Goal: Contribute content: Contribute content

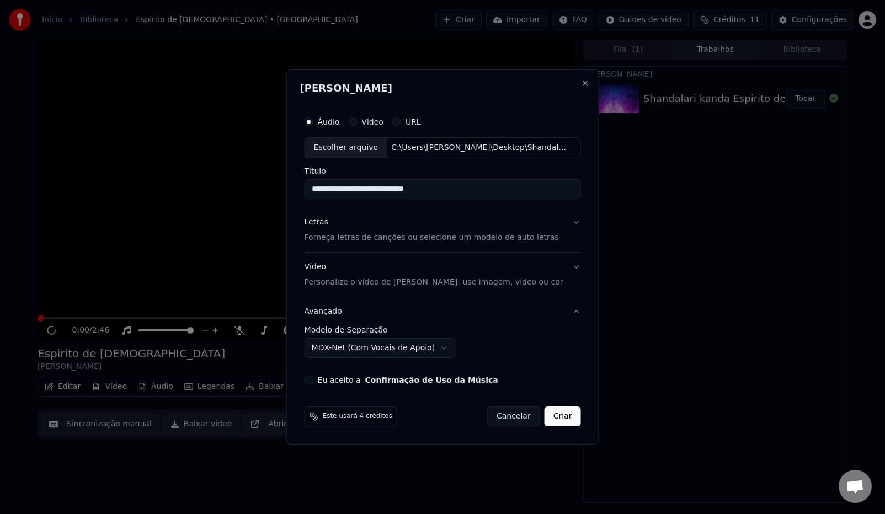
select select "**********"
click at [566, 223] on button "Letras Forneça letras de canções ou selecione um modelo de auto letras" at bounding box center [442, 230] width 276 height 44
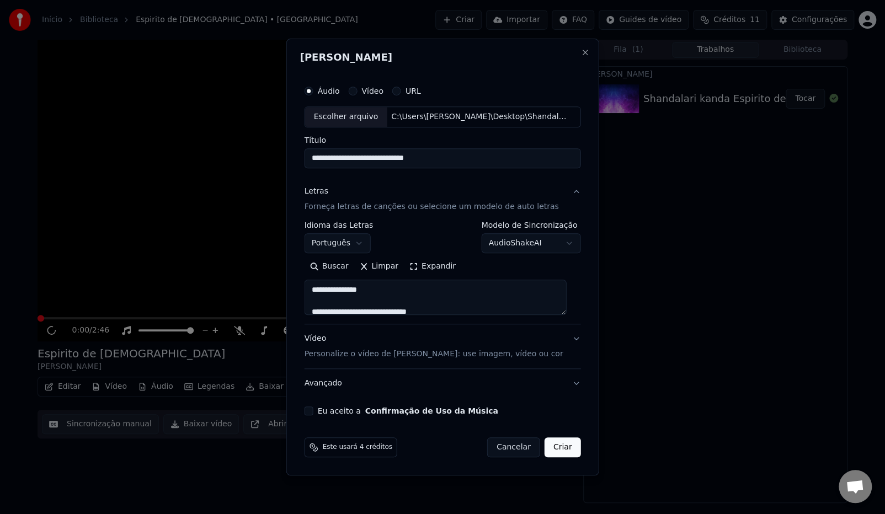
click at [571, 339] on button "Vídeo Personalize o vídeo de karaokê: use imagem, vídeo ou cor" at bounding box center [442, 346] width 276 height 44
type textarea "**********"
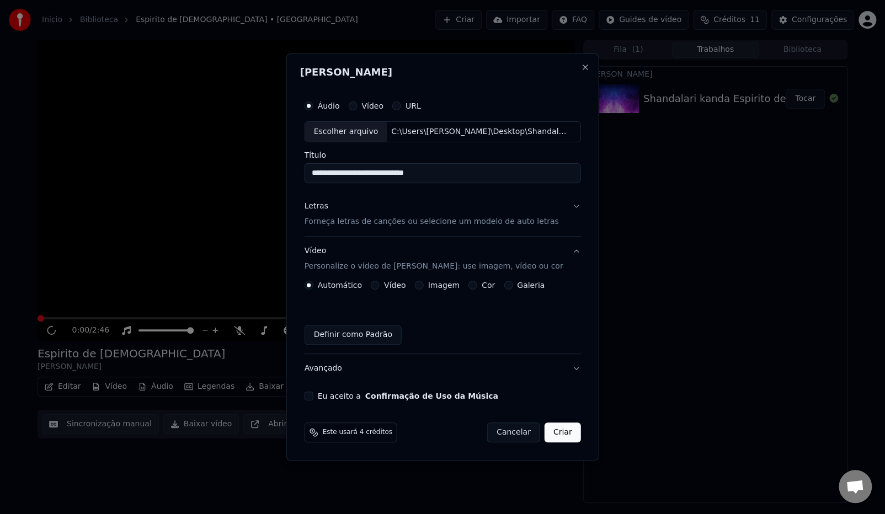
click at [426, 284] on div "Imagem" at bounding box center [436, 285] width 45 height 9
click at [423, 284] on button "Imagem" at bounding box center [418, 285] width 9 height 9
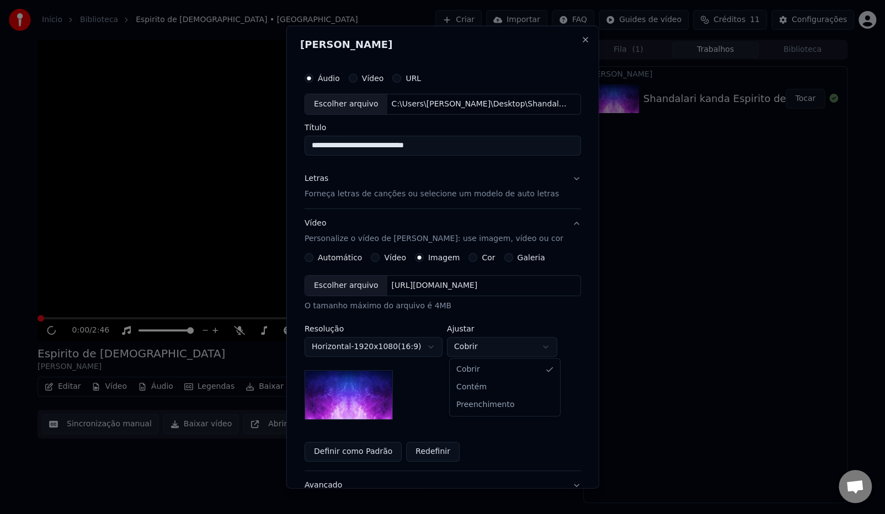
click at [473, 351] on body "**********" at bounding box center [442, 257] width 885 height 514
click at [429, 454] on button "Redefinir" at bounding box center [433, 451] width 54 height 20
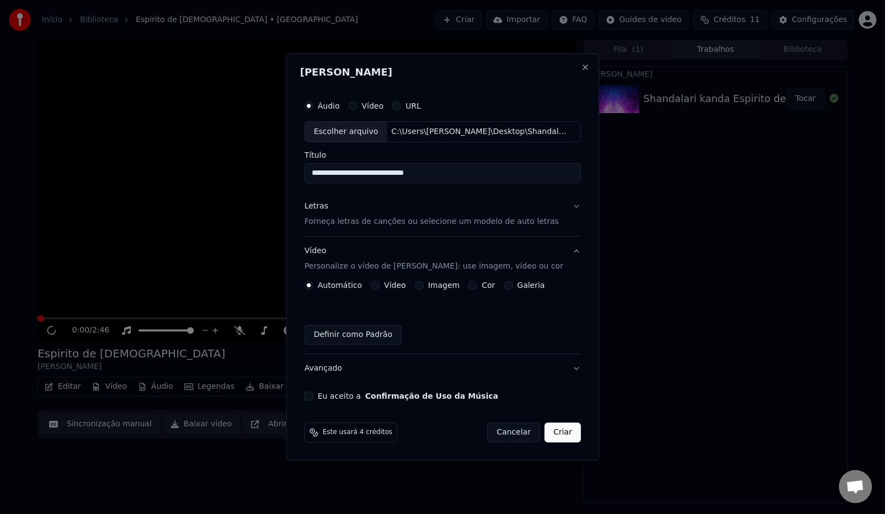
click at [427, 288] on div "Imagem" at bounding box center [436, 285] width 45 height 9
click at [517, 289] on label "Galeria" at bounding box center [531, 285] width 28 height 8
click at [512, 290] on button "Galeria" at bounding box center [508, 285] width 9 height 9
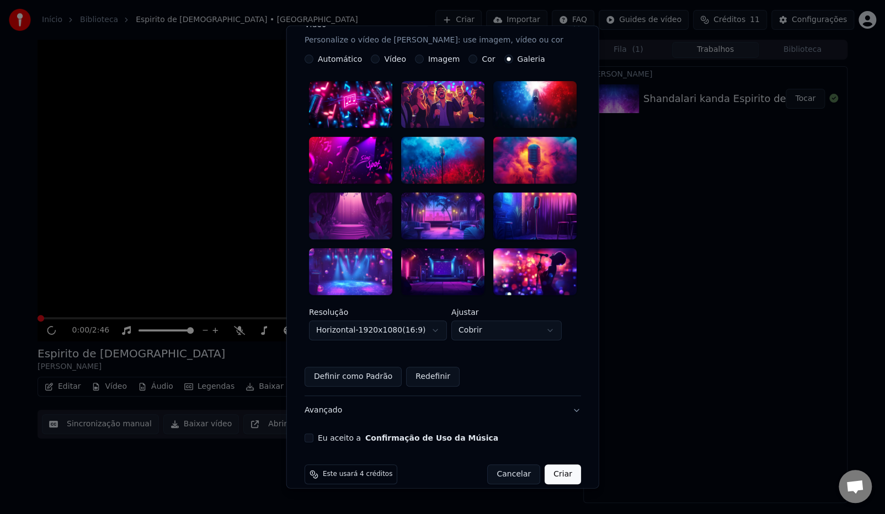
scroll to position [201, 0]
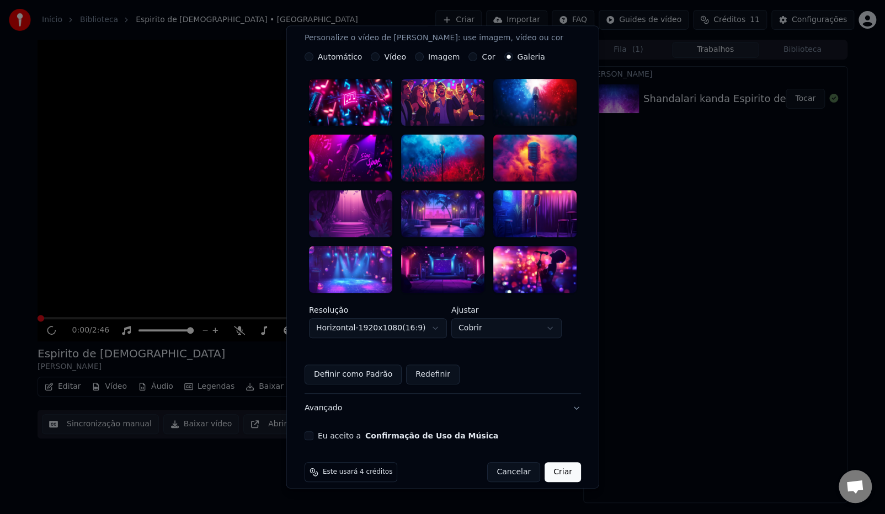
click at [409, 320] on body "**********" at bounding box center [442, 257] width 885 height 514
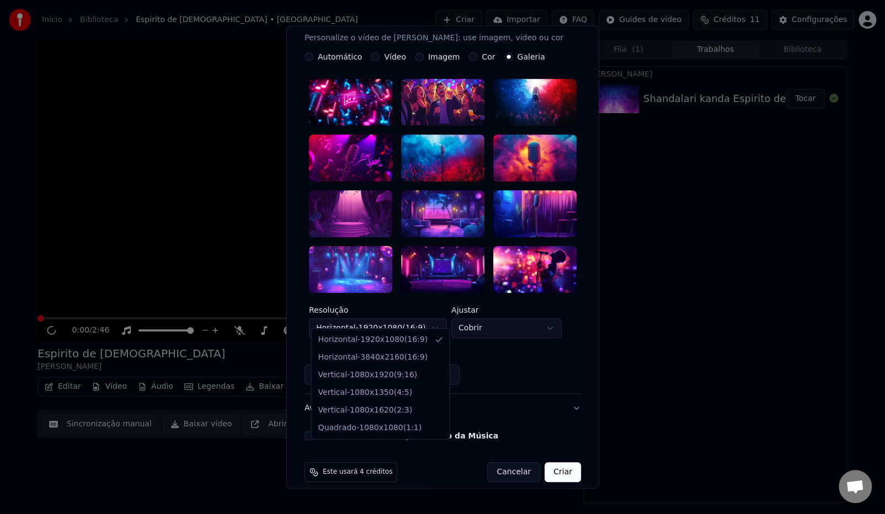
click at [409, 320] on body "**********" at bounding box center [442, 257] width 885 height 514
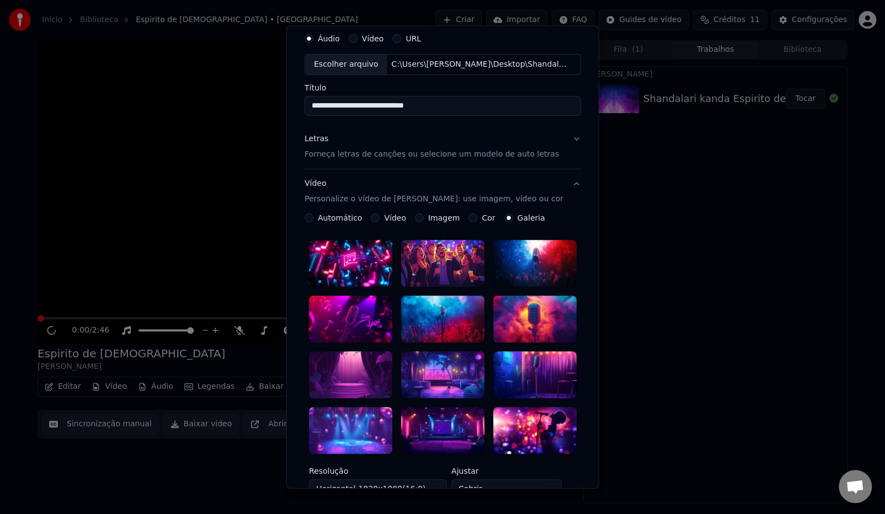
scroll to position [0, 0]
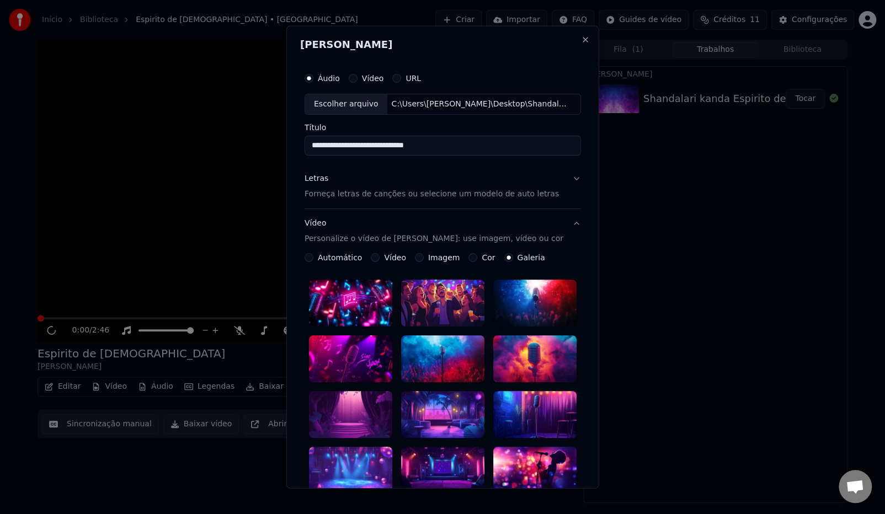
click at [337, 242] on p "Personalize o vídeo de [PERSON_NAME]: use imagem, vídeo ou cor" at bounding box center [433, 238] width 259 height 11
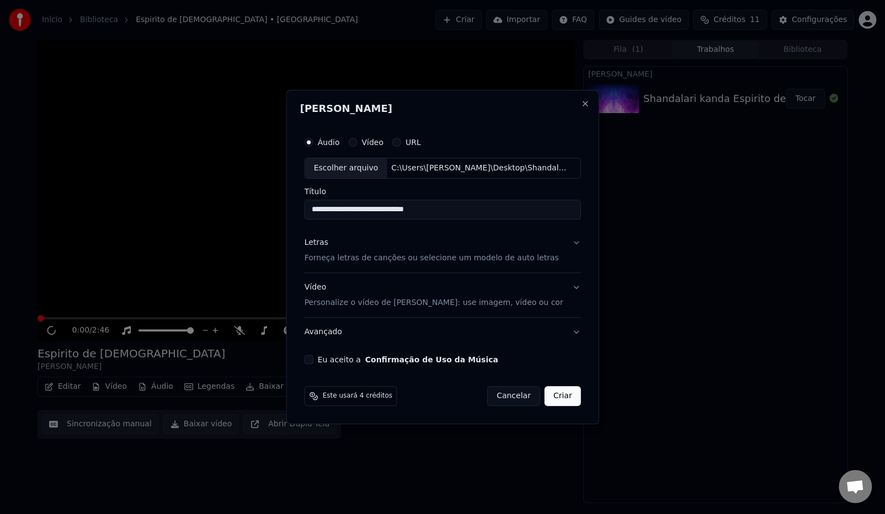
click at [341, 311] on button "Vídeo Personalize o vídeo de karaokê: use imagem, vídeo ou cor" at bounding box center [442, 295] width 276 height 44
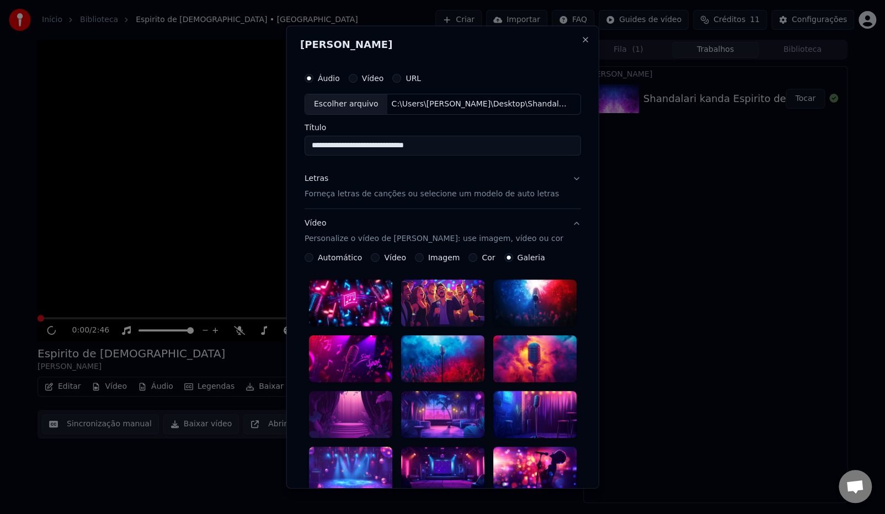
click at [310, 259] on button "Automático" at bounding box center [308, 257] width 9 height 9
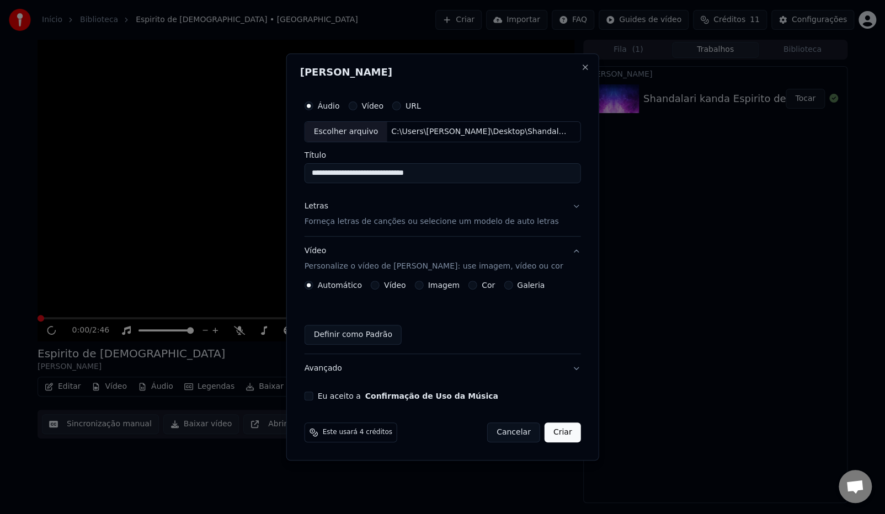
click at [380, 285] on button "Vídeo" at bounding box center [375, 285] width 9 height 9
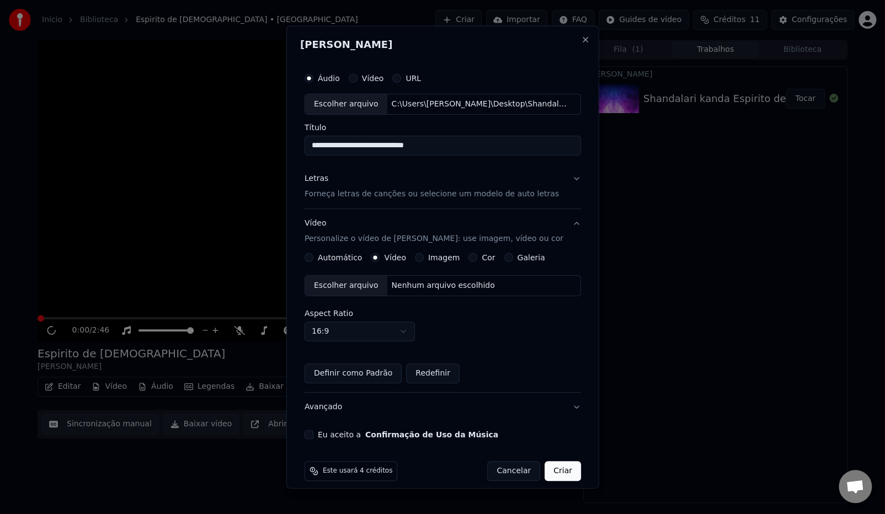
click at [432, 263] on div "Automático Vídeo Imagem Cor Galeria Escolher arquivo Nenhum arquivo escolhido A…" at bounding box center [442, 318] width 276 height 130
click at [435, 259] on label "Imagem" at bounding box center [442, 258] width 31 height 8
click at [423, 259] on button "Imagem" at bounding box center [418, 257] width 9 height 9
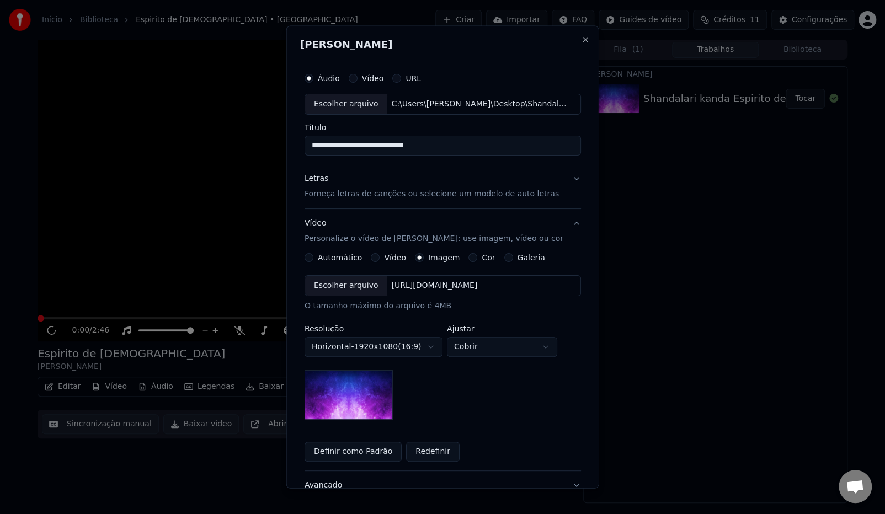
click at [356, 287] on div "Escolher arquivo" at bounding box center [346, 286] width 82 height 20
click at [346, 287] on div "Escolher arquivo" at bounding box center [346, 286] width 82 height 20
click at [504, 258] on button "Galeria" at bounding box center [508, 257] width 9 height 9
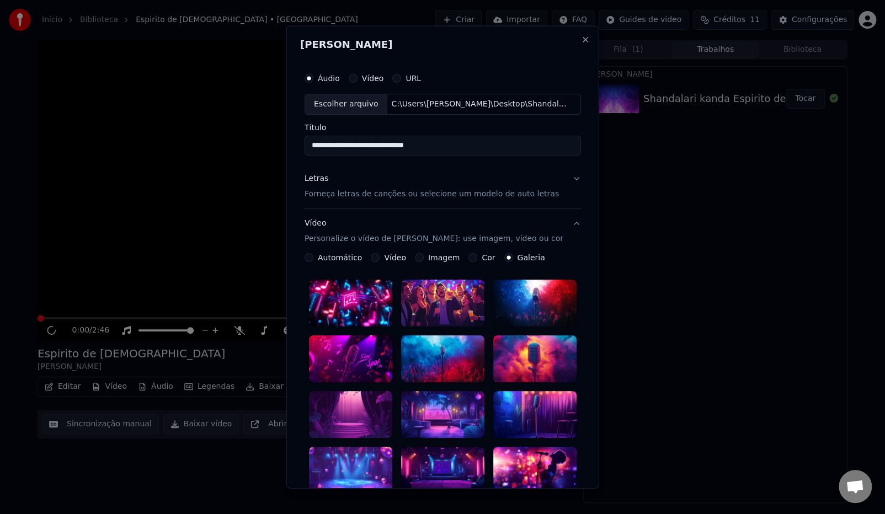
click at [375, 256] on button "Vídeo" at bounding box center [375, 257] width 9 height 9
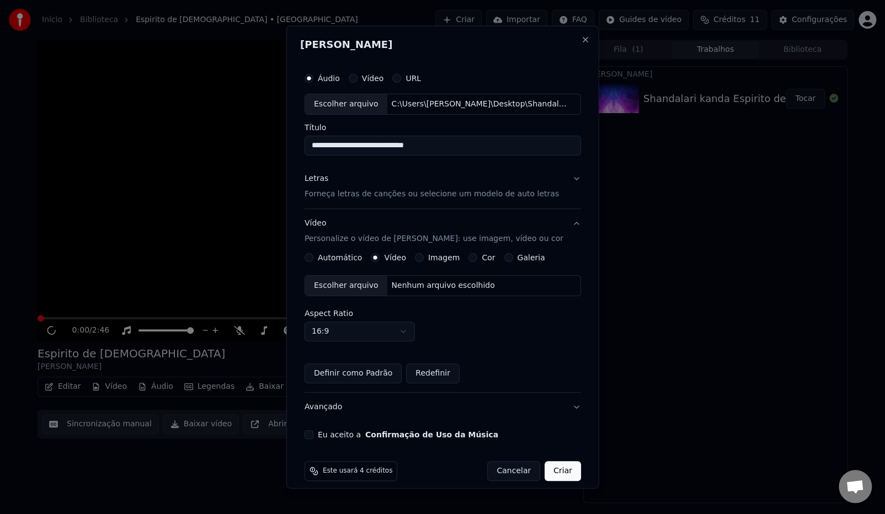
click at [427, 254] on label "Imagem" at bounding box center [442, 258] width 31 height 8
click at [423, 254] on button "Imagem" at bounding box center [418, 257] width 9 height 9
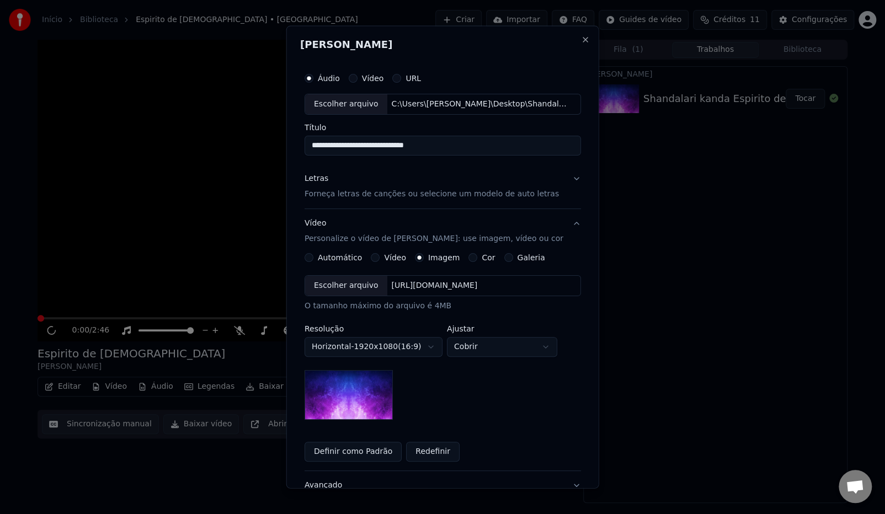
click at [417, 257] on circle "button" at bounding box center [419, 257] width 4 height 4
click at [371, 284] on div "Escolher arquivo" at bounding box center [346, 286] width 82 height 20
click at [517, 258] on label "Galeria" at bounding box center [531, 258] width 28 height 8
click at [512, 258] on button "Galeria" at bounding box center [508, 257] width 9 height 9
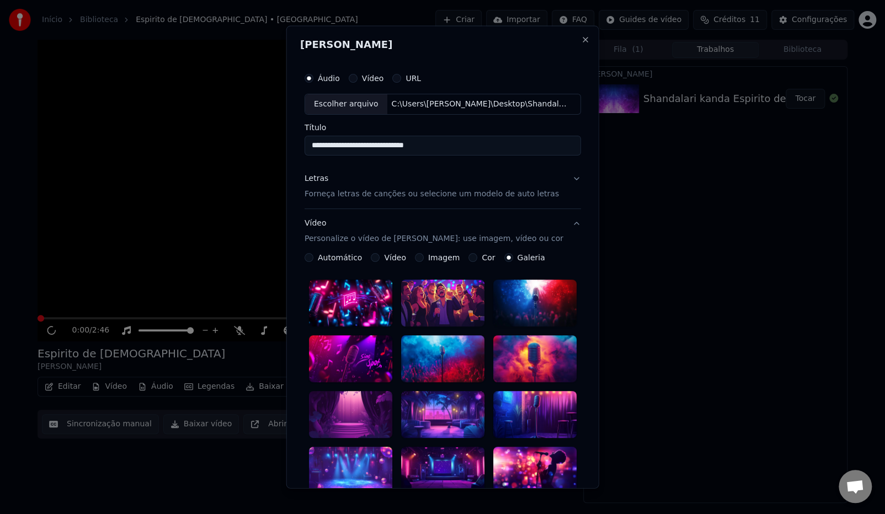
click at [415, 258] on button "Imagem" at bounding box center [418, 257] width 9 height 9
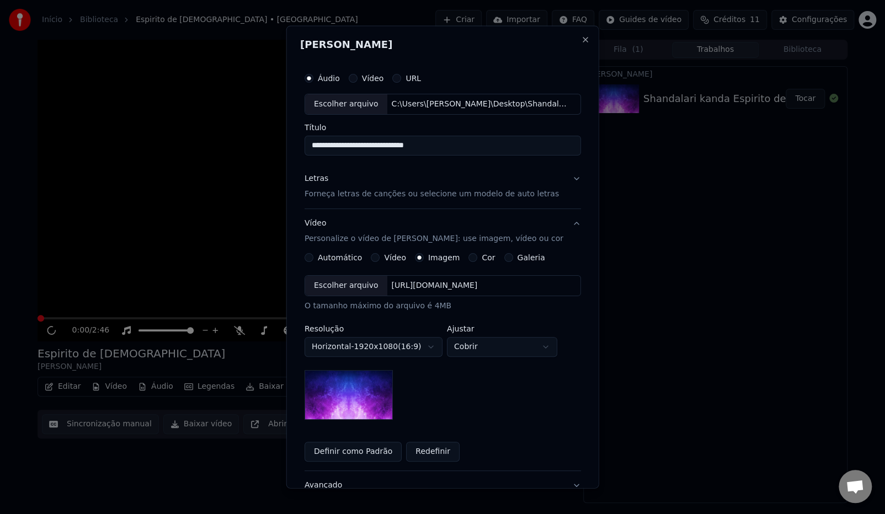
click at [340, 256] on label "Automático" at bounding box center [340, 258] width 44 height 8
click at [313, 256] on button "Automático" at bounding box center [308, 257] width 9 height 9
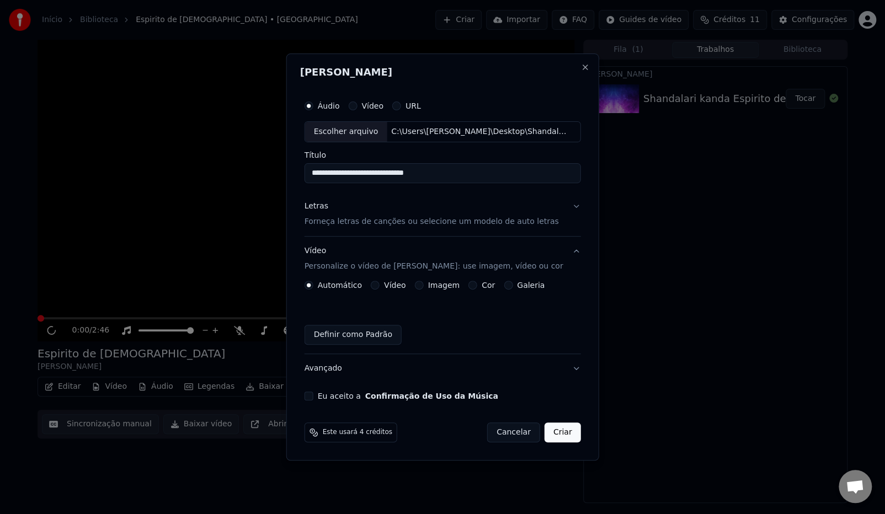
click at [426, 279] on button "Vídeo Personalize o vídeo de karaokê: use imagem, vídeo ou cor" at bounding box center [442, 259] width 276 height 44
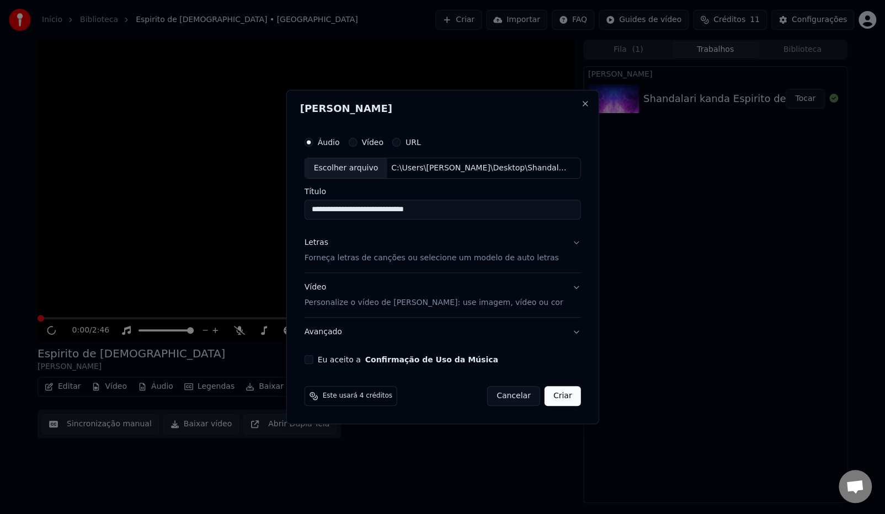
click at [421, 305] on p "Personalize o vídeo de [PERSON_NAME]: use imagem, vídeo ou cor" at bounding box center [433, 302] width 259 height 11
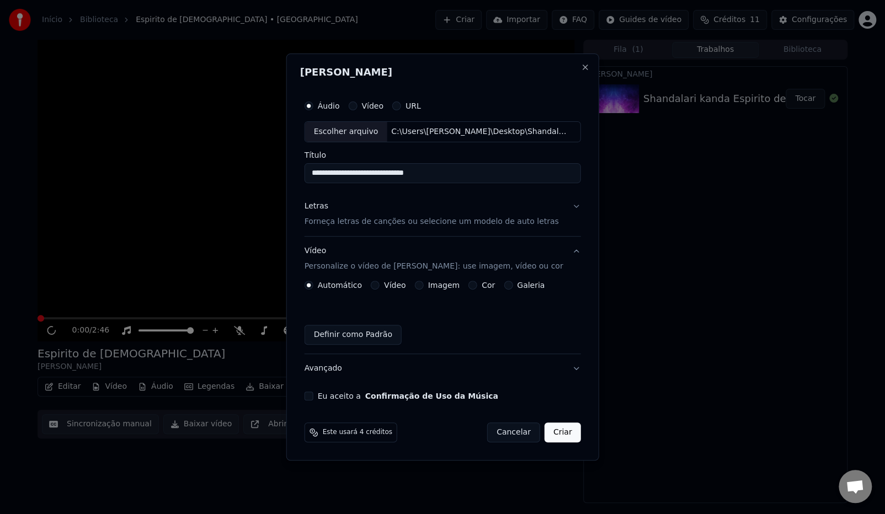
click at [421, 281] on button "Imagem" at bounding box center [418, 285] width 9 height 9
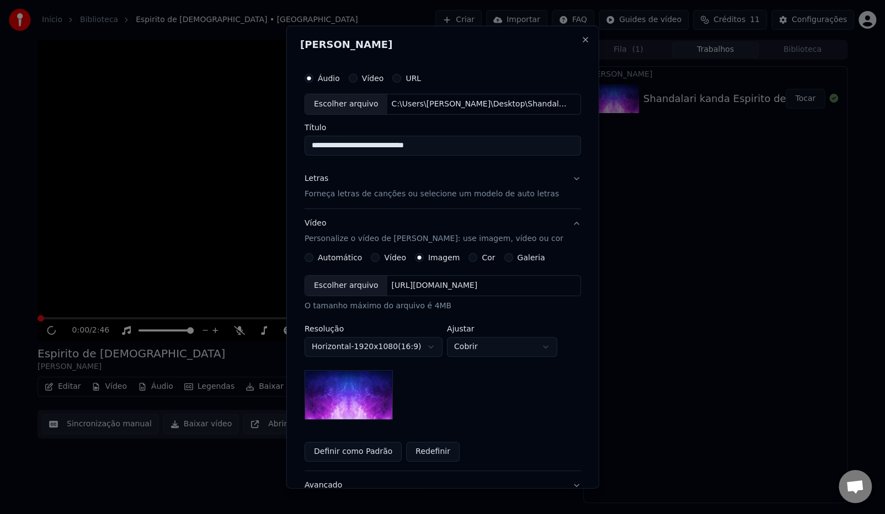
drag, startPoint x: 416, startPoint y: 288, endPoint x: 575, endPoint y: 292, distance: 158.4
click at [579, 287] on div "**********" at bounding box center [442, 257] width 313 height 463
click at [359, 292] on div "Escolher arquivo" at bounding box center [346, 286] width 82 height 20
click at [378, 450] on button "Definir como Padrão" at bounding box center [352, 451] width 97 height 20
click at [342, 287] on div "Escolher arquivo" at bounding box center [346, 286] width 82 height 20
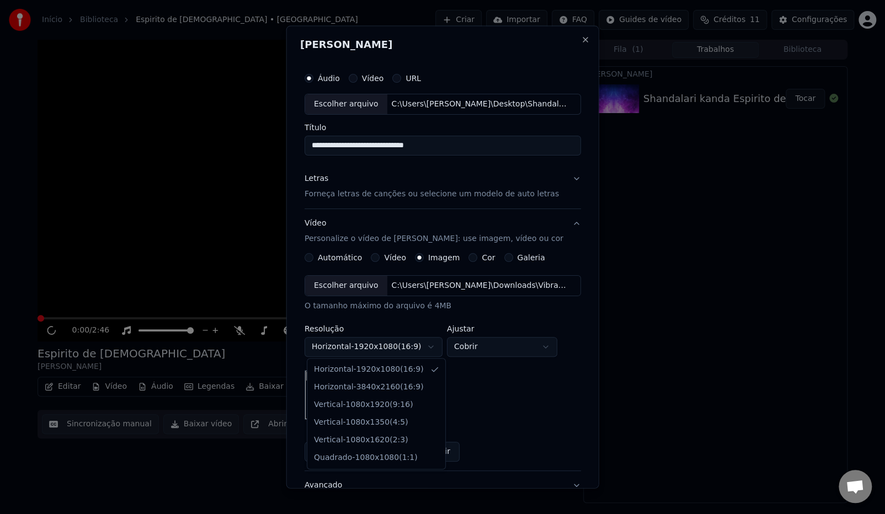
click at [405, 354] on body "**********" at bounding box center [442, 257] width 885 height 514
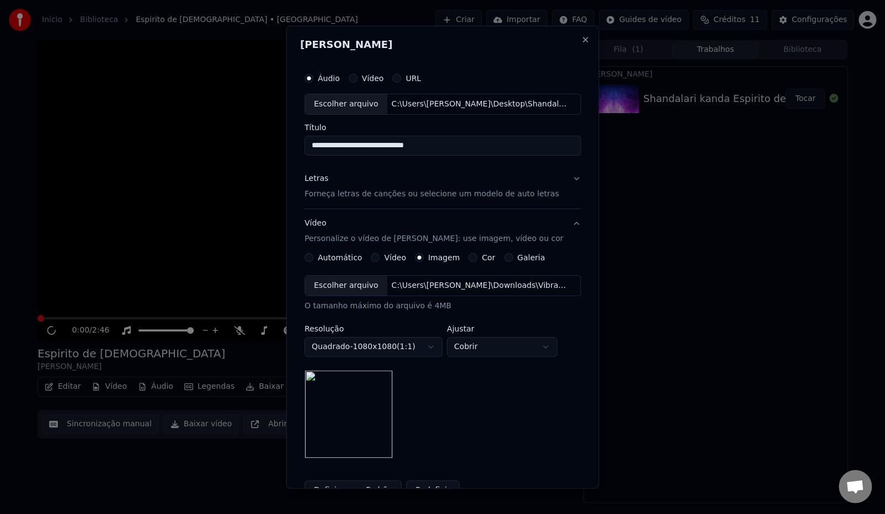
click at [377, 347] on body "**********" at bounding box center [442, 257] width 885 height 514
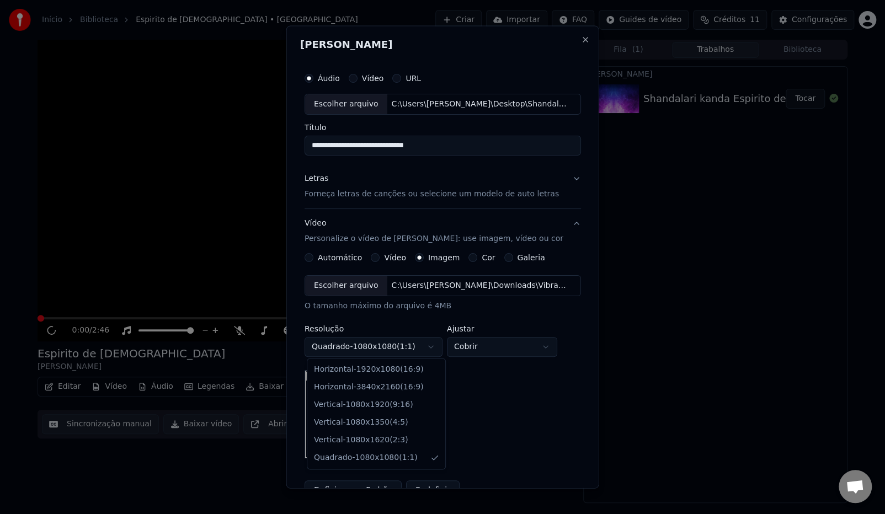
select select "*********"
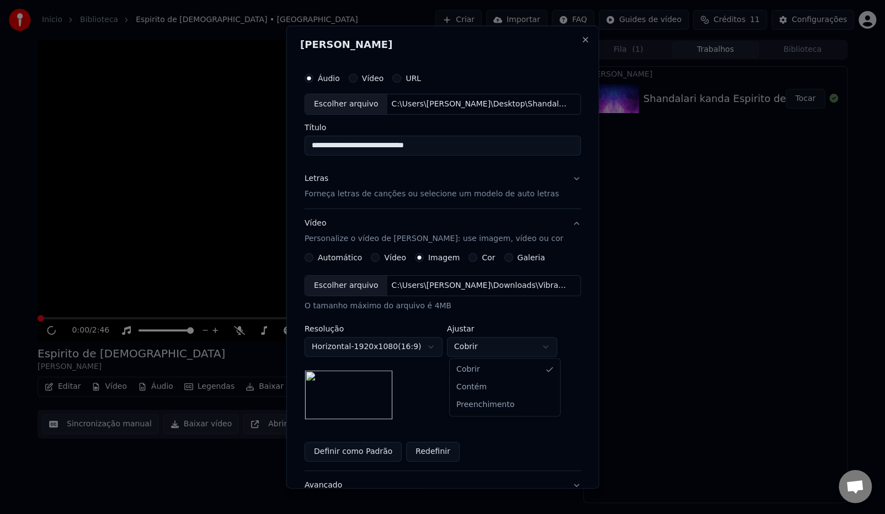
click at [463, 344] on body "**********" at bounding box center [442, 257] width 885 height 514
click at [478, 344] on body "**********" at bounding box center [442, 257] width 885 height 514
click at [484, 353] on body "**********" at bounding box center [442, 257] width 885 height 514
select select "*****"
click at [426, 449] on button "Redefinir" at bounding box center [433, 451] width 54 height 20
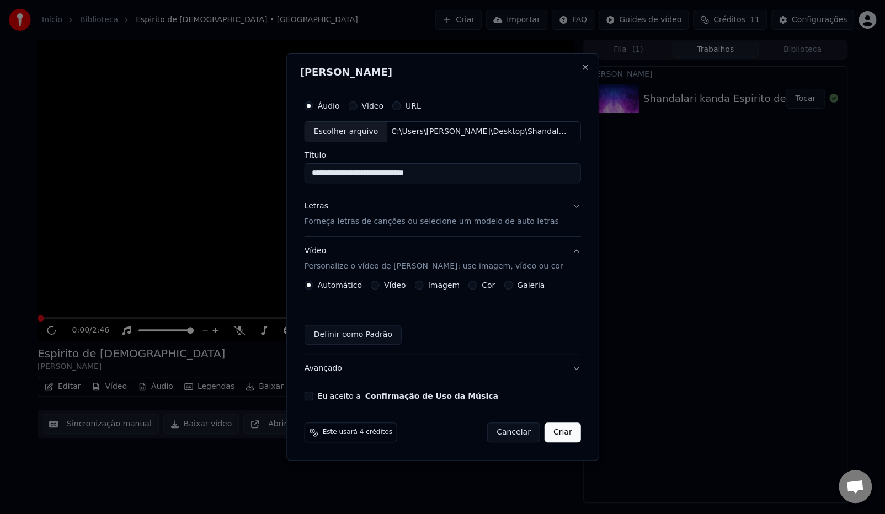
click at [387, 284] on label "Vídeo" at bounding box center [395, 285] width 22 height 8
click at [380, 284] on button "Vídeo" at bounding box center [375, 285] width 9 height 9
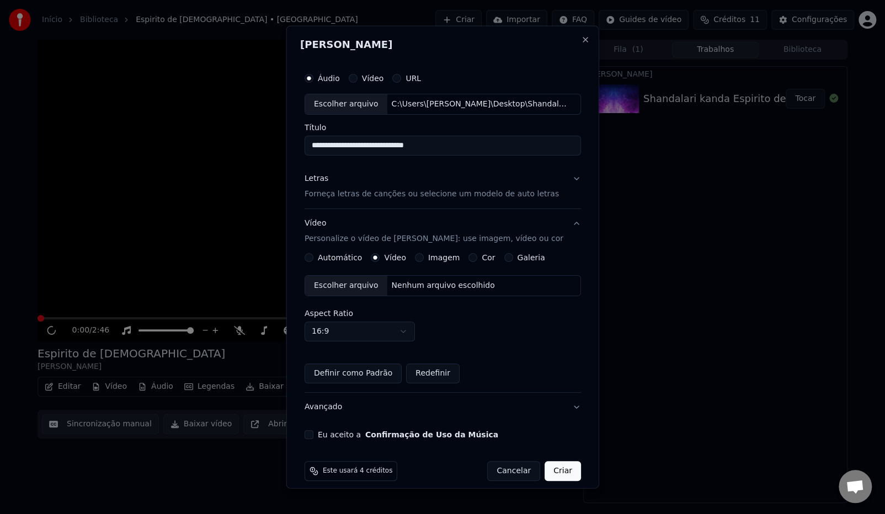
click at [434, 256] on label "Imagem" at bounding box center [442, 258] width 31 height 8
click at [423, 256] on button "Imagem" at bounding box center [418, 257] width 9 height 9
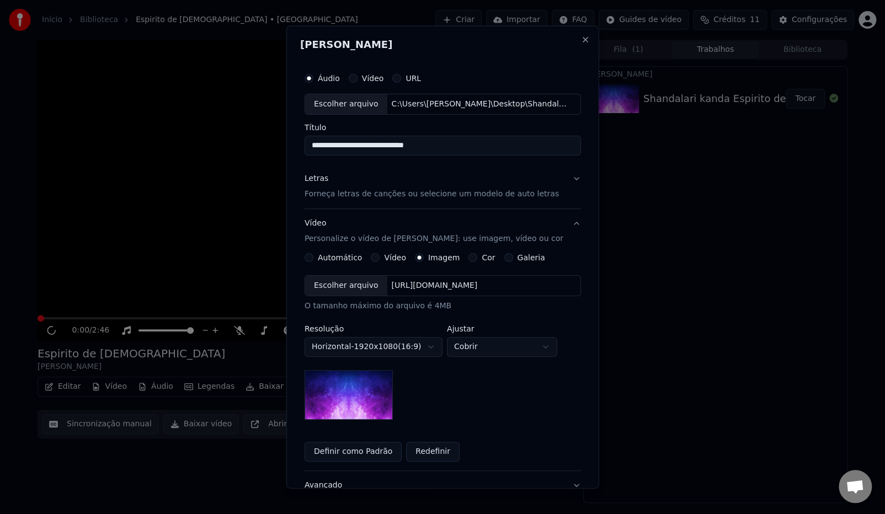
click at [348, 383] on img at bounding box center [348, 395] width 88 height 50
click at [348, 382] on img at bounding box center [348, 395] width 88 height 50
click at [507, 256] on div "Galeria" at bounding box center [524, 257] width 41 height 9
click at [504, 257] on button "Galeria" at bounding box center [508, 257] width 9 height 9
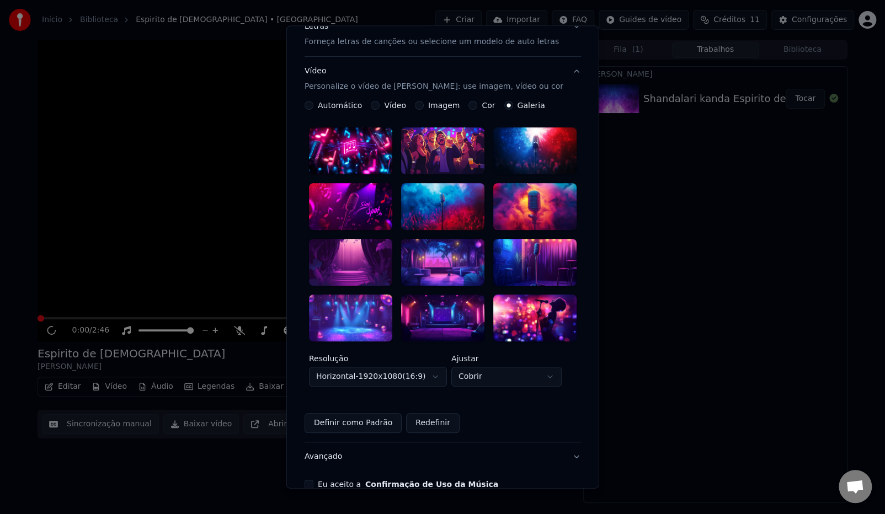
scroll to position [201, 0]
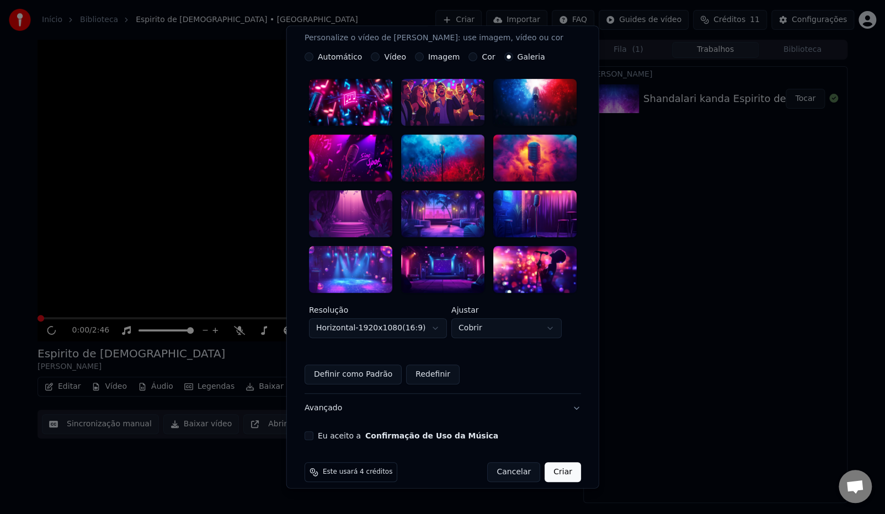
click at [410, 317] on body "**********" at bounding box center [442, 257] width 885 height 514
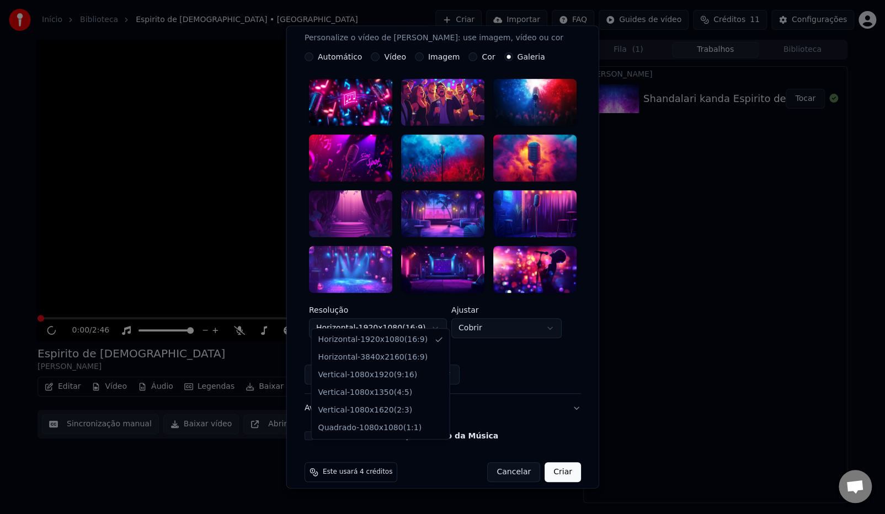
click at [477, 313] on body "**********" at bounding box center [442, 257] width 885 height 514
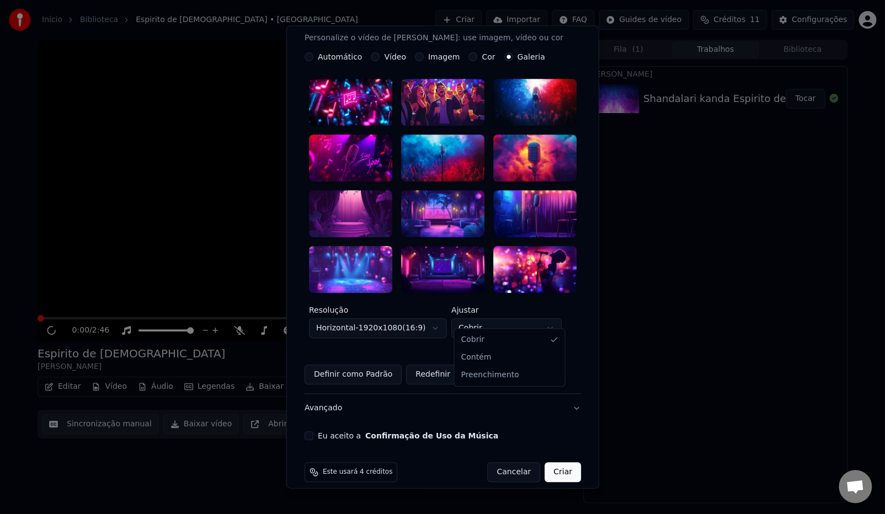
click at [481, 317] on body "**********" at bounding box center [442, 257] width 885 height 514
drag, startPoint x: 333, startPoint y: 144, endPoint x: 330, endPoint y: 154, distance: 10.8
click at [332, 144] on body "**********" at bounding box center [442, 257] width 885 height 514
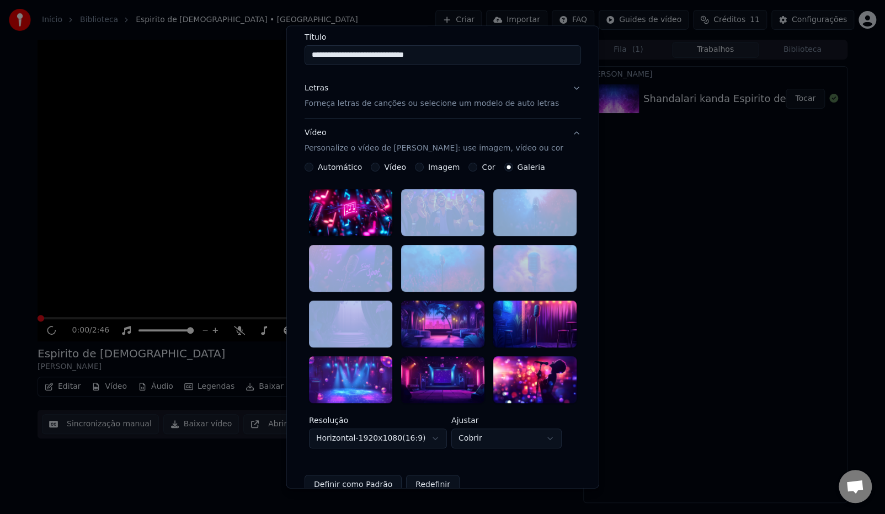
drag, startPoint x: 336, startPoint y: 213, endPoint x: 335, endPoint y: 295, distance: 81.6
click at [335, 295] on div at bounding box center [443, 296] width 268 height 214
click at [339, 201] on div at bounding box center [350, 212] width 83 height 47
click at [409, 209] on div at bounding box center [442, 212] width 83 height 47
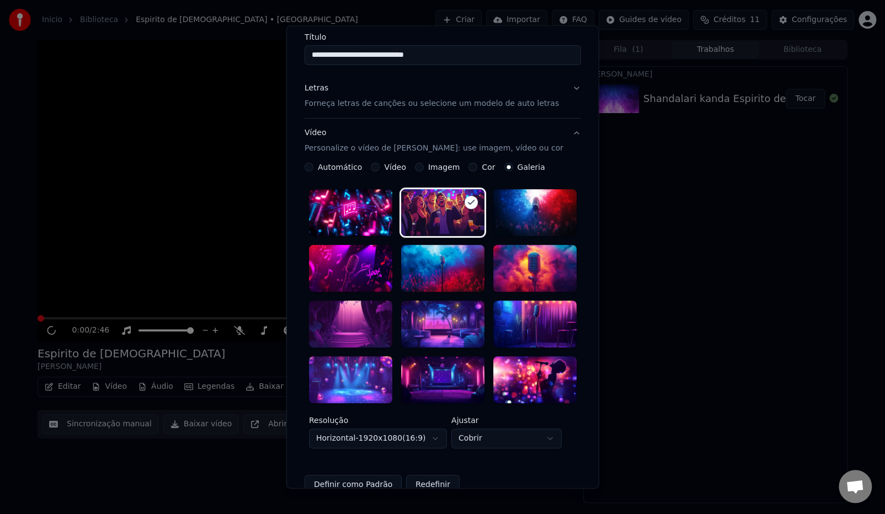
click at [373, 196] on div at bounding box center [350, 212] width 83 height 47
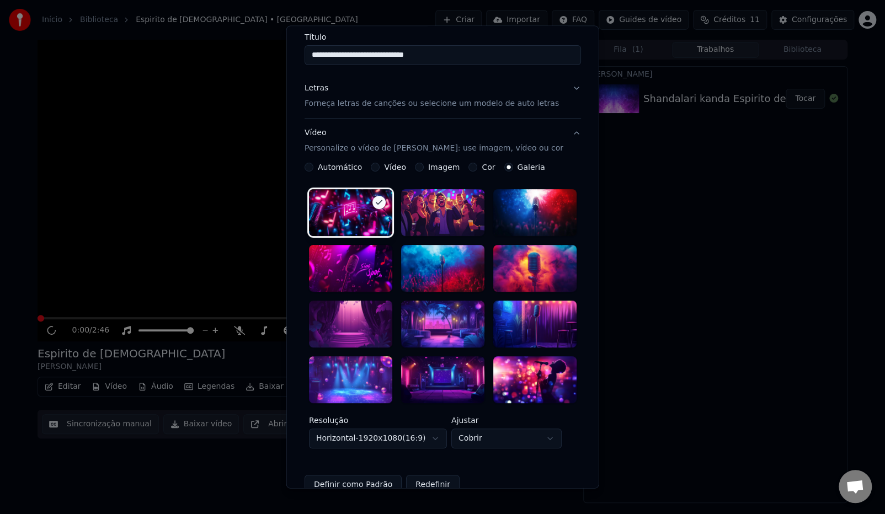
click at [469, 173] on div "**********" at bounding box center [442, 329] width 276 height 332
click at [468, 164] on button "Cor" at bounding box center [472, 167] width 9 height 9
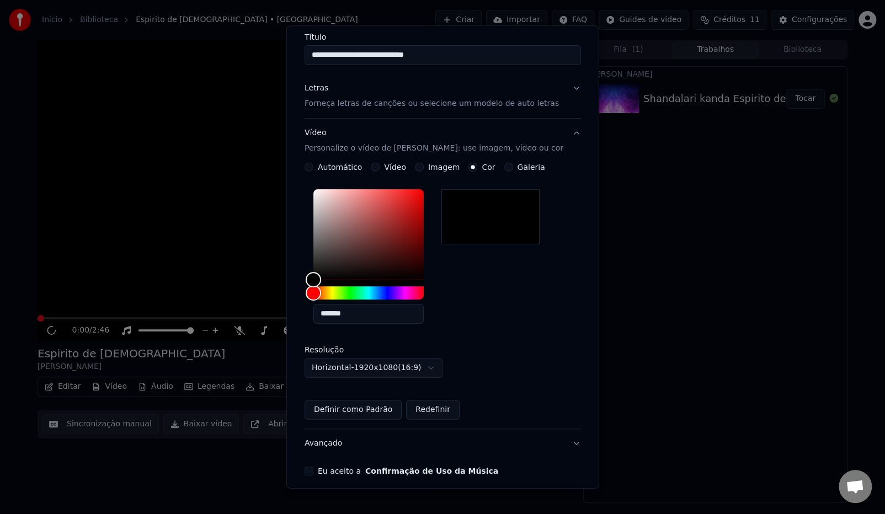
click at [427, 168] on label "Imagem" at bounding box center [442, 167] width 31 height 8
click at [423, 168] on button "Imagem" at bounding box center [418, 167] width 9 height 9
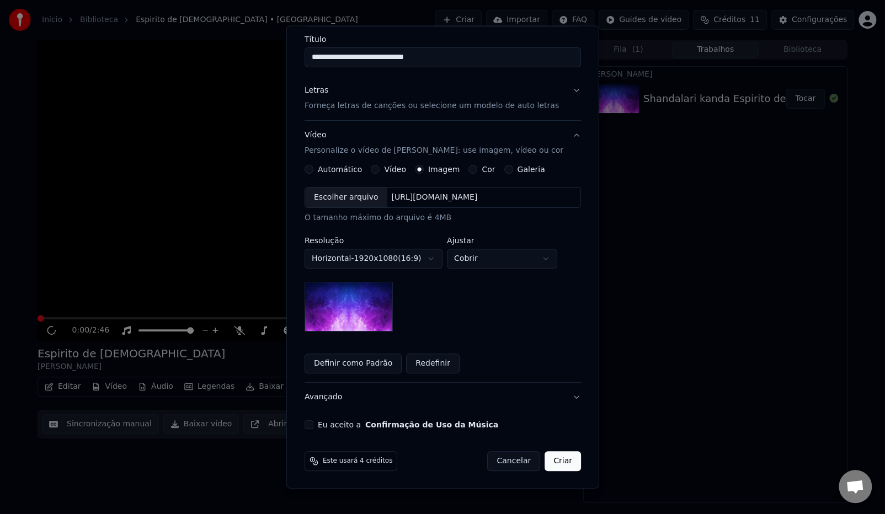
click at [384, 170] on label "Vídeo" at bounding box center [395, 169] width 22 height 8
click at [380, 170] on button "Vídeo" at bounding box center [375, 169] width 9 height 9
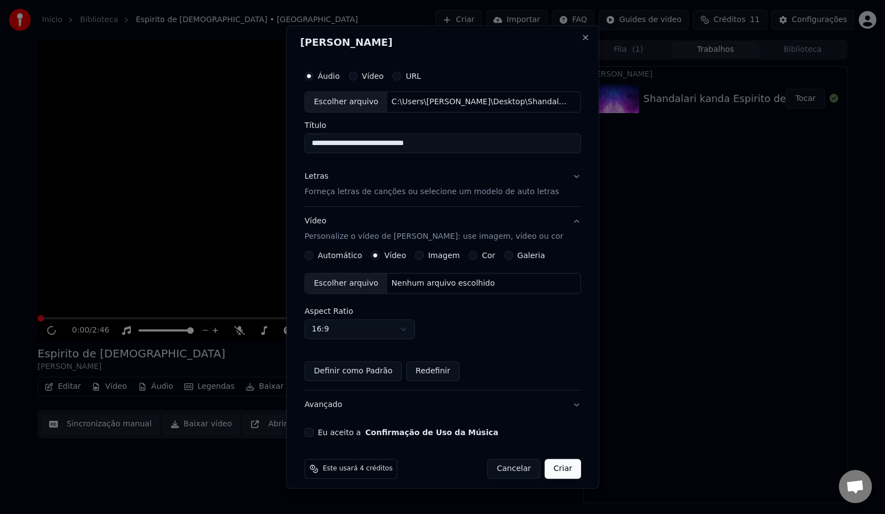
scroll to position [0, 0]
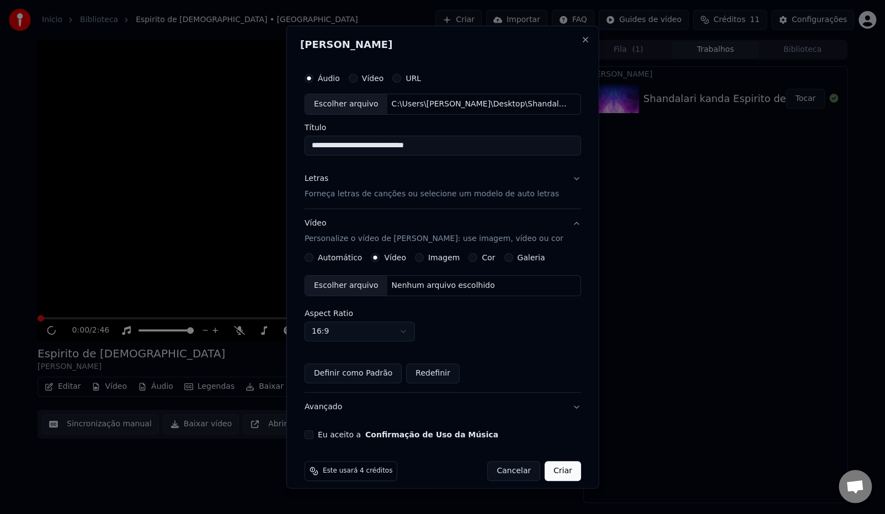
click at [319, 258] on label "Automático" at bounding box center [340, 258] width 44 height 8
click at [313, 258] on button "Automático" at bounding box center [308, 257] width 9 height 9
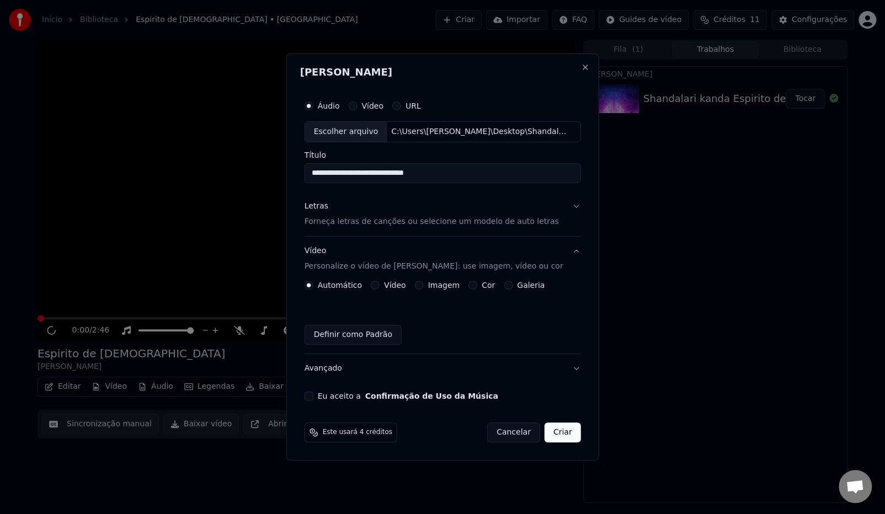
click at [388, 287] on label "Vídeo" at bounding box center [395, 285] width 22 height 8
click at [380, 287] on button "Vídeo" at bounding box center [375, 285] width 9 height 9
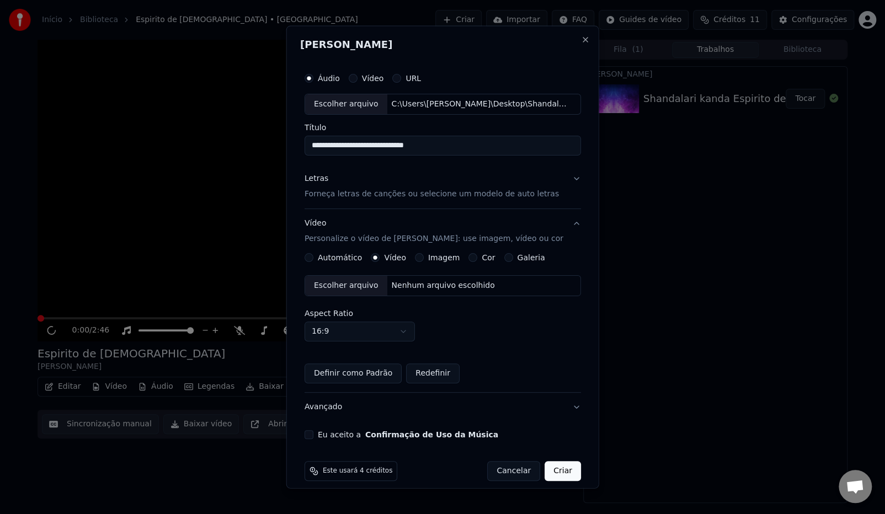
click at [418, 256] on button "Imagem" at bounding box center [418, 257] width 9 height 9
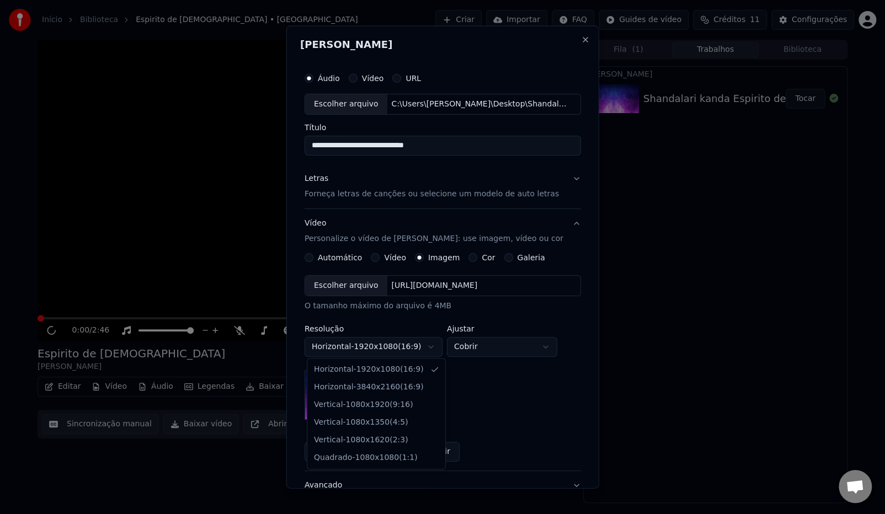
click at [348, 349] on body "**********" at bounding box center [442, 257] width 885 height 514
click at [439, 286] on body "**********" at bounding box center [442, 257] width 885 height 514
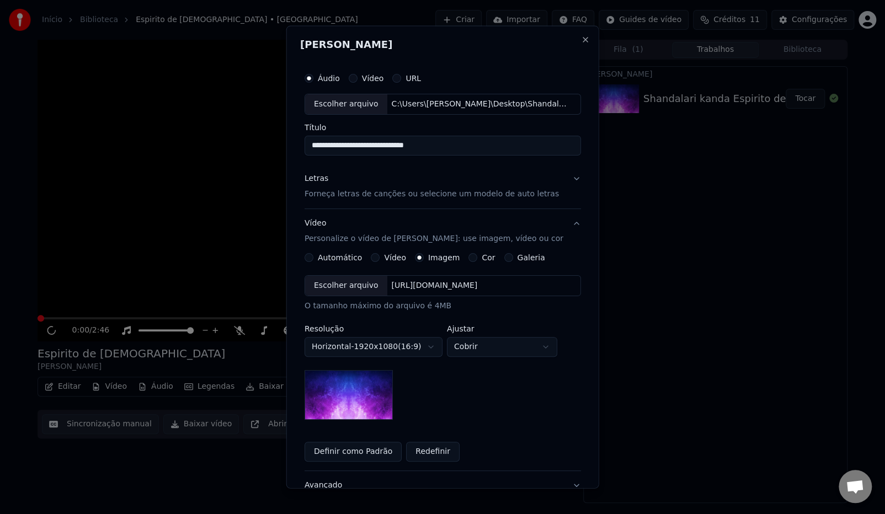
click at [342, 287] on div "Escolher arquivo" at bounding box center [346, 286] width 82 height 20
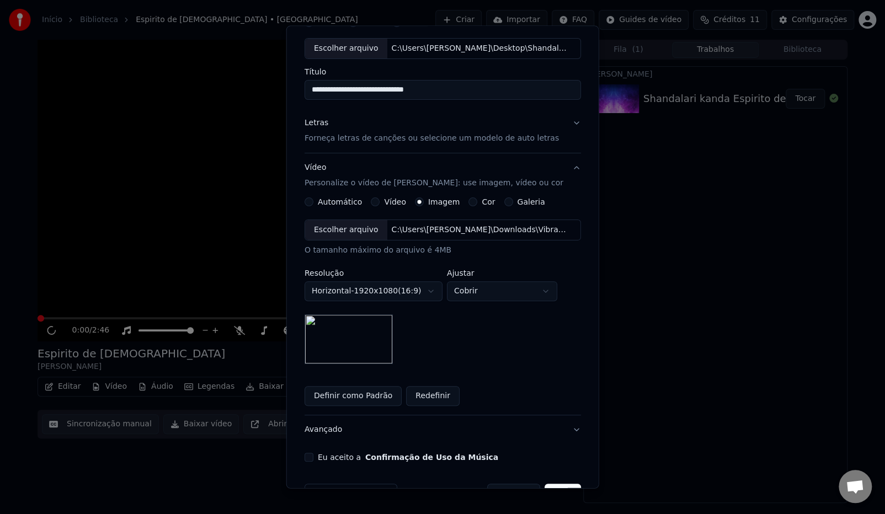
scroll to position [88, 0]
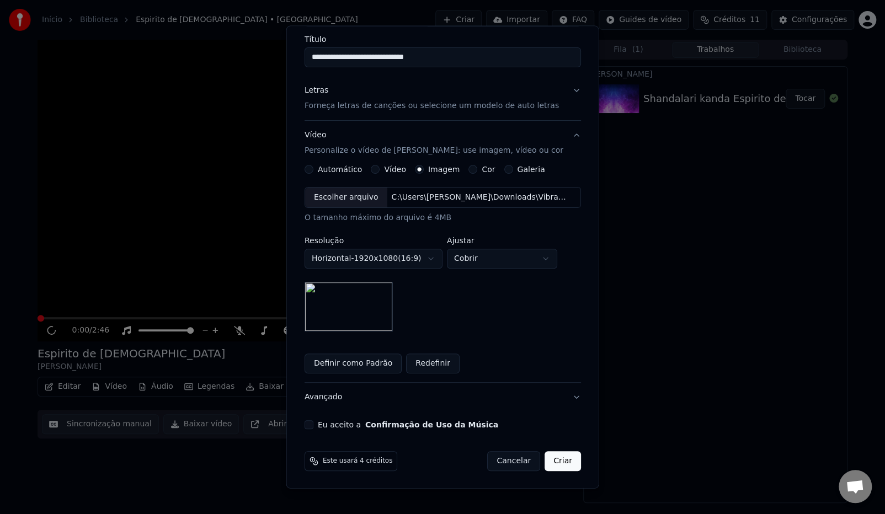
click at [317, 423] on div "Eu aceito a Confirmação de Uso da Música" at bounding box center [442, 424] width 276 height 9
click at [312, 421] on button "Eu aceito a Confirmação de Uso da Música" at bounding box center [308, 424] width 9 height 9
click at [550, 395] on button "Avançado" at bounding box center [442, 396] width 276 height 29
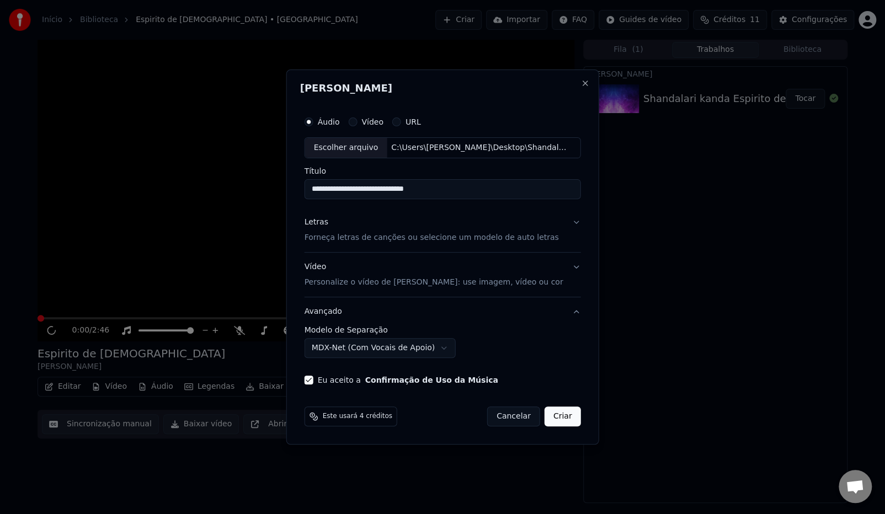
click at [569, 311] on button "Avançado" at bounding box center [442, 311] width 276 height 29
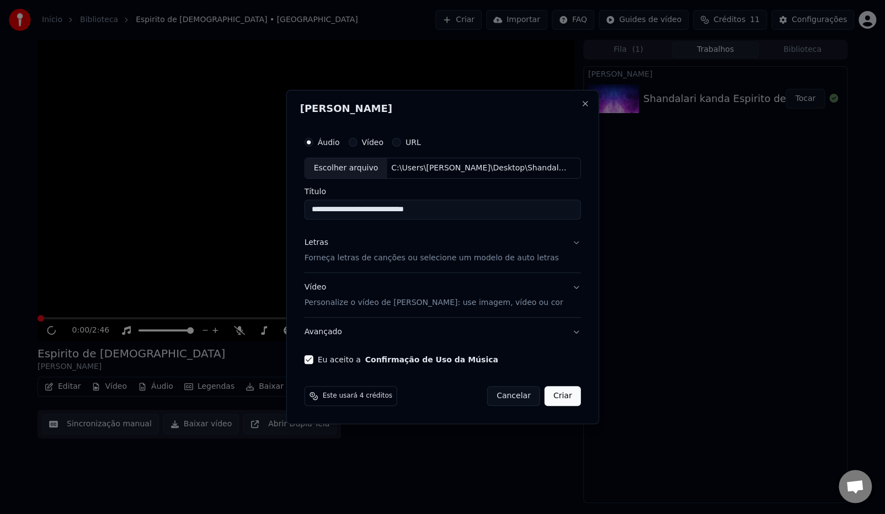
click at [569, 311] on button "Vídeo Personalize o vídeo de karaokê: use imagem, vídeo ou cor" at bounding box center [442, 295] width 276 height 44
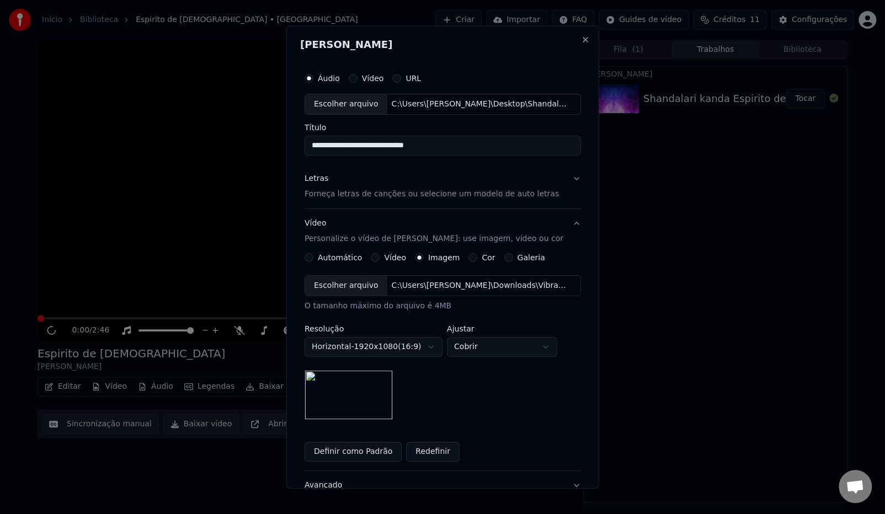
click at [360, 375] on img at bounding box center [348, 395] width 88 height 50
click at [415, 350] on body "**********" at bounding box center [442, 257] width 885 height 514
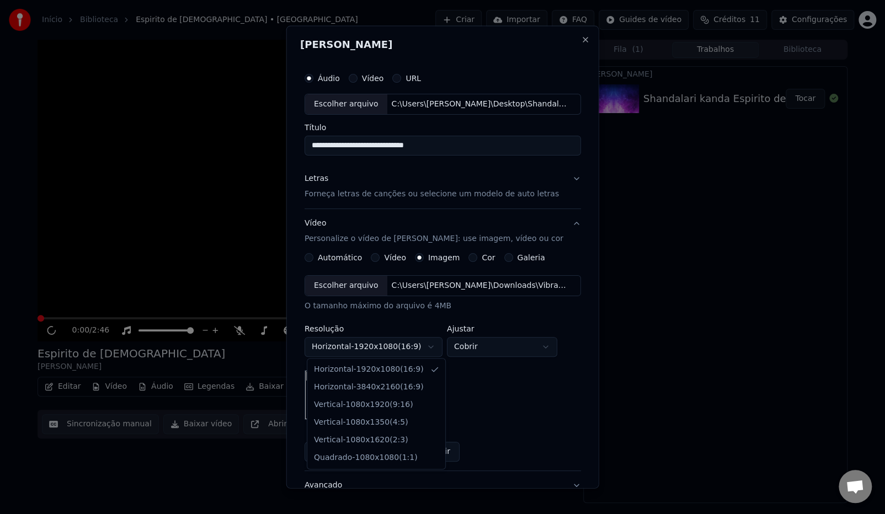
click at [507, 255] on body "**********" at bounding box center [442, 257] width 885 height 514
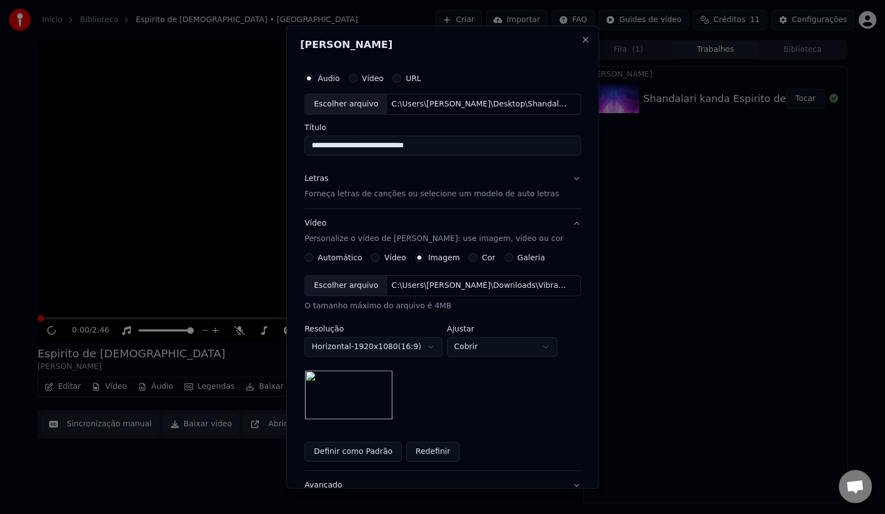
click at [504, 256] on button "Galeria" at bounding box center [508, 257] width 9 height 9
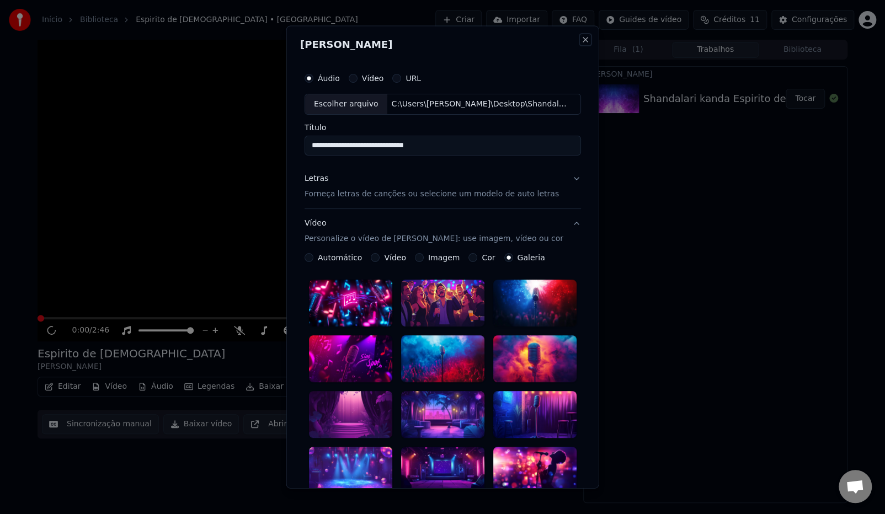
click at [580, 39] on button "Close" at bounding box center [584, 39] width 9 height 9
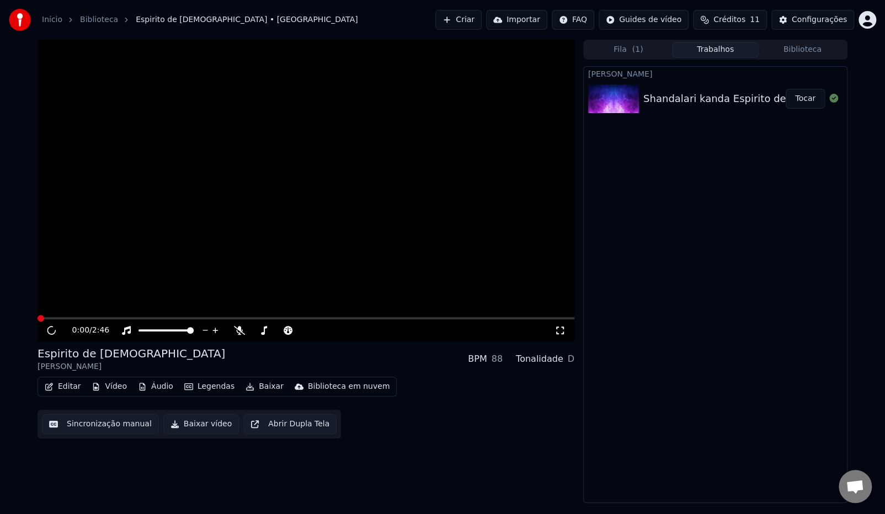
click at [541, 19] on button "Importar" at bounding box center [516, 20] width 61 height 20
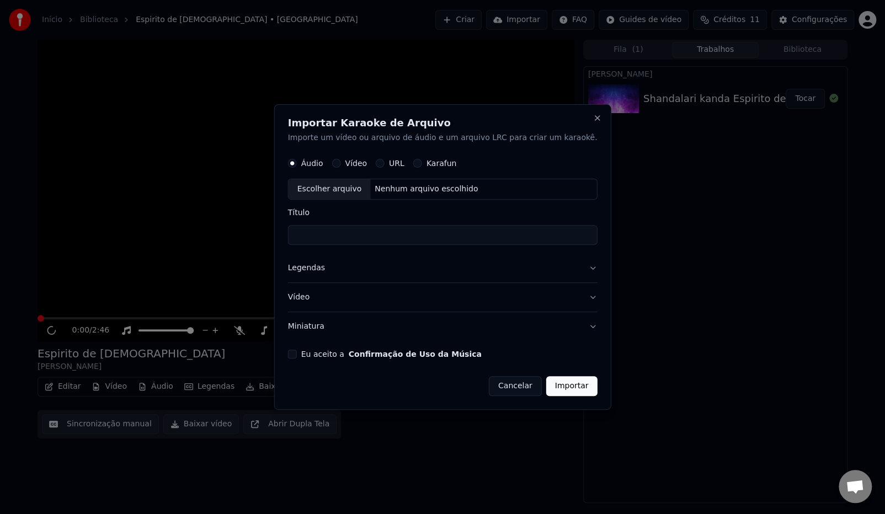
click at [340, 165] on button "Vídeo" at bounding box center [336, 163] width 9 height 9
click at [297, 160] on button "Áudio" at bounding box center [292, 163] width 9 height 9
click at [344, 326] on button "Miniatura" at bounding box center [442, 326] width 309 height 29
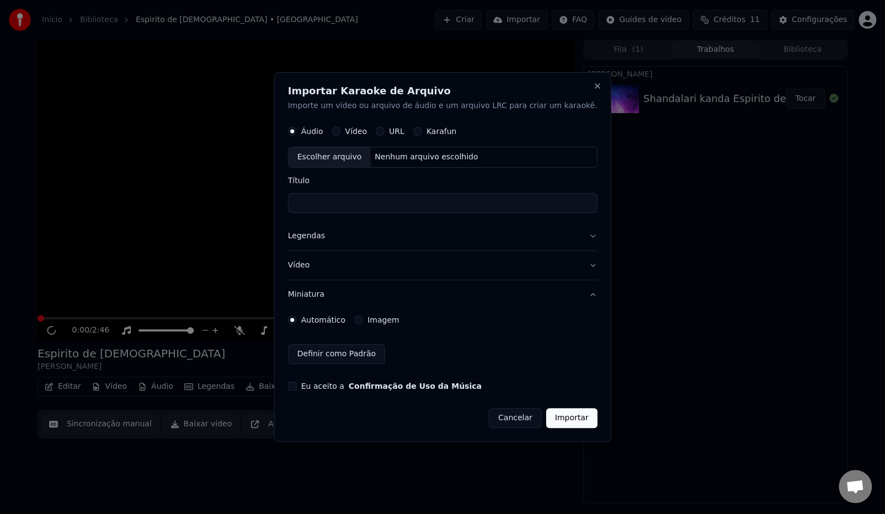
click at [363, 317] on button "Imagem" at bounding box center [358, 320] width 9 height 9
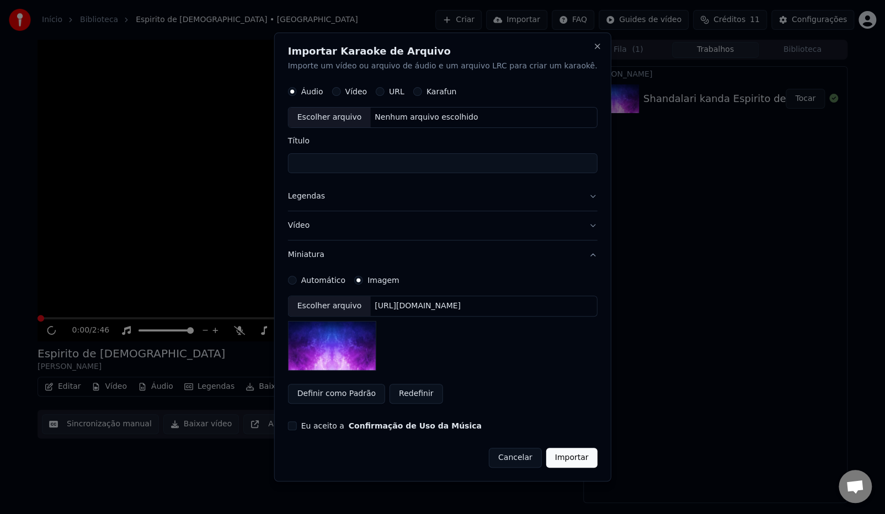
click at [360, 304] on div "Escolher arquivo" at bounding box center [329, 306] width 82 height 20
click at [560, 461] on button "Importar" at bounding box center [571, 458] width 51 height 20
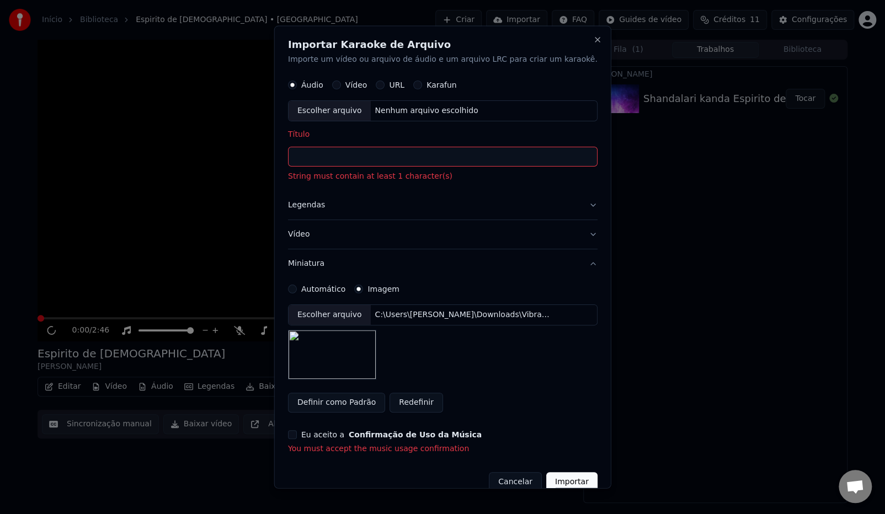
click at [345, 145] on div "Título String must contain at least 1 character(s)" at bounding box center [442, 156] width 309 height 52
click at [343, 154] on input "Título" at bounding box center [442, 157] width 309 height 20
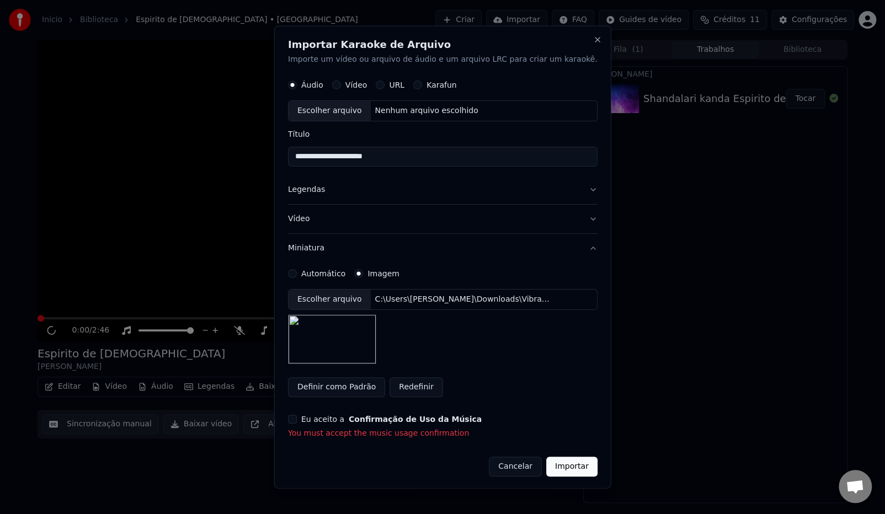
type input "**********"
click at [297, 418] on button "Eu aceito a Confirmação de Uso da Música" at bounding box center [292, 419] width 9 height 9
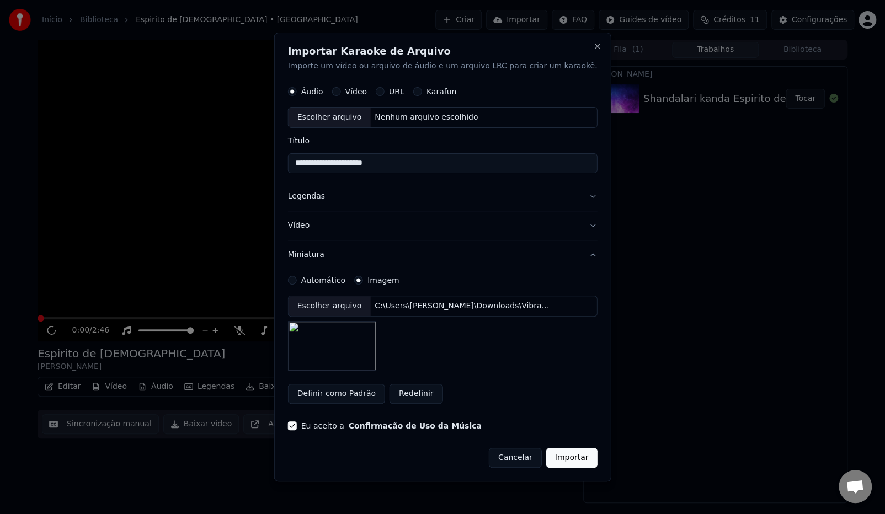
click at [582, 44] on div "**********" at bounding box center [442, 257] width 337 height 449
click at [592, 45] on button "Close" at bounding box center [596, 46] width 9 height 9
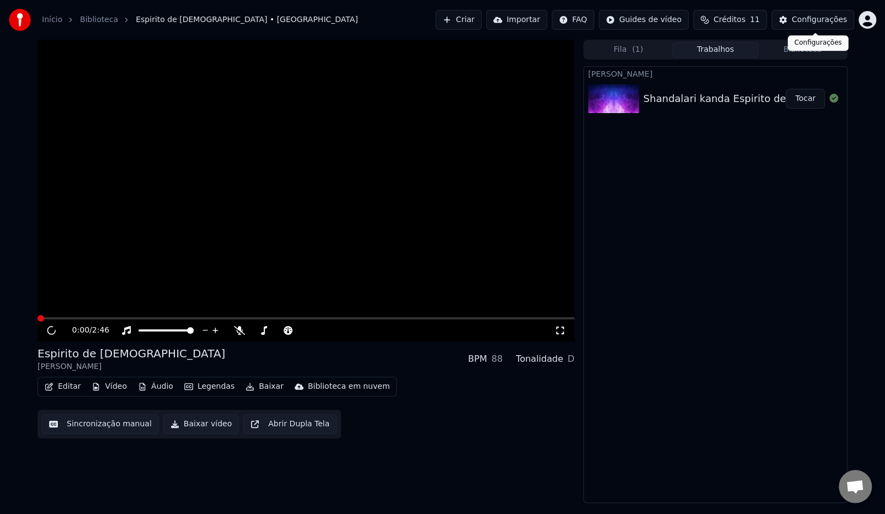
click at [789, 18] on button "Configurações" at bounding box center [812, 20] width 83 height 20
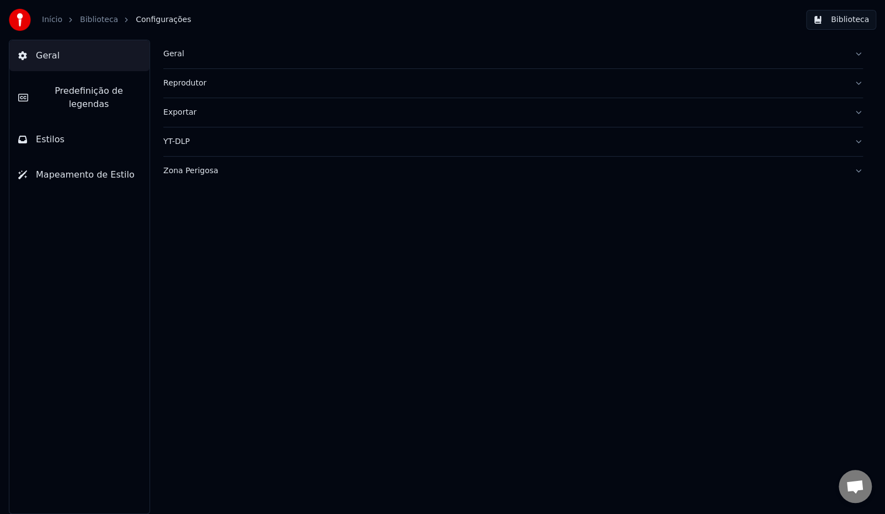
click at [169, 57] on div "Geral" at bounding box center [504, 54] width 682 height 11
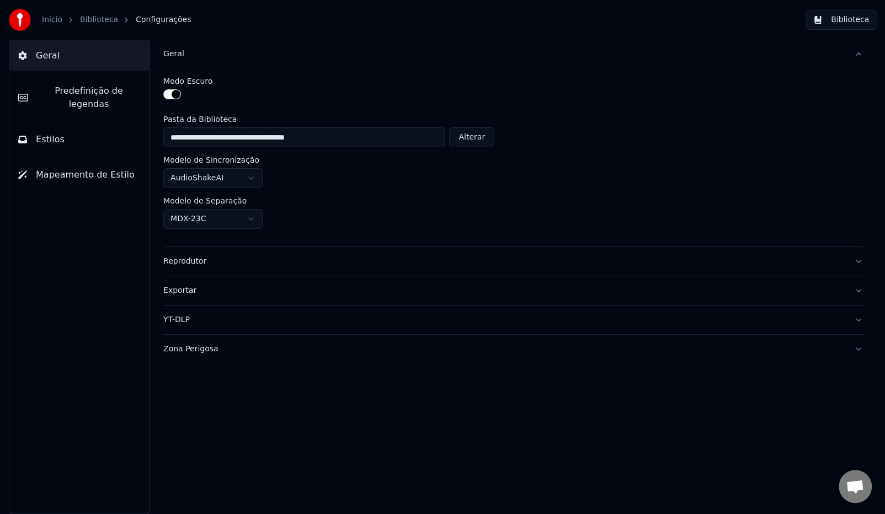
click at [255, 174] on html "**********" at bounding box center [442, 257] width 885 height 514
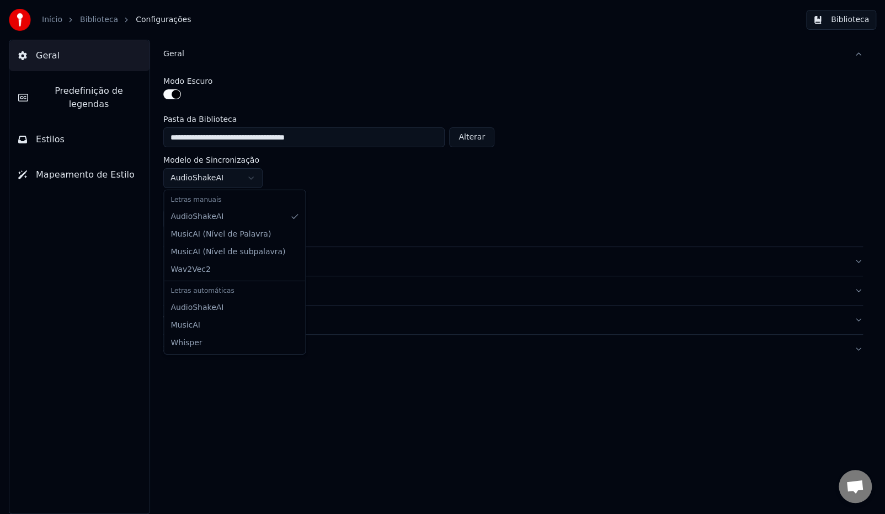
click at [255, 174] on html "**********" at bounding box center [442, 257] width 885 height 514
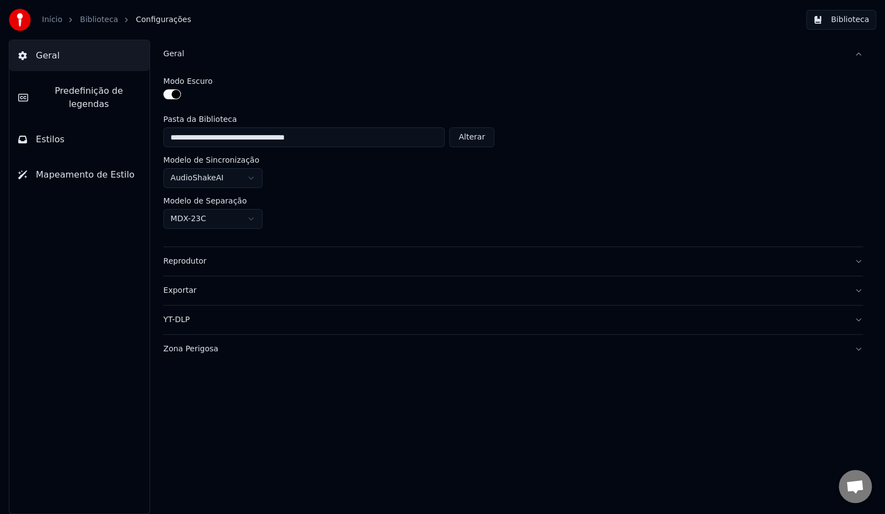
click at [234, 252] on button "Reprodutor" at bounding box center [512, 261] width 699 height 29
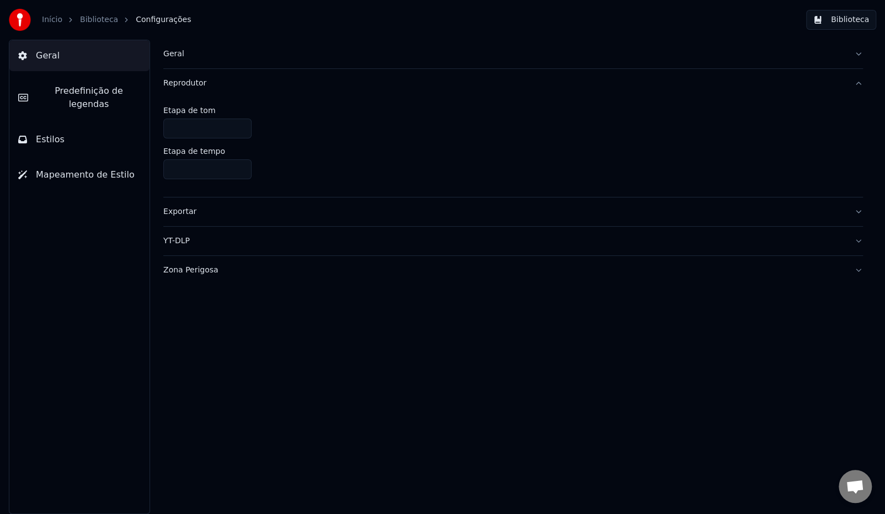
click at [205, 215] on div "Exportar" at bounding box center [504, 211] width 682 height 11
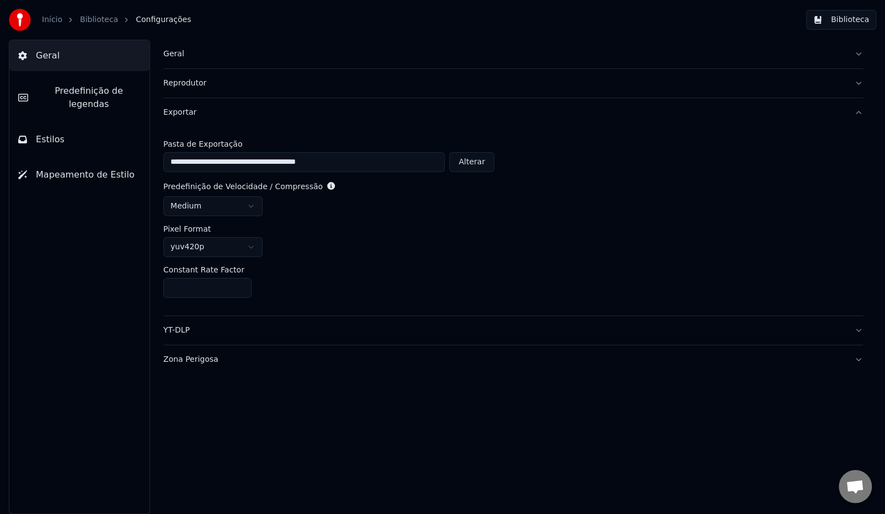
click at [179, 327] on div "YT-DLP" at bounding box center [504, 330] width 682 height 11
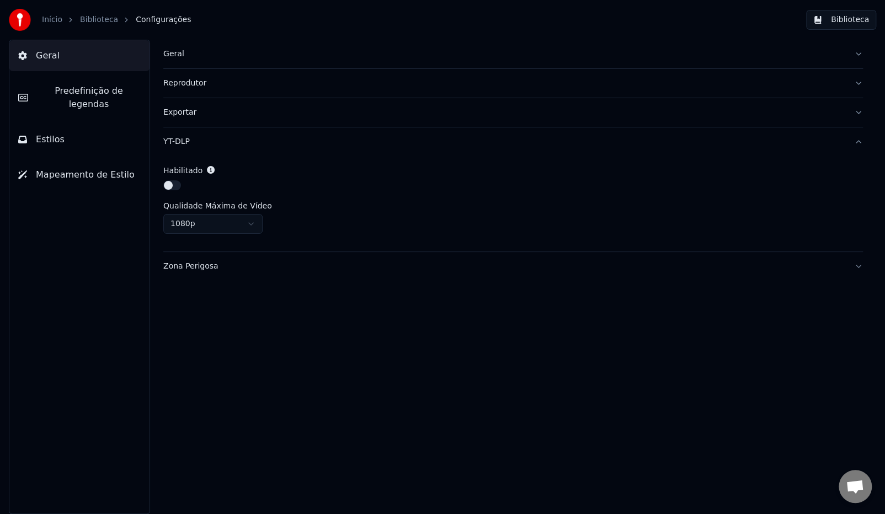
click at [195, 252] on button "Zona Perigosa" at bounding box center [512, 266] width 699 height 29
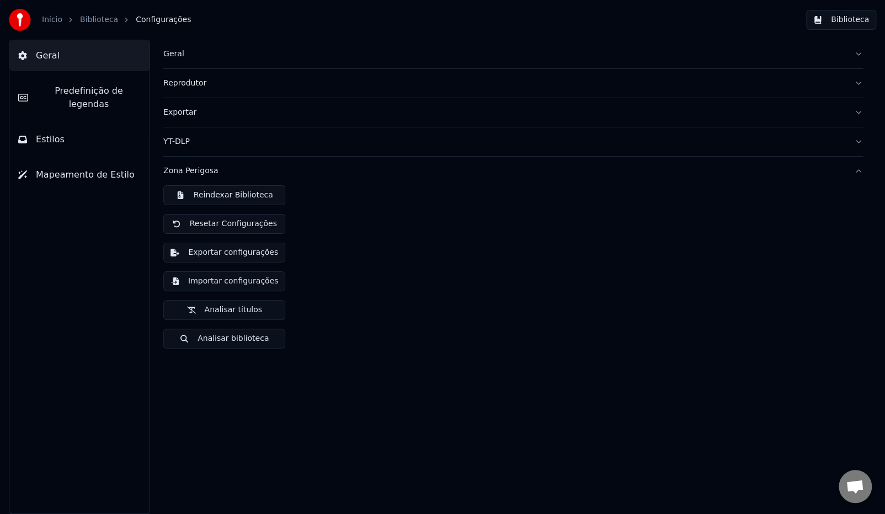
click at [195, 258] on button "Exportar configurações" at bounding box center [224, 253] width 122 height 20
click at [225, 340] on button "Analisar biblioteca" at bounding box center [224, 339] width 122 height 20
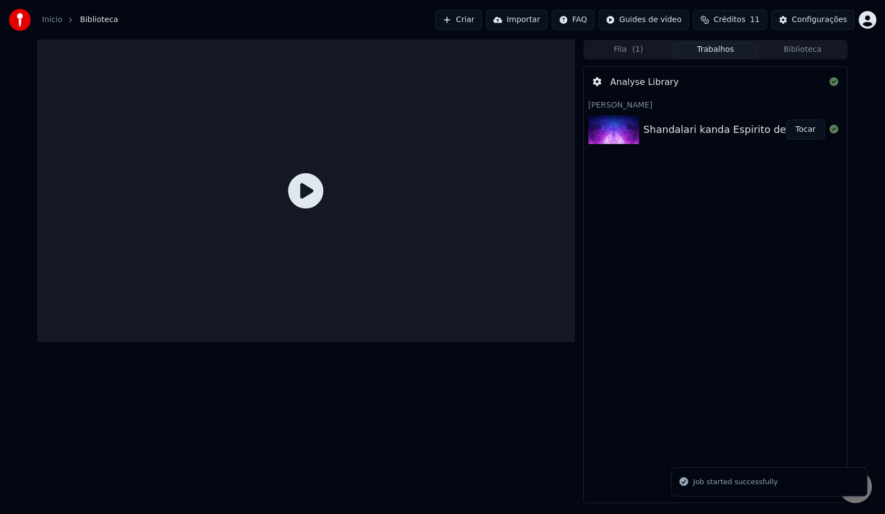
click at [645, 57] on button "Fila ( 1 )" at bounding box center [628, 50] width 87 height 16
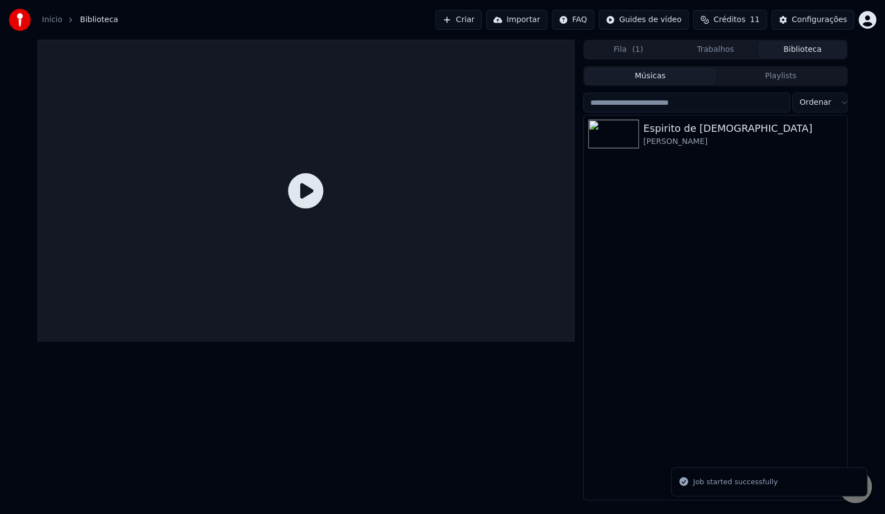
click at [806, 51] on button "Biblioteca" at bounding box center [801, 50] width 87 height 16
click at [628, 52] on button "Fila ( 1 )" at bounding box center [628, 50] width 87 height 16
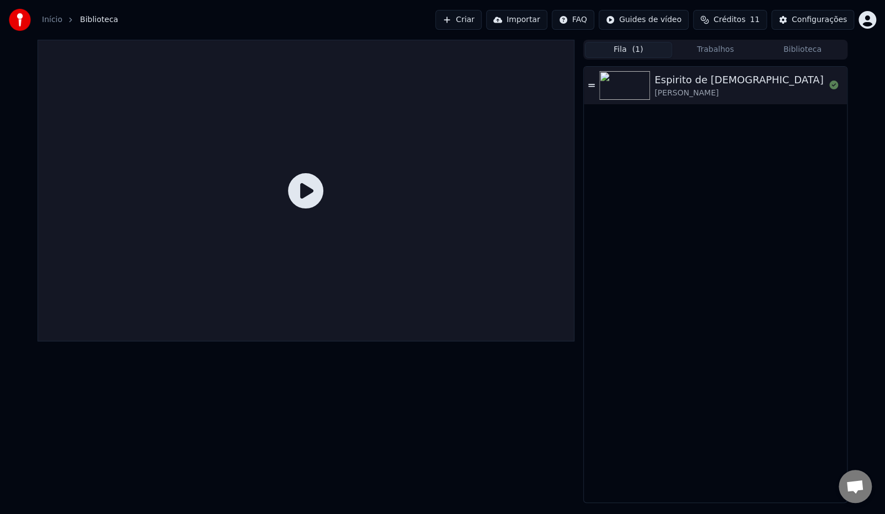
click at [590, 85] on icon at bounding box center [591, 86] width 7 height 8
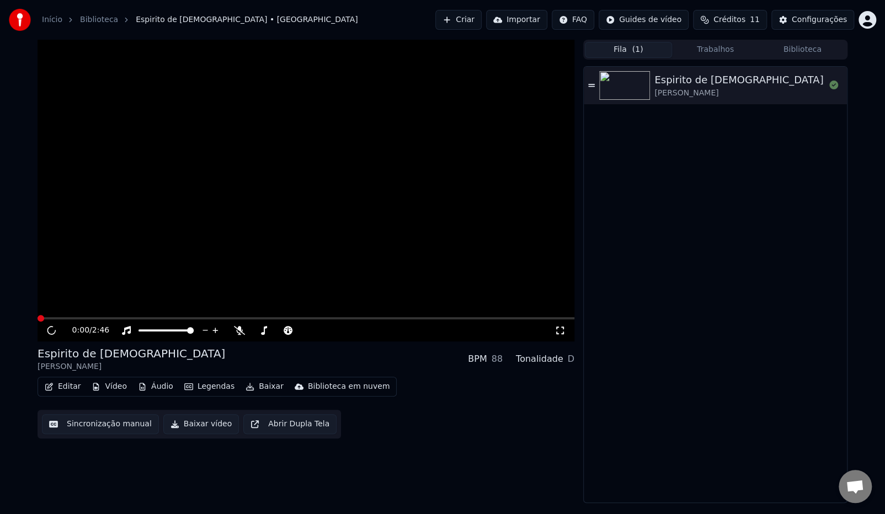
click at [592, 86] on icon at bounding box center [591, 85] width 7 height 3
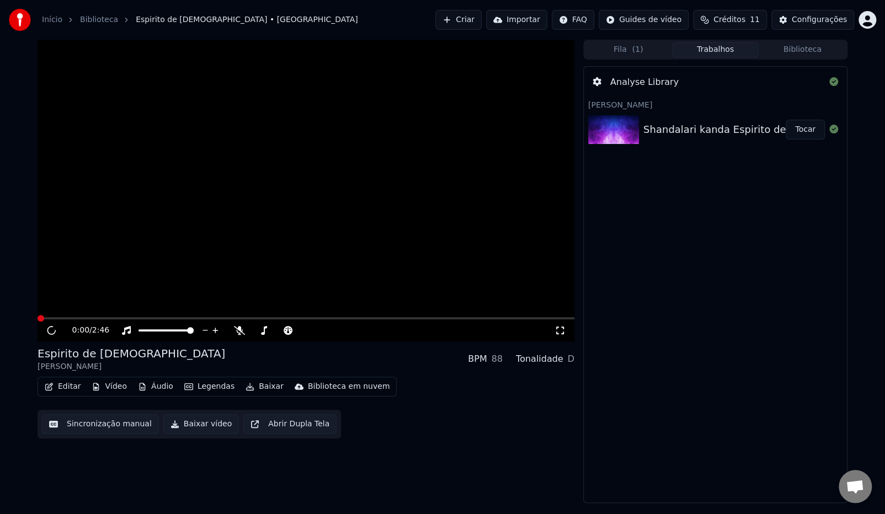
click at [745, 50] on button "Trabalhos" at bounding box center [715, 50] width 87 height 16
click at [789, 45] on button "Biblioteca" at bounding box center [801, 50] width 87 height 16
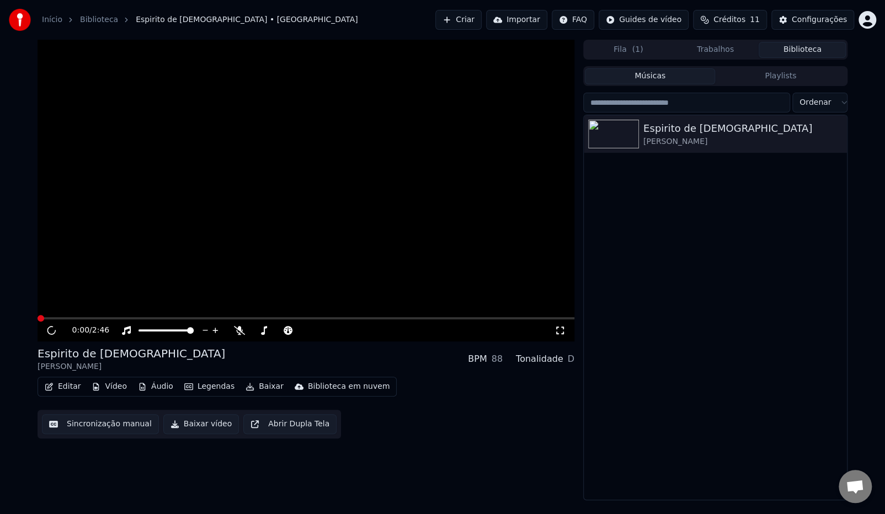
click at [320, 389] on div "Biblioteca em nuvem" at bounding box center [349, 386] width 82 height 11
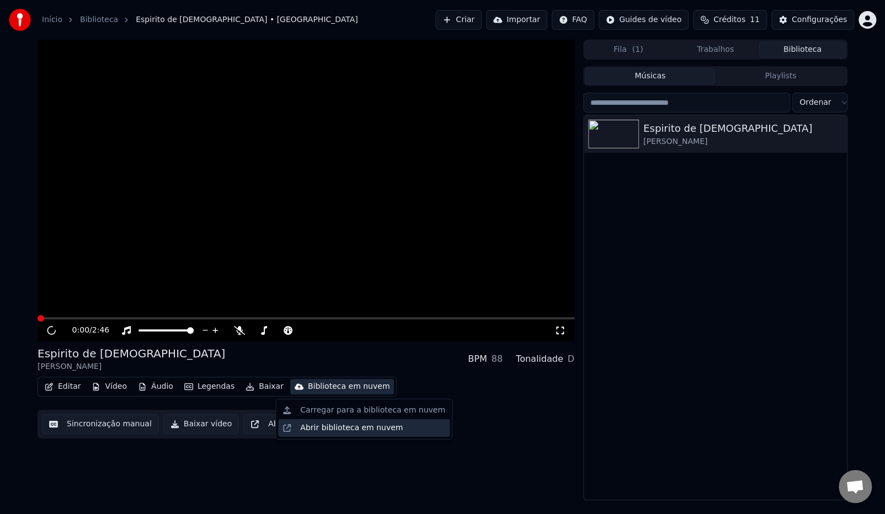
click at [325, 428] on div "Abrir biblioteca em nuvem" at bounding box center [351, 428] width 103 height 11
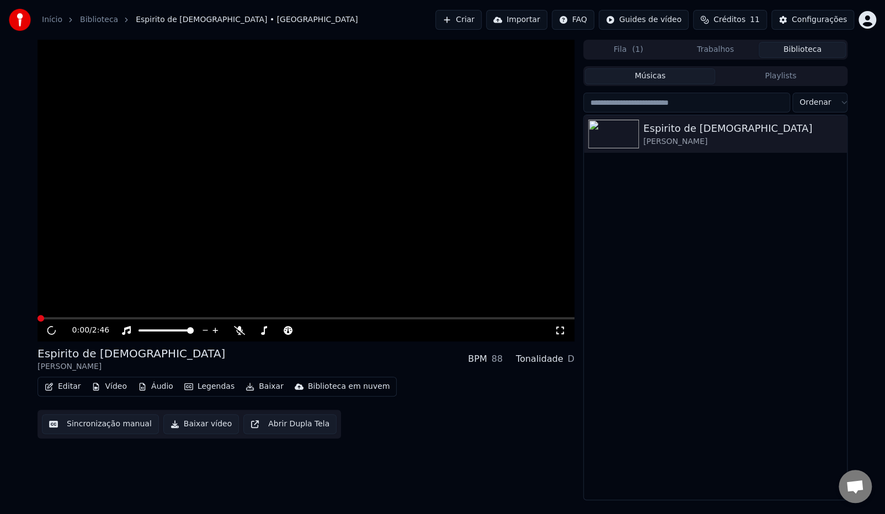
click at [44, 19] on link "Início" at bounding box center [52, 19] width 20 height 11
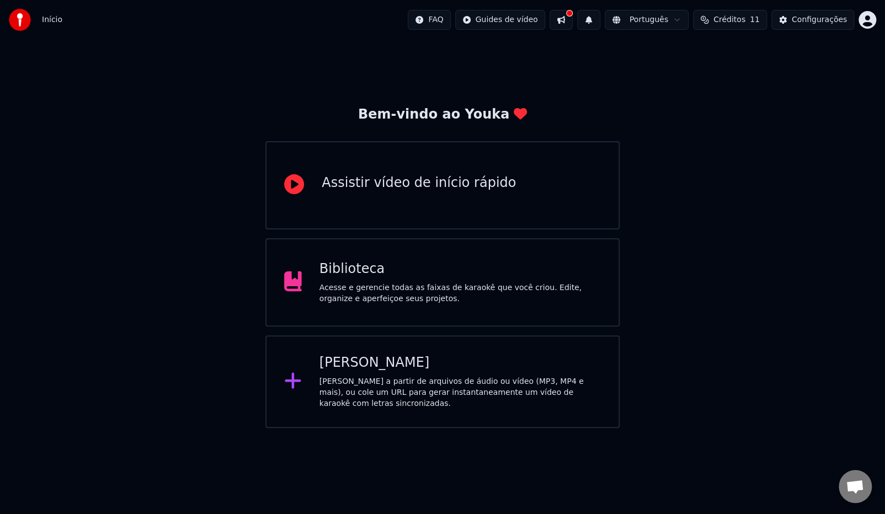
click at [372, 274] on div "Biblioteca" at bounding box center [459, 269] width 281 height 18
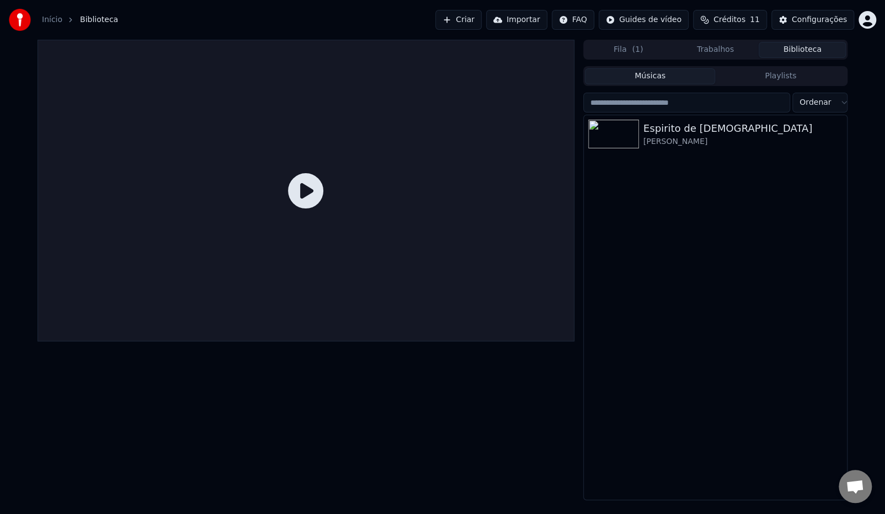
click at [528, 21] on button "Importar" at bounding box center [516, 20] width 61 height 20
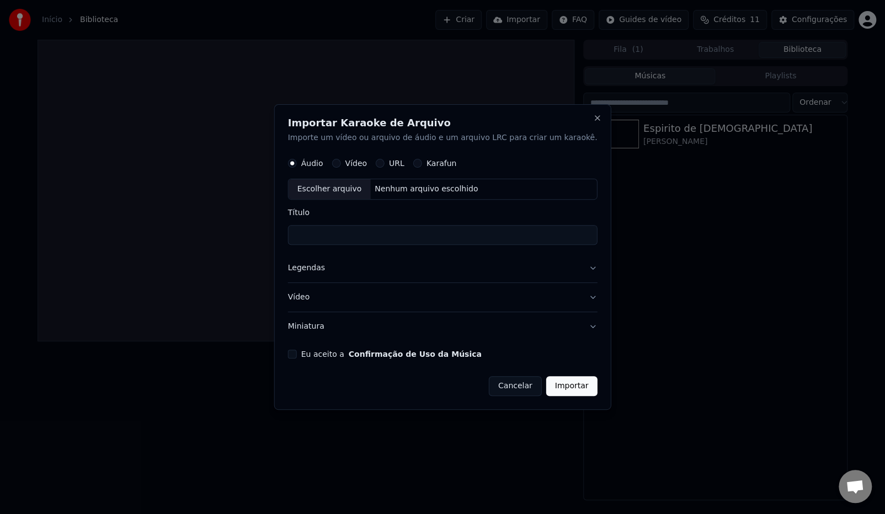
click at [360, 162] on div "Vídeo" at bounding box center [349, 163] width 35 height 9
click at [340, 161] on button "Vídeo" at bounding box center [336, 163] width 9 height 9
click at [367, 164] on label "Vídeo" at bounding box center [356, 163] width 22 height 8
click at [340, 164] on button "Vídeo" at bounding box center [336, 163] width 9 height 9
click at [384, 161] on button "URL" at bounding box center [380, 163] width 9 height 9
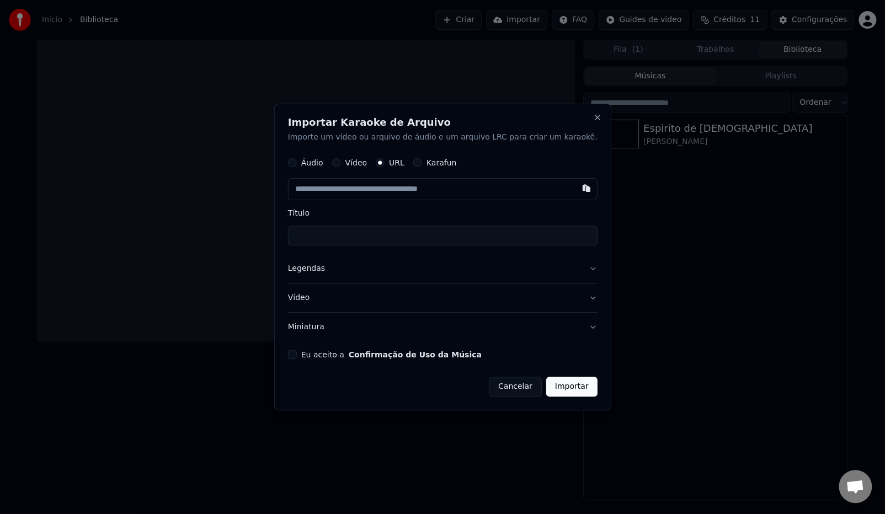
click at [422, 161] on button "Karafun" at bounding box center [417, 162] width 9 height 9
click at [360, 186] on div "Escolher arquivo" at bounding box center [329, 189] width 82 height 20
drag, startPoint x: 318, startPoint y: 162, endPoint x: 334, endPoint y: 163, distance: 16.0
click at [319, 163] on div "Áudio" at bounding box center [305, 163] width 35 height 9
click at [340, 162] on button "Vídeo" at bounding box center [336, 163] width 9 height 9
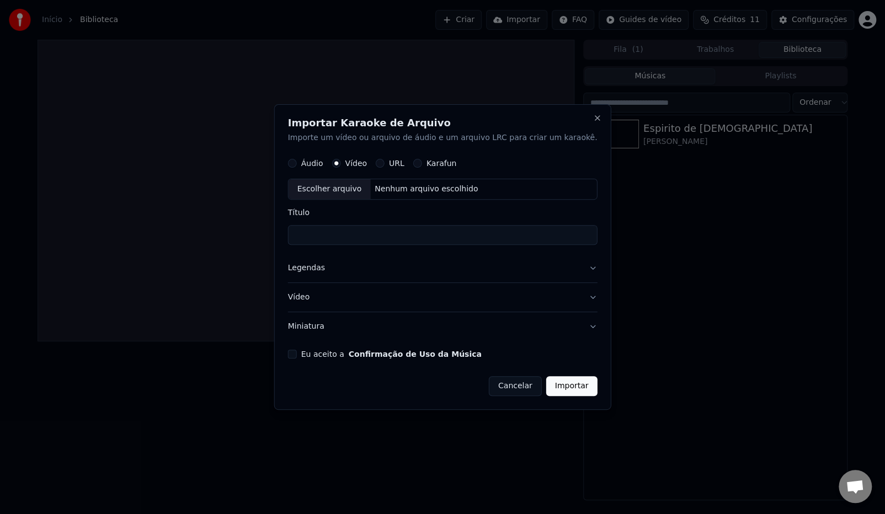
click at [332, 327] on button "Miniatura" at bounding box center [442, 326] width 309 height 29
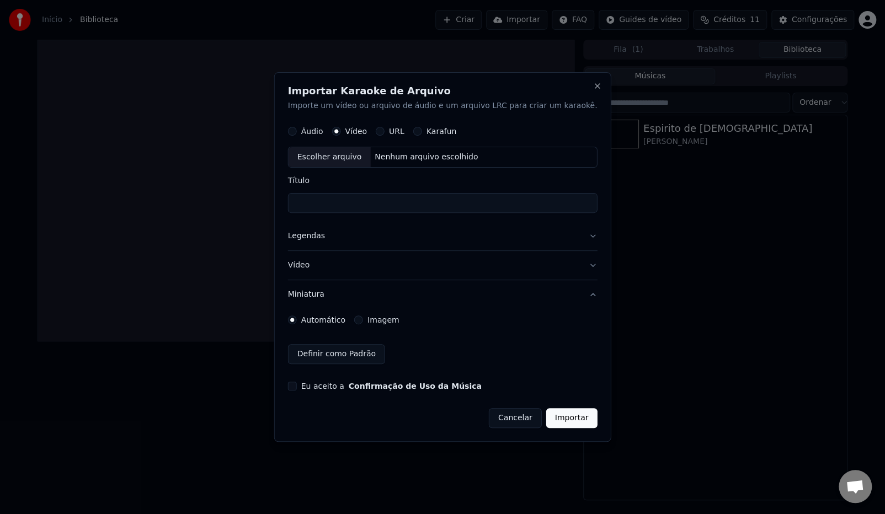
click at [342, 355] on button "Definir como Padrão" at bounding box center [336, 354] width 97 height 20
click at [363, 318] on button "Imagem" at bounding box center [358, 320] width 9 height 9
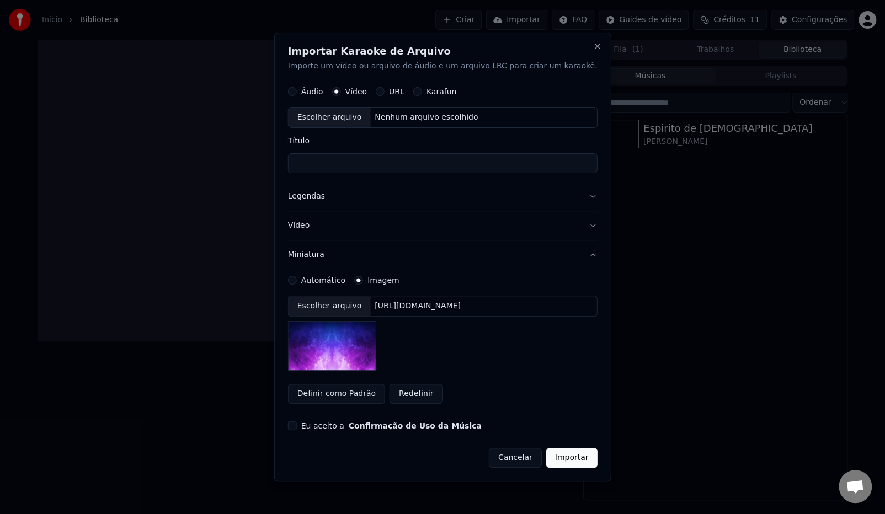
click at [374, 389] on button "Definir como Padrão" at bounding box center [336, 394] width 97 height 20
drag, startPoint x: 375, startPoint y: 390, endPoint x: 381, endPoint y: 382, distance: 9.8
click at [376, 390] on button "Redefinir" at bounding box center [362, 394] width 54 height 20
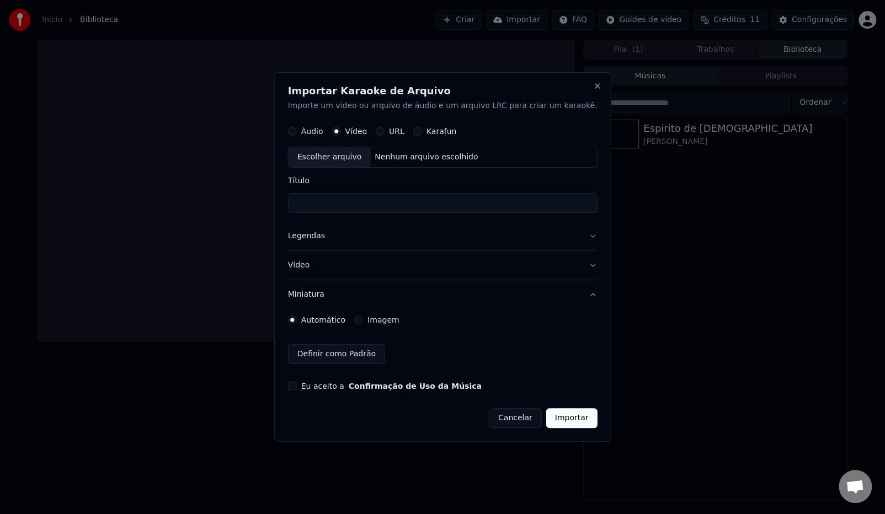
click at [399, 316] on label "Imagem" at bounding box center [382, 320] width 31 height 8
click at [363, 316] on button "Imagem" at bounding box center [358, 320] width 9 height 9
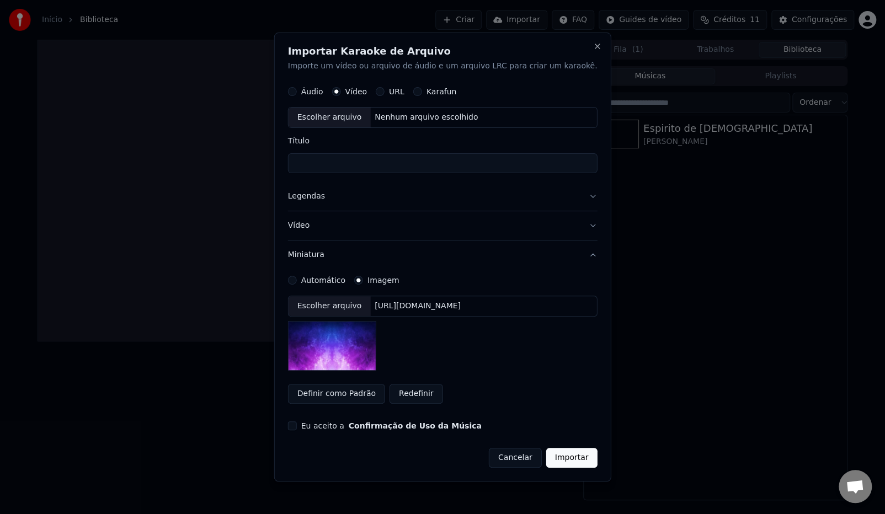
click at [345, 306] on div "Escolher arquivo" at bounding box center [329, 306] width 82 height 20
click at [504, 448] on button "Cancelar" at bounding box center [515, 458] width 53 height 20
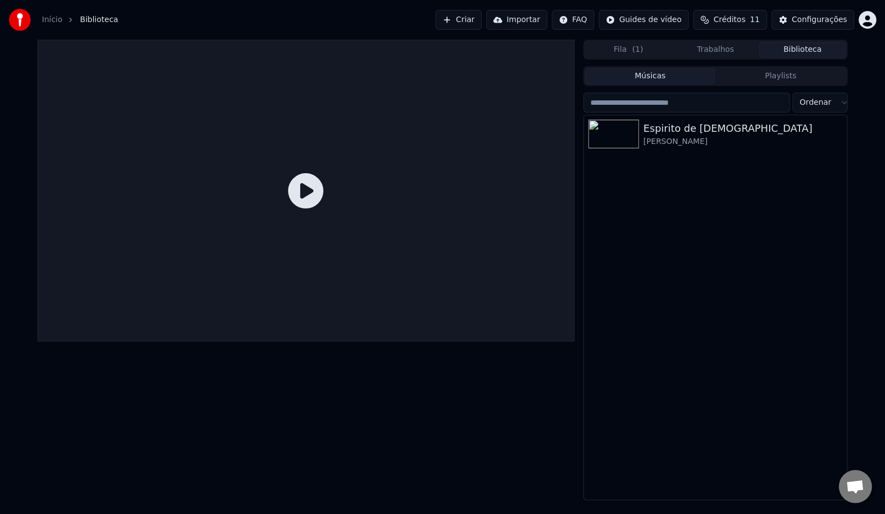
drag, startPoint x: 616, startPoint y: 223, endPoint x: 763, endPoint y: 230, distance: 148.0
click at [774, 256] on div "Espirito de [DEMOGRAPHIC_DATA] Shandalari kanda" at bounding box center [715, 307] width 263 height 384
drag, startPoint x: 54, startPoint y: 28, endPoint x: 54, endPoint y: 19, distance: 8.8
click at [53, 23] on div "Início Biblioteca" at bounding box center [63, 20] width 109 height 22
click at [54, 19] on link "Início" at bounding box center [52, 19] width 20 height 11
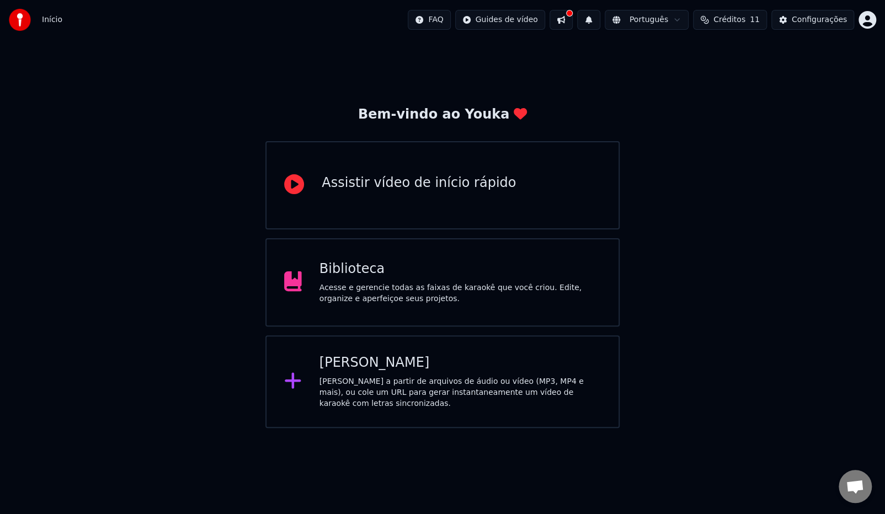
click at [359, 405] on div "[PERSON_NAME] a partir de arquivos de áudio ou vídeo (MP3, MP4 e mais), ou cole…" at bounding box center [459, 392] width 281 height 33
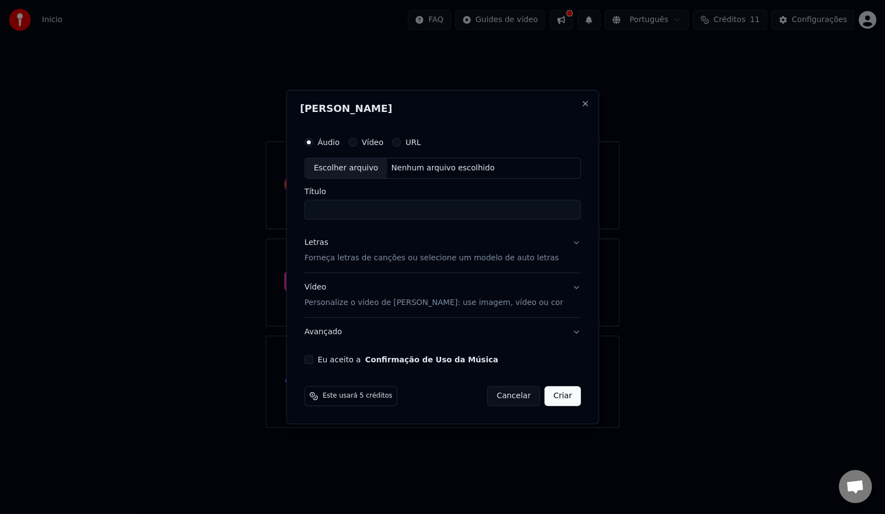
click at [326, 285] on div "Vídeo Personalize o vídeo de karaokê: use imagem, vídeo ou cor" at bounding box center [433, 295] width 259 height 26
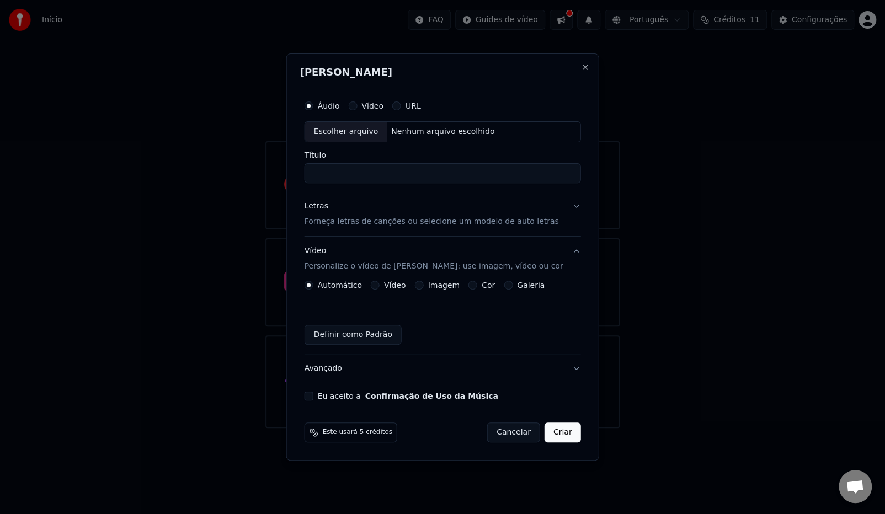
click at [423, 286] on button "Imagem" at bounding box center [418, 285] width 9 height 9
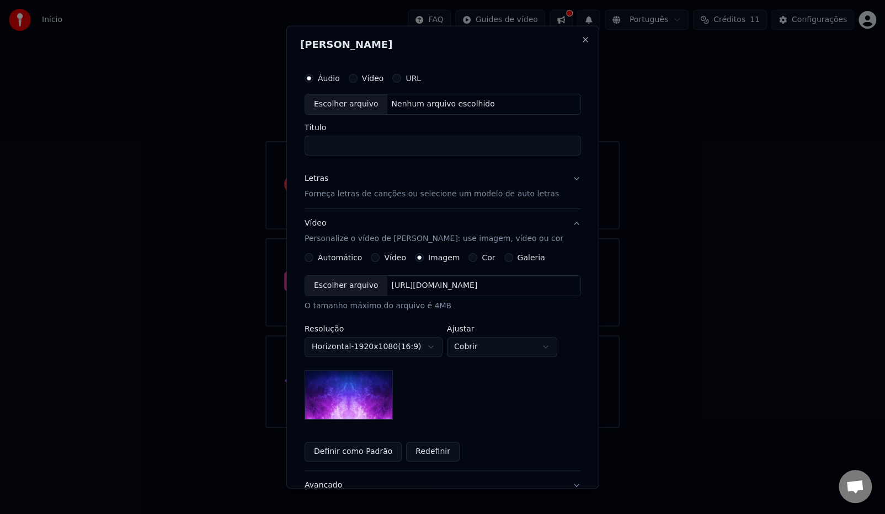
click at [504, 254] on button "Galeria" at bounding box center [508, 257] width 9 height 9
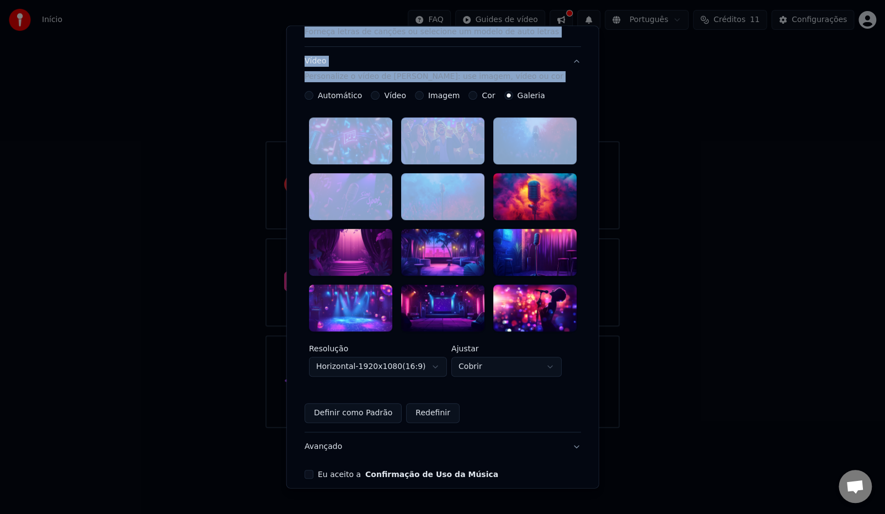
scroll to position [200, 0]
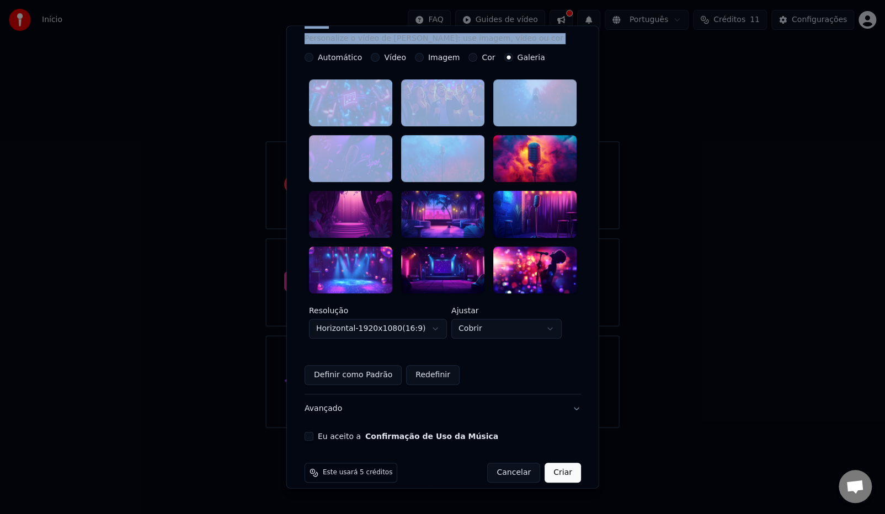
drag, startPoint x: 466, startPoint y: 338, endPoint x: 500, endPoint y: 505, distance: 170.2
click at [504, 428] on body "**********" at bounding box center [442, 214] width 885 height 428
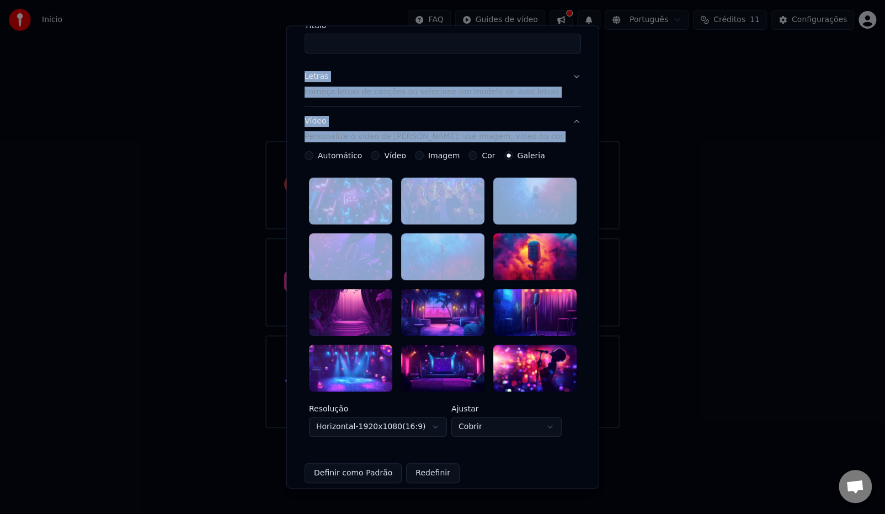
scroll to position [0, 0]
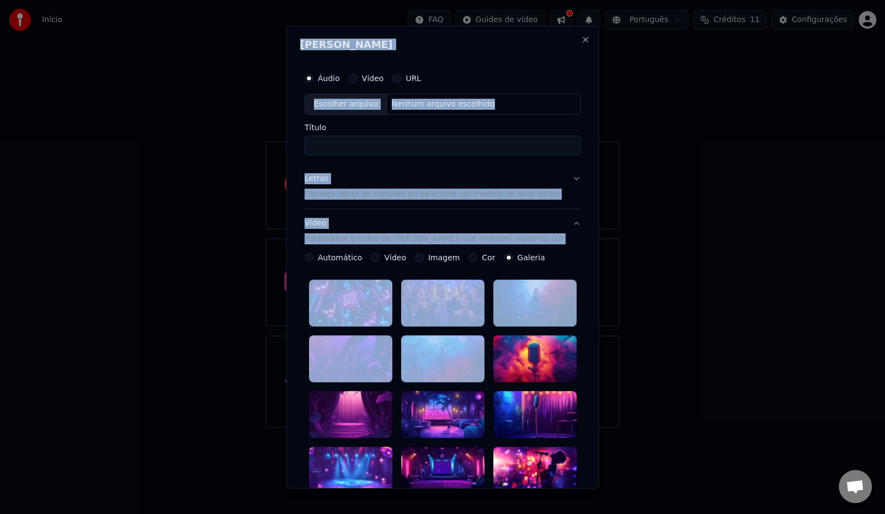
click at [475, 259] on div "Cor" at bounding box center [481, 257] width 26 height 9
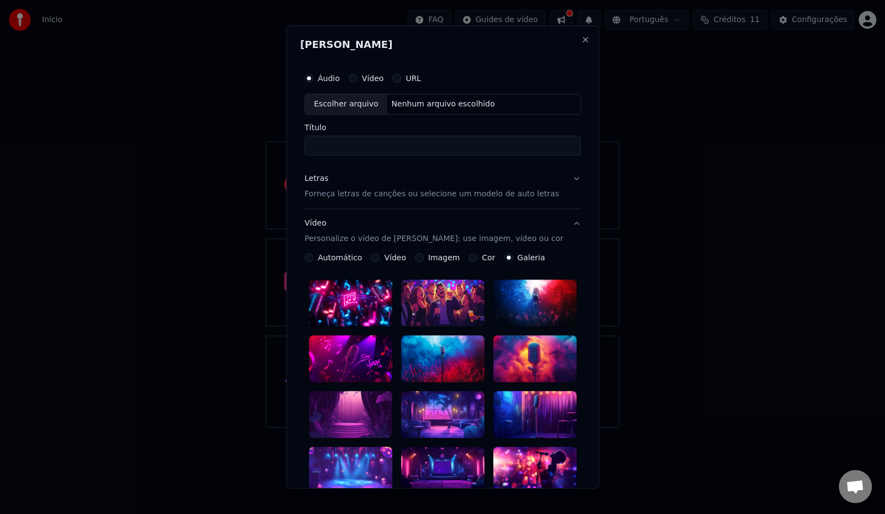
click at [424, 261] on div "**********" at bounding box center [442, 419] width 276 height 332
click at [418, 259] on button "Imagem" at bounding box center [418, 257] width 9 height 9
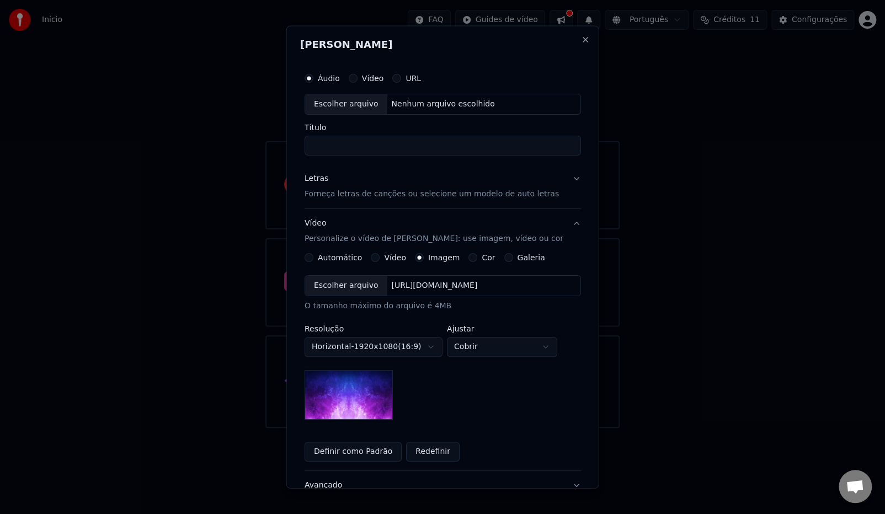
click at [504, 255] on button "Galeria" at bounding box center [508, 257] width 9 height 9
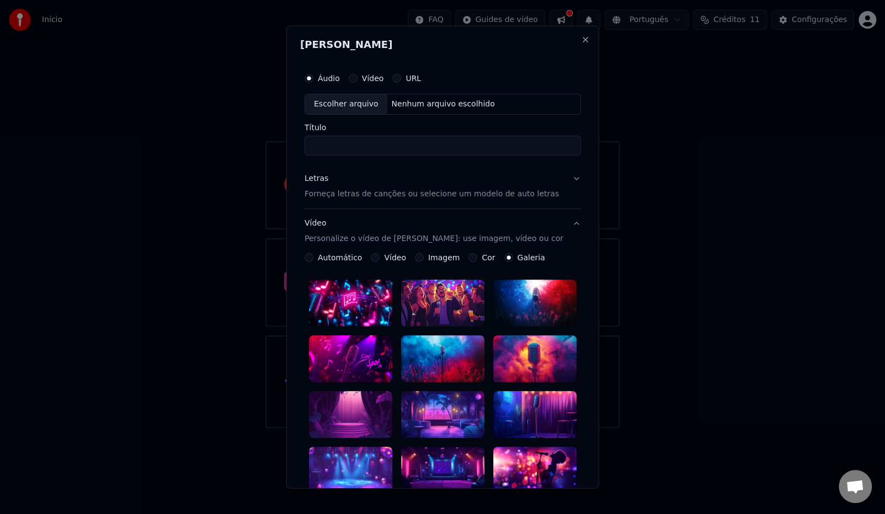
click at [350, 300] on div at bounding box center [350, 303] width 83 height 47
click at [411, 303] on div at bounding box center [442, 303] width 83 height 47
click at [466, 290] on icon at bounding box center [470, 292] width 9 height 9
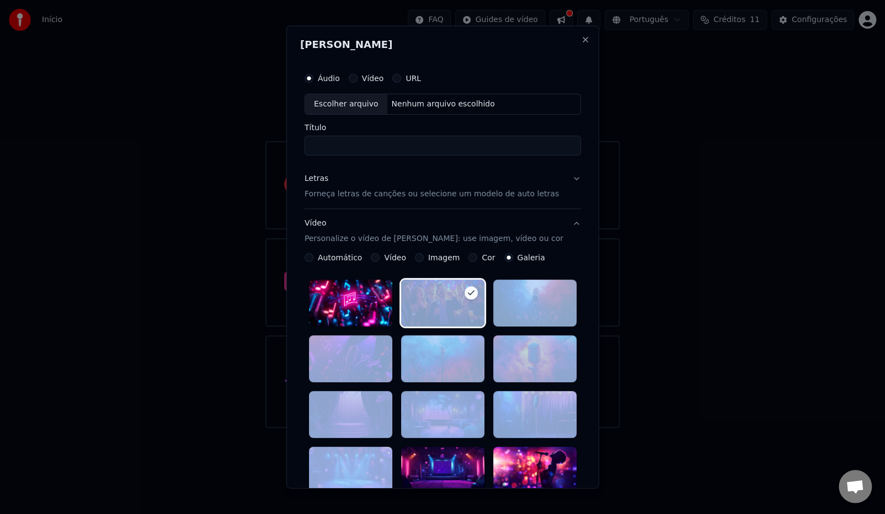
drag, startPoint x: 325, startPoint y: 293, endPoint x: 390, endPoint y: 443, distance: 162.8
click at [390, 445] on div at bounding box center [443, 387] width 268 height 214
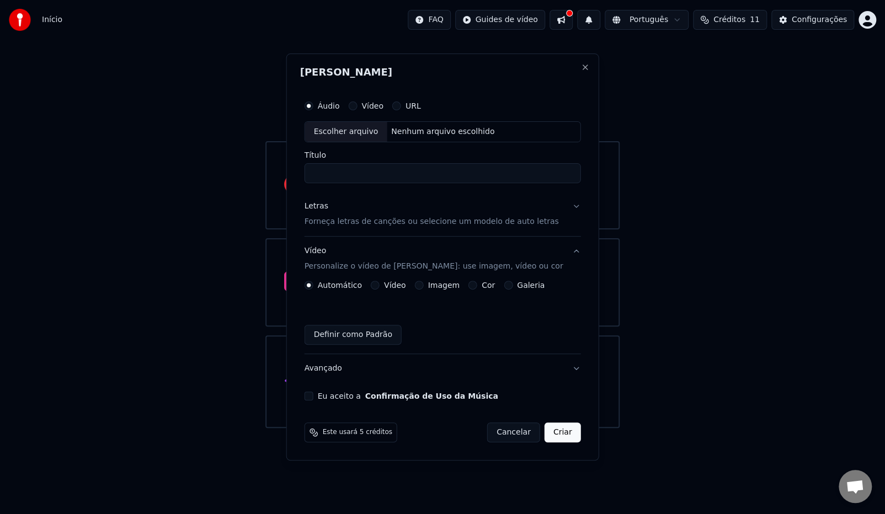
drag, startPoint x: 655, startPoint y: 281, endPoint x: 627, endPoint y: 253, distance: 40.2
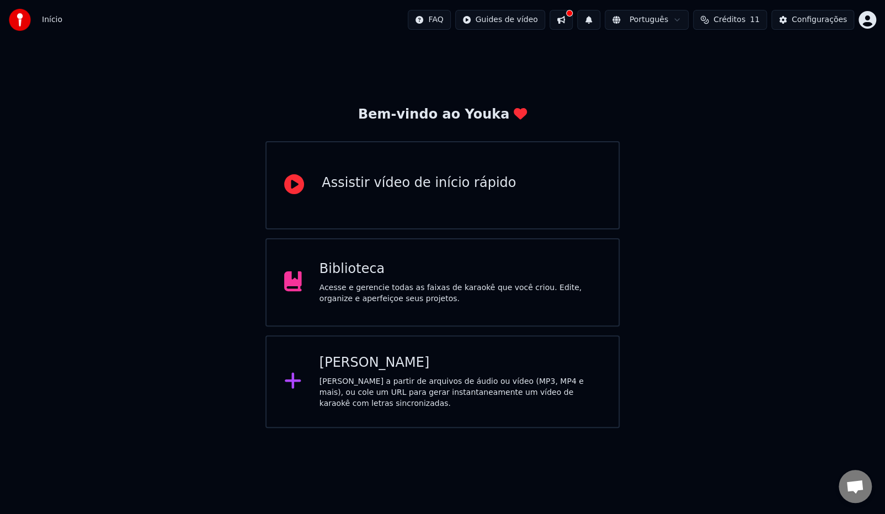
click at [566, 133] on div "Bem-vindo ao Youka Assistir vídeo de início rápido Biblioteca Acesse e gerencie…" at bounding box center [442, 267] width 354 height 322
click at [573, 25] on button at bounding box center [560, 20] width 23 height 20
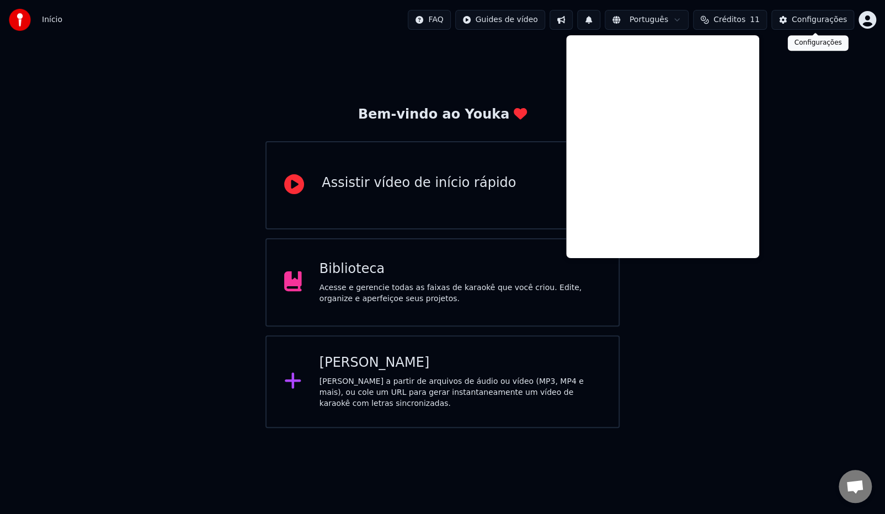
click at [798, 26] on button "Configurações" at bounding box center [812, 20] width 83 height 20
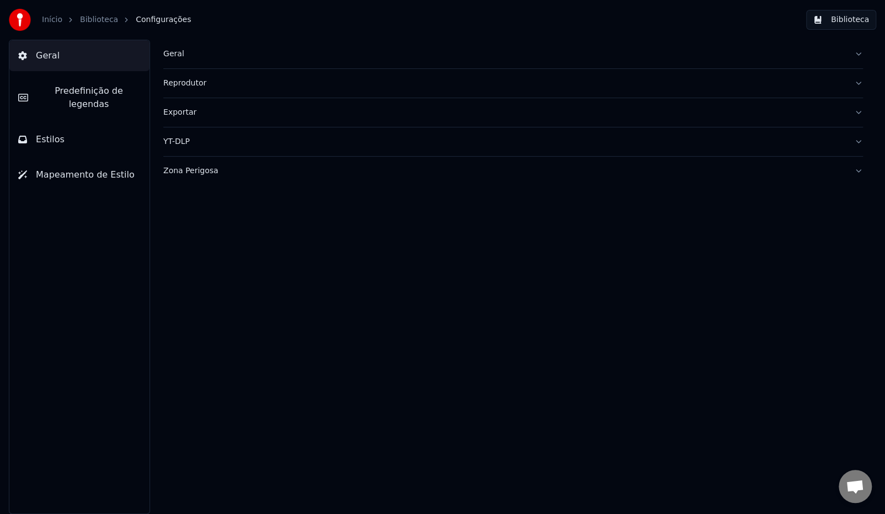
click at [81, 87] on span "Predefinição de legendas" at bounding box center [89, 97] width 104 height 26
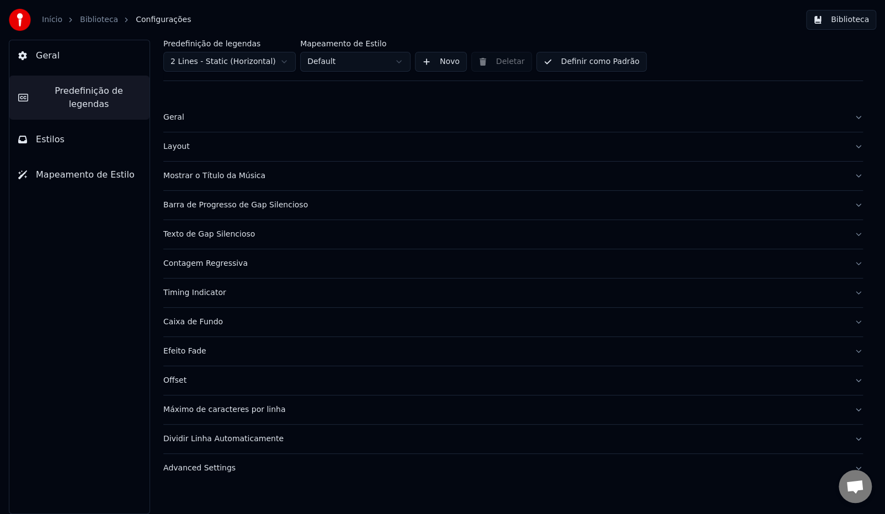
click at [184, 121] on div "Geral" at bounding box center [504, 117] width 682 height 11
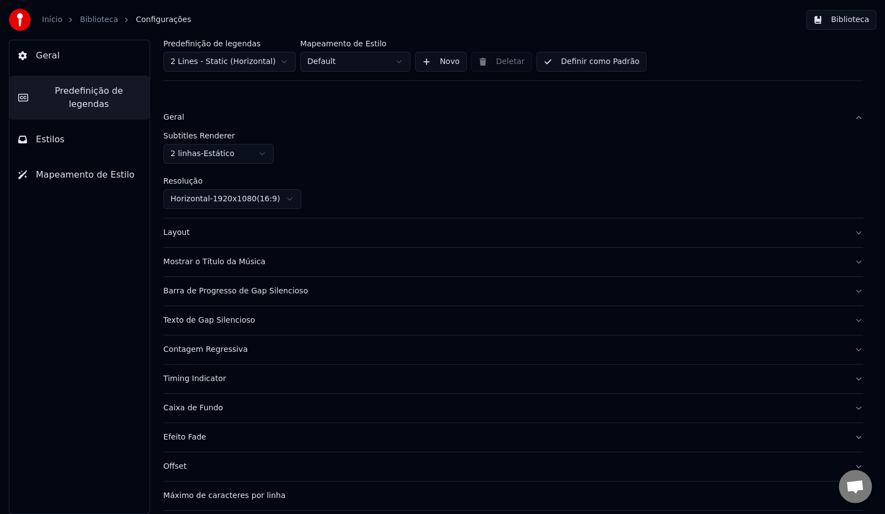
click at [184, 121] on div "Geral" at bounding box center [504, 117] width 682 height 11
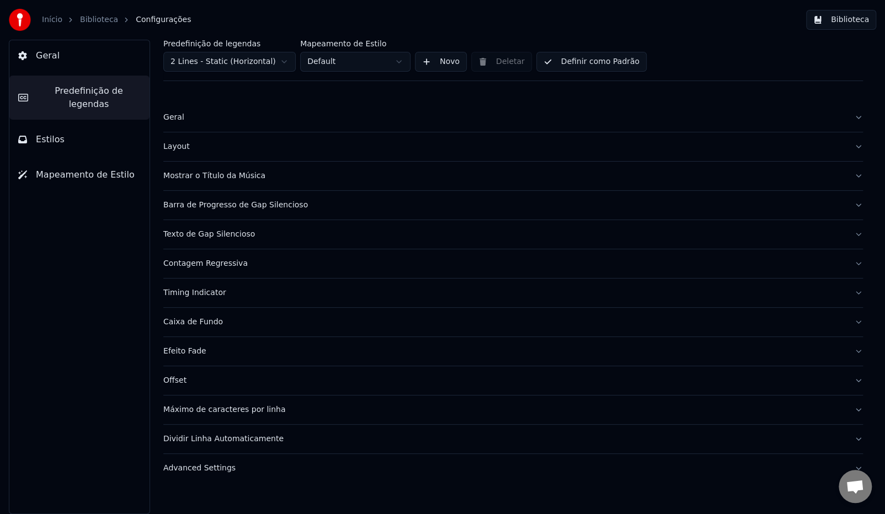
click at [843, 17] on button "Biblioteca" at bounding box center [841, 20] width 70 height 20
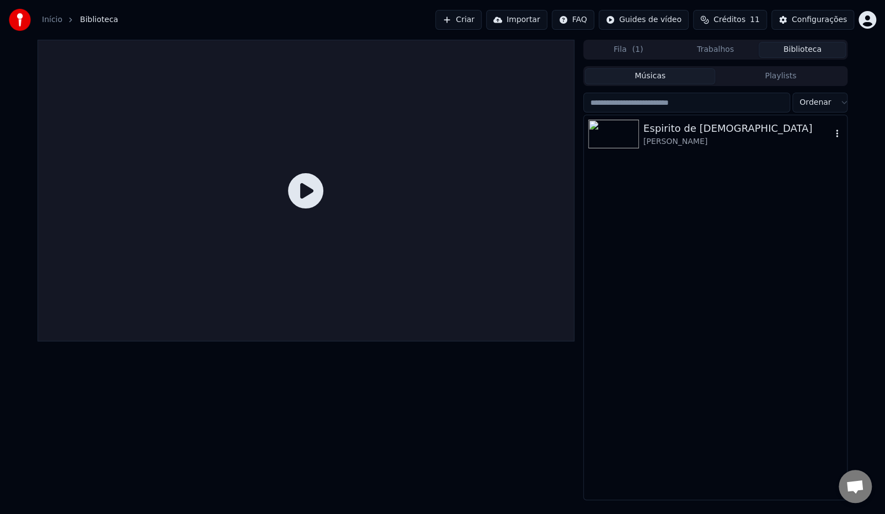
click at [683, 136] on div "[PERSON_NAME]" at bounding box center [737, 141] width 188 height 11
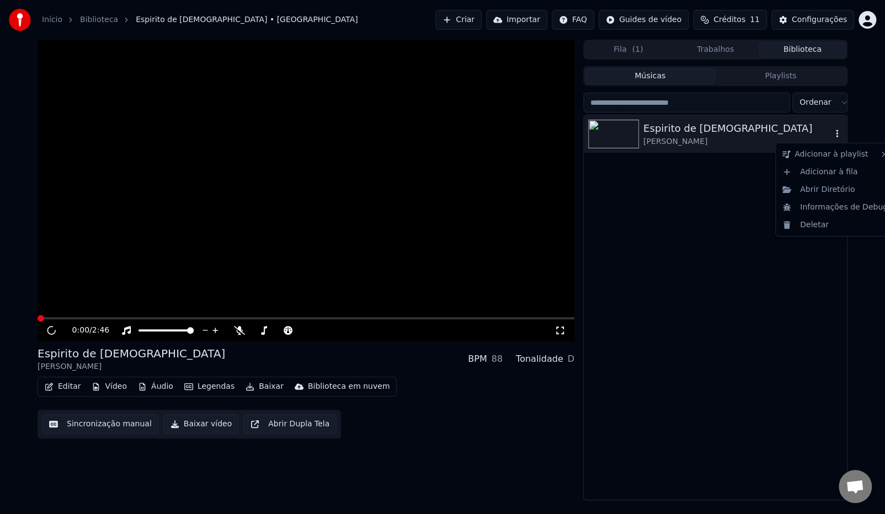
click at [838, 139] on button "button" at bounding box center [836, 133] width 11 height 13
click at [809, 190] on div "Abrir Diretório" at bounding box center [835, 190] width 114 height 18
click at [482, 24] on button "Criar" at bounding box center [458, 20] width 46 height 20
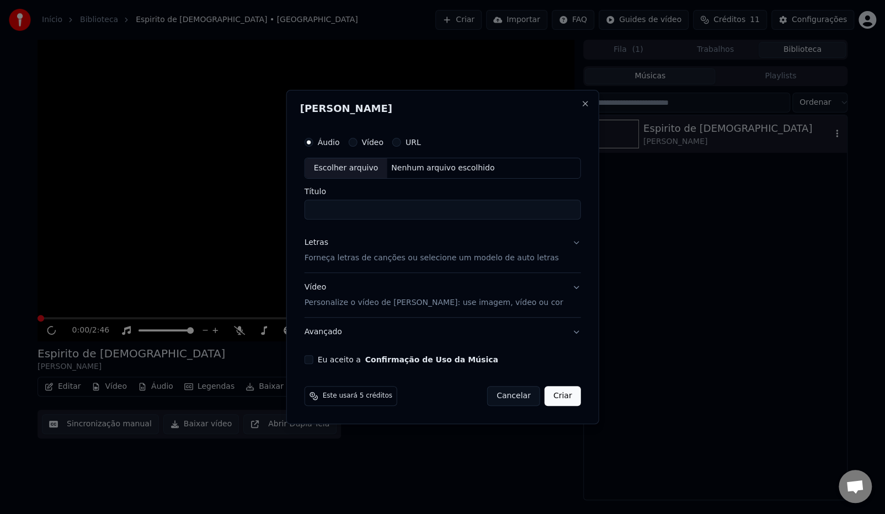
click at [375, 142] on label "Vídeo" at bounding box center [372, 142] width 22 height 8
click at [357, 142] on button "Vídeo" at bounding box center [352, 142] width 9 height 9
click at [334, 143] on label "Áudio" at bounding box center [329, 142] width 22 height 8
click at [313, 143] on button "Áudio" at bounding box center [308, 142] width 9 height 9
click at [339, 340] on button "Avançado" at bounding box center [442, 332] width 276 height 29
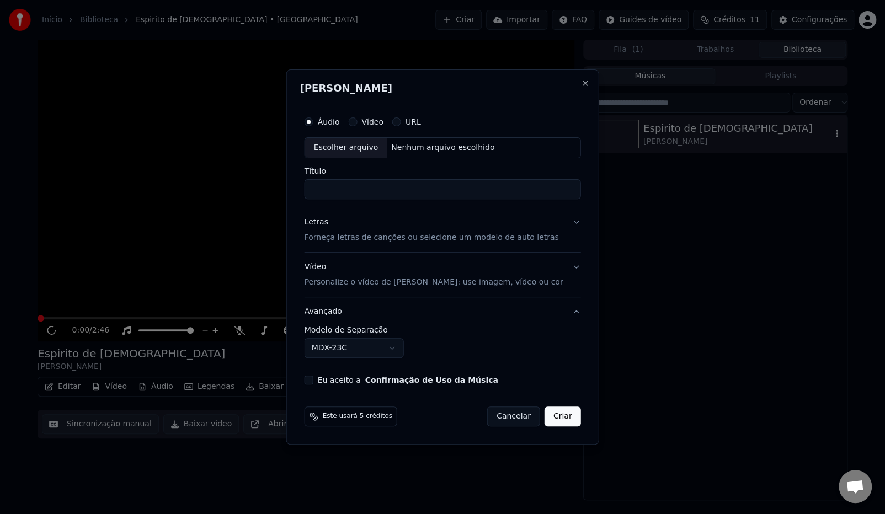
click at [345, 275] on div "Vídeo Personalize o vídeo de karaokê: use imagem, vídeo ou cor" at bounding box center [433, 274] width 259 height 26
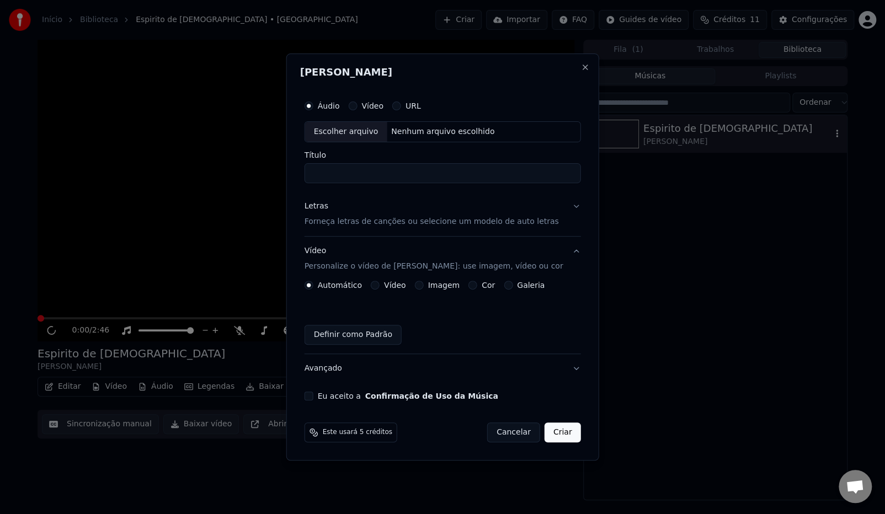
click at [380, 286] on button "Vídeo" at bounding box center [375, 285] width 9 height 9
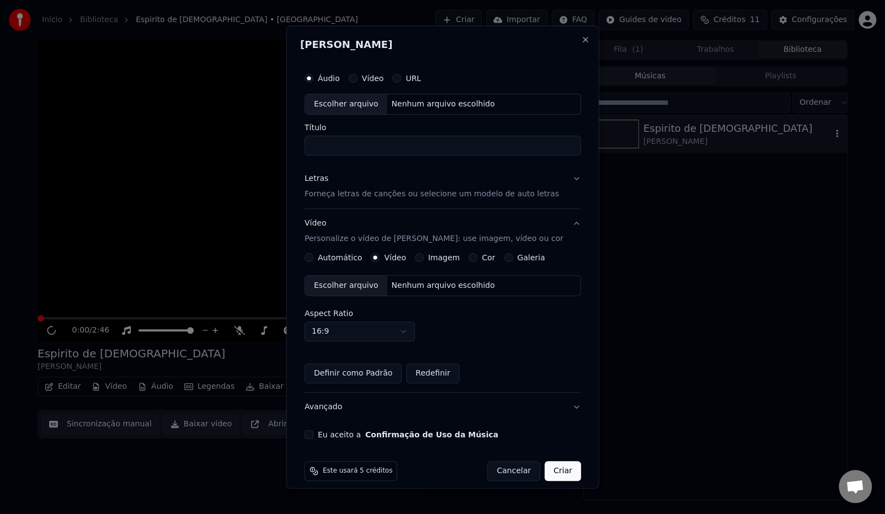
click at [422, 260] on button "Imagem" at bounding box center [418, 257] width 9 height 9
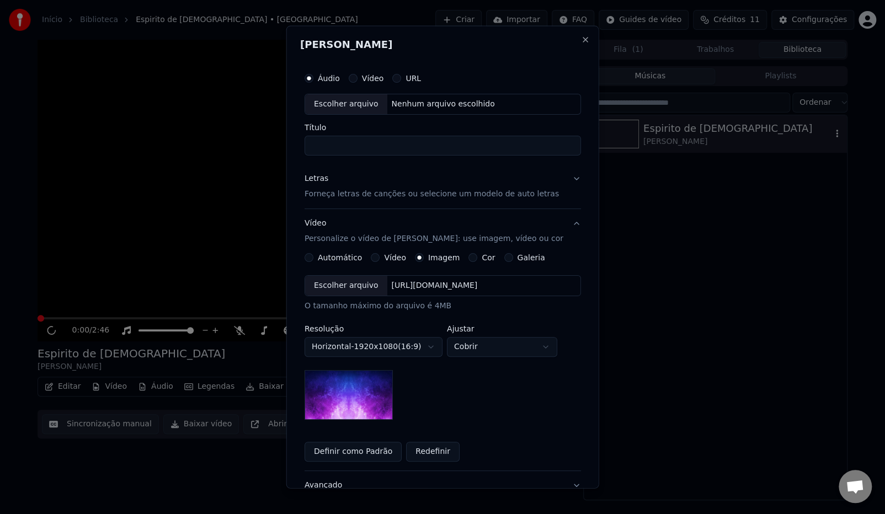
click at [362, 287] on div "Escolher arquivo" at bounding box center [346, 286] width 82 height 20
click at [471, 257] on button "Cor" at bounding box center [472, 257] width 9 height 9
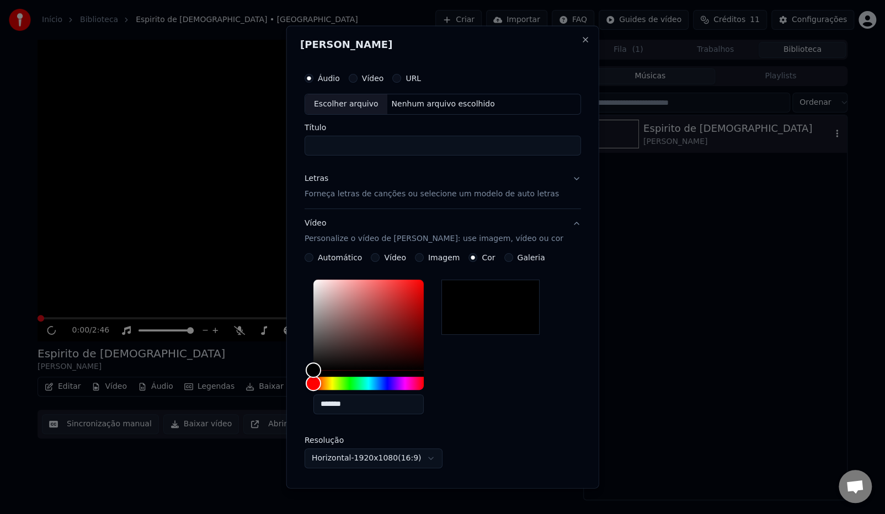
click at [515, 257] on div "Galeria" at bounding box center [524, 257] width 41 height 9
click at [512, 256] on button "Galeria" at bounding box center [508, 257] width 9 height 9
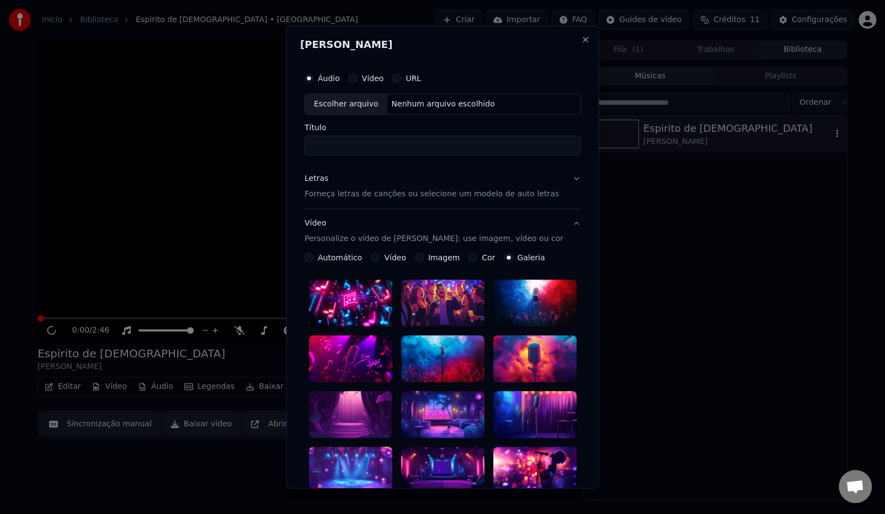
click at [369, 305] on div at bounding box center [350, 303] width 83 height 47
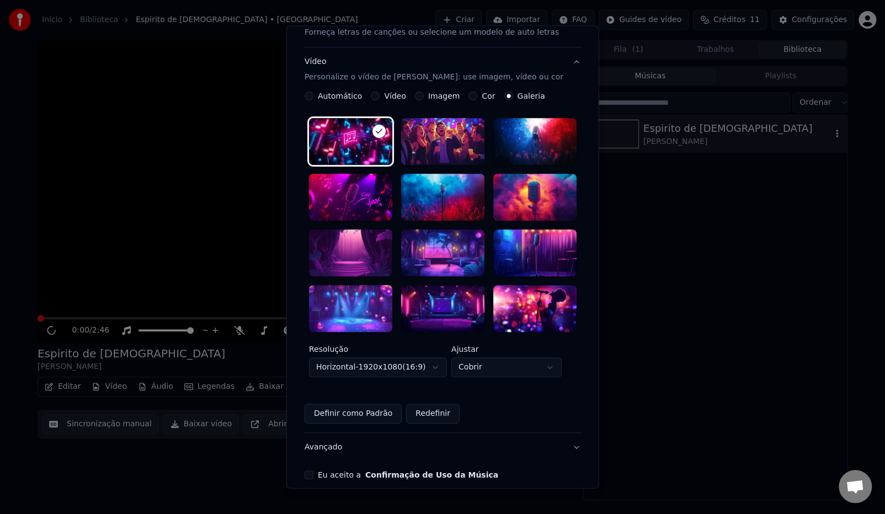
scroll to position [145, 0]
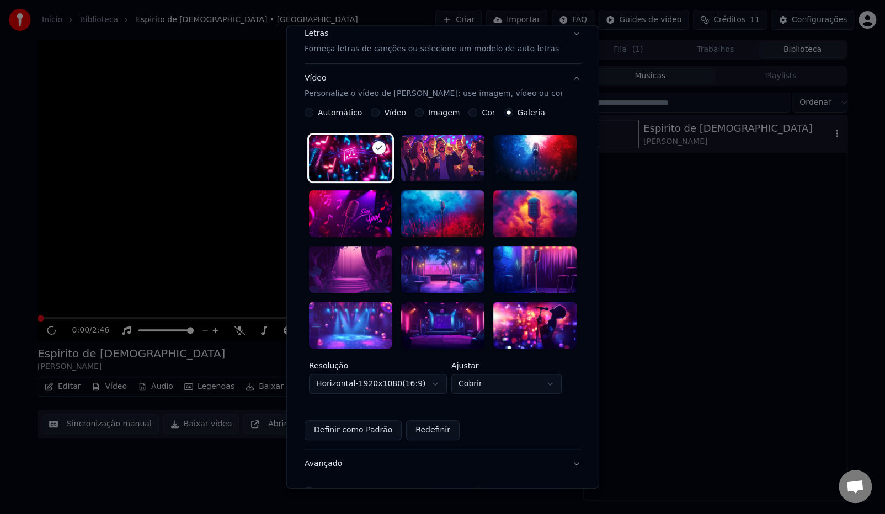
click at [376, 112] on button "Vídeo" at bounding box center [375, 112] width 9 height 9
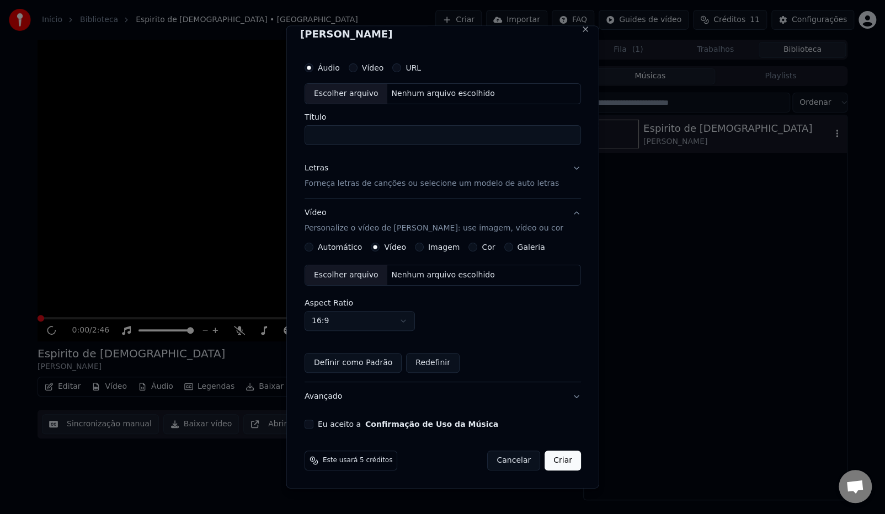
scroll to position [10, 0]
click at [361, 279] on div "Escolher arquivo" at bounding box center [346, 276] width 82 height 20
click at [580, 28] on button "Close" at bounding box center [584, 29] width 9 height 9
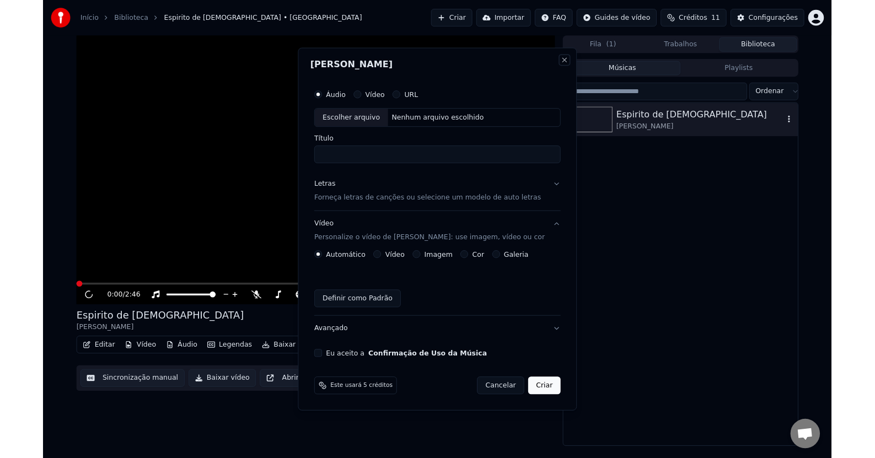
scroll to position [0, 0]
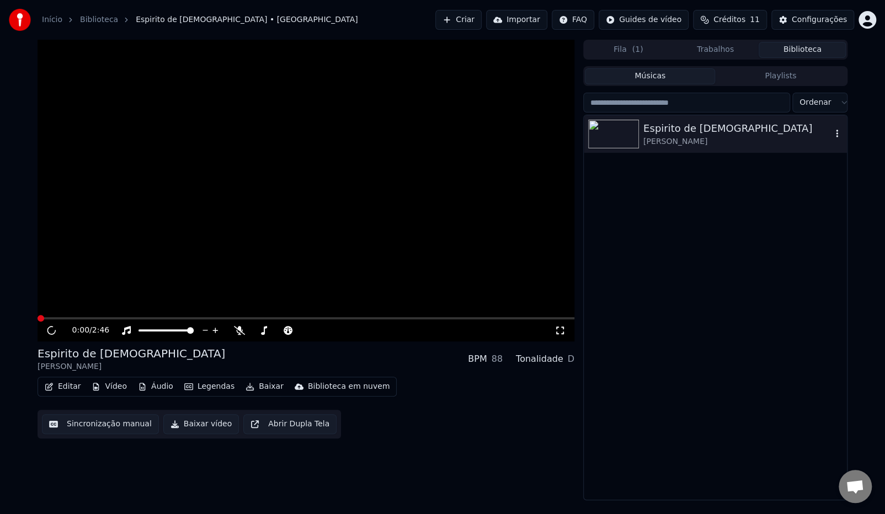
click at [685, 141] on div "[PERSON_NAME]" at bounding box center [737, 141] width 188 height 11
click at [335, 207] on video at bounding box center [306, 191] width 537 height 302
click at [72, 320] on div "0:02 / 2:46" at bounding box center [306, 330] width 537 height 22
click at [79, 318] on span at bounding box center [306, 318] width 537 height 2
click at [238, 333] on icon at bounding box center [239, 330] width 11 height 9
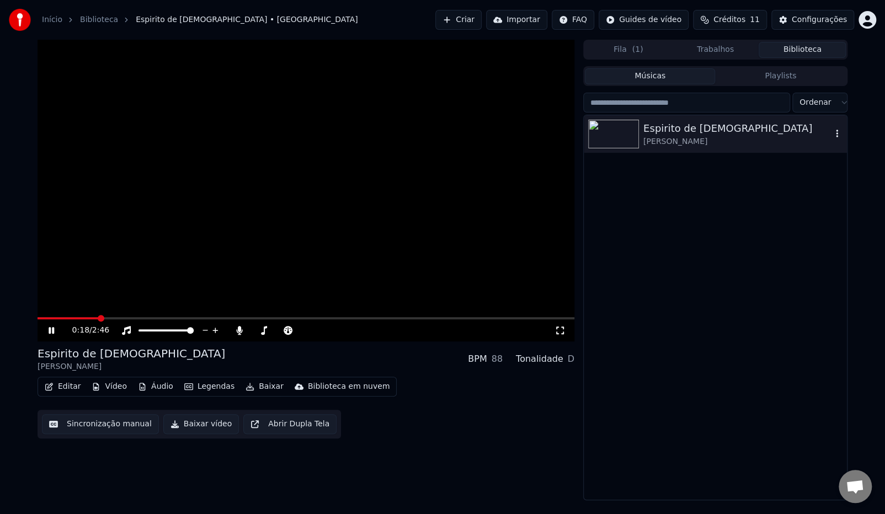
click at [662, 133] on div "Espirito de [DEMOGRAPHIC_DATA]" at bounding box center [737, 128] width 188 height 15
click at [215, 329] on icon at bounding box center [215, 331] width 6 height 6
click at [329, 332] on icon at bounding box center [328, 330] width 10 height 11
click at [287, 336] on div "0:28 / 2:46" at bounding box center [306, 330] width 537 height 22
click at [287, 329] on icon at bounding box center [287, 330] width 11 height 9
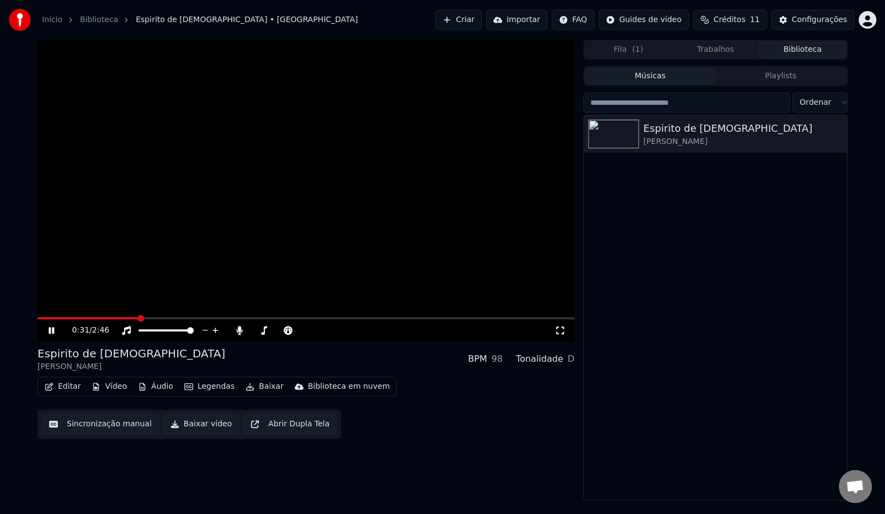
click at [413, 276] on video at bounding box center [306, 191] width 537 height 302
click at [319, 261] on video at bounding box center [306, 191] width 537 height 302
click at [716, 140] on div "[PERSON_NAME]" at bounding box center [737, 141] width 188 height 11
click at [710, 136] on div "[PERSON_NAME]" at bounding box center [737, 141] width 188 height 11
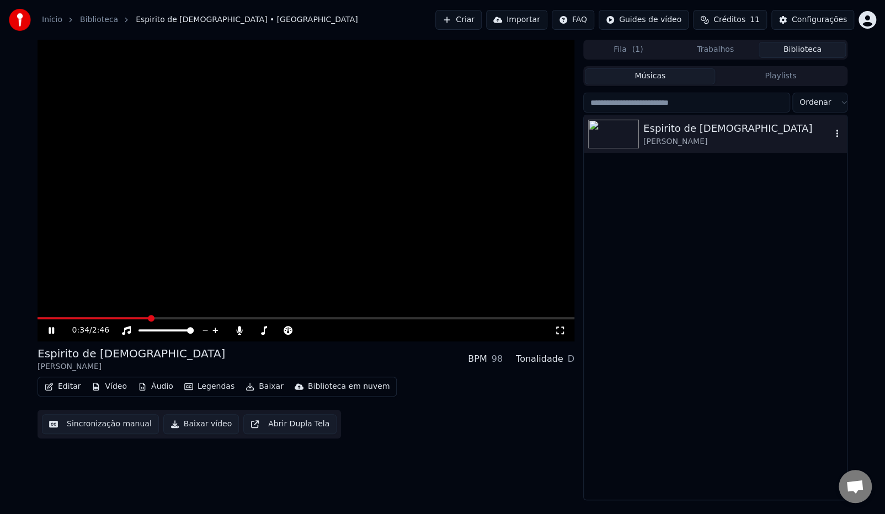
click at [710, 136] on div "[PERSON_NAME]" at bounding box center [737, 141] width 188 height 11
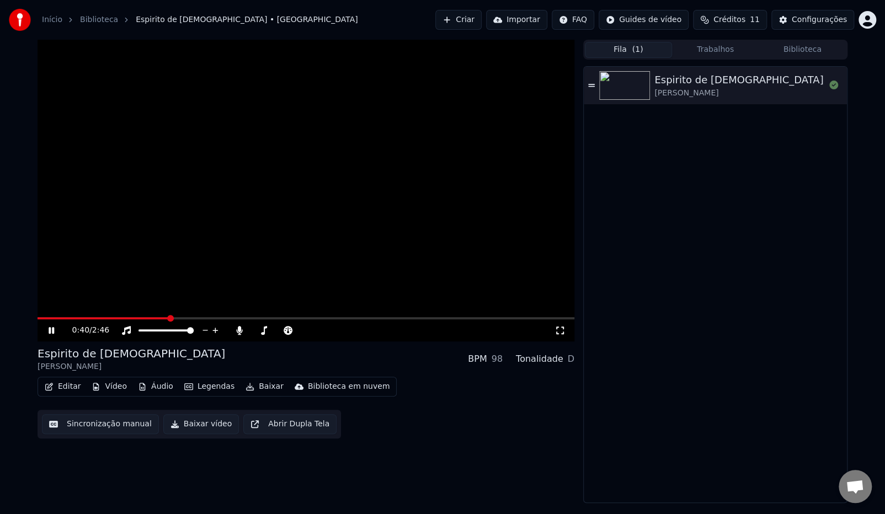
click at [636, 53] on span "( 1 )" at bounding box center [637, 49] width 11 height 11
click at [636, 73] on img at bounding box center [624, 85] width 51 height 29
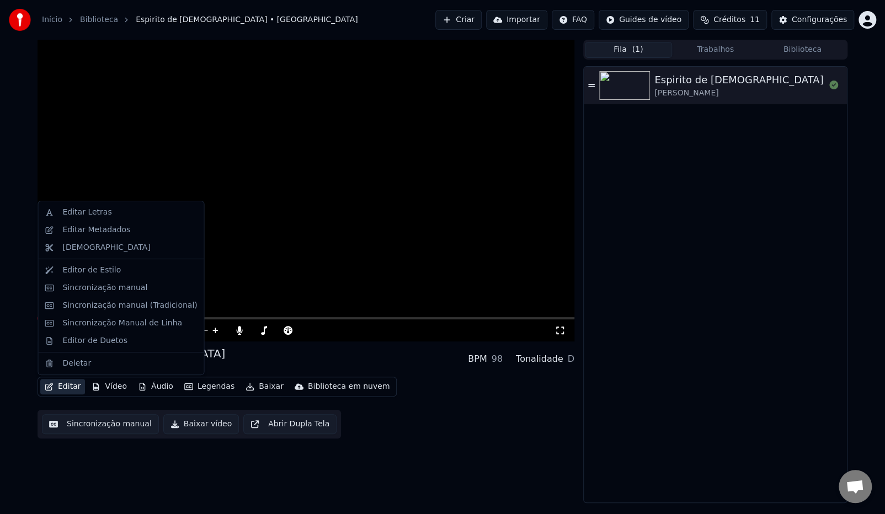
click at [62, 387] on button "Editar" at bounding box center [62, 386] width 45 height 15
click at [73, 232] on div "Editar Metadados" at bounding box center [96, 230] width 68 height 11
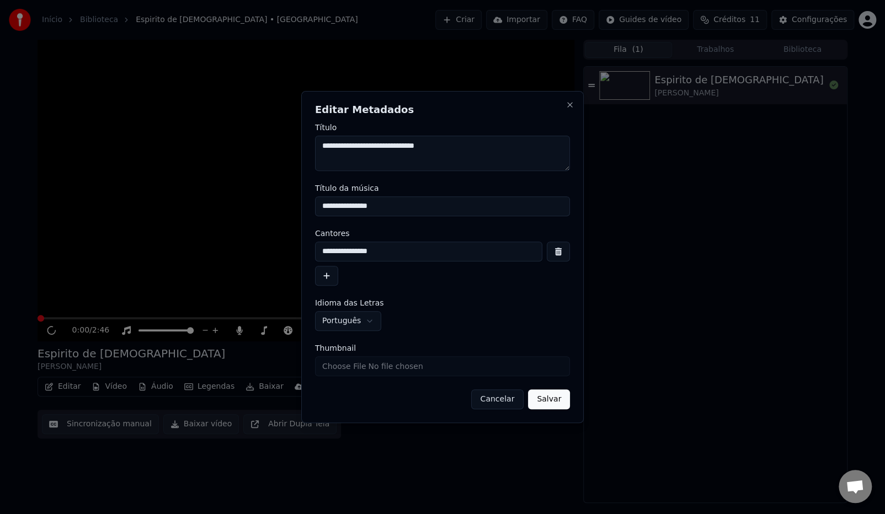
click at [324, 275] on button "button" at bounding box center [326, 276] width 23 height 20
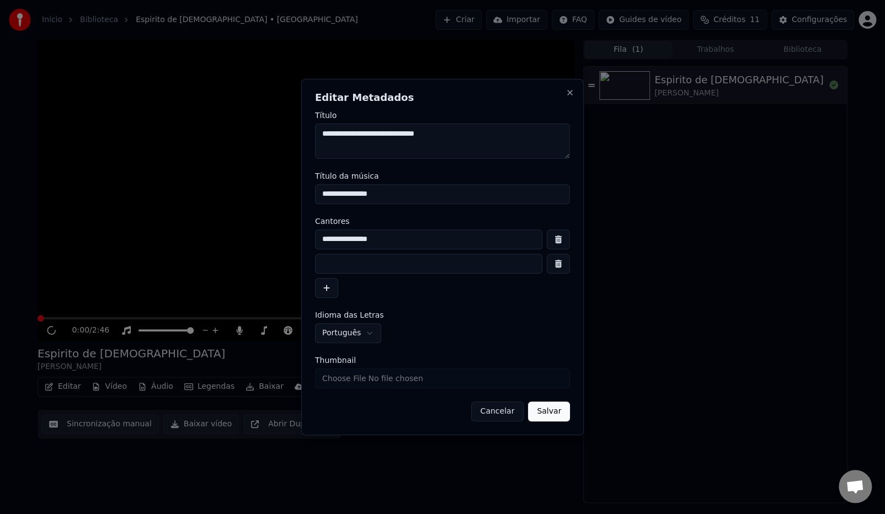
click at [560, 260] on button "button" at bounding box center [558, 264] width 23 height 20
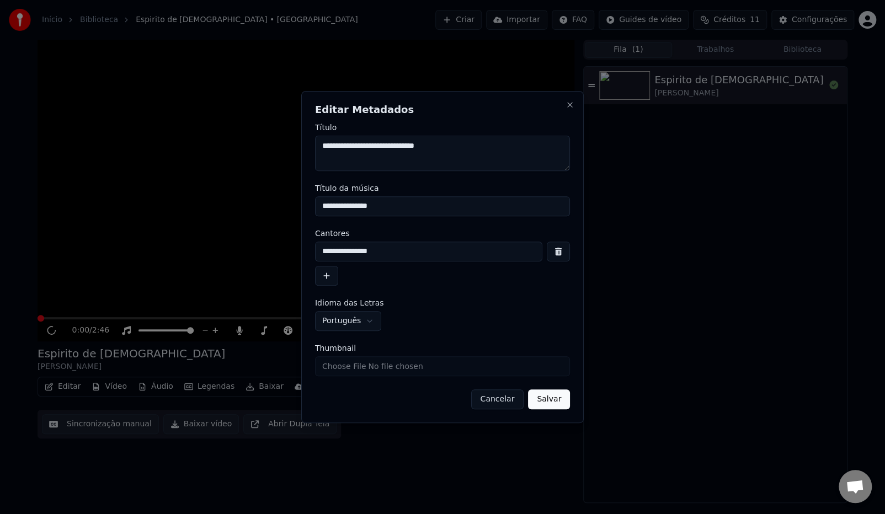
click at [384, 368] on input "Thumbnail" at bounding box center [442, 366] width 255 height 20
type input "**********"
click at [565, 401] on button "Salvar" at bounding box center [549, 399] width 42 height 20
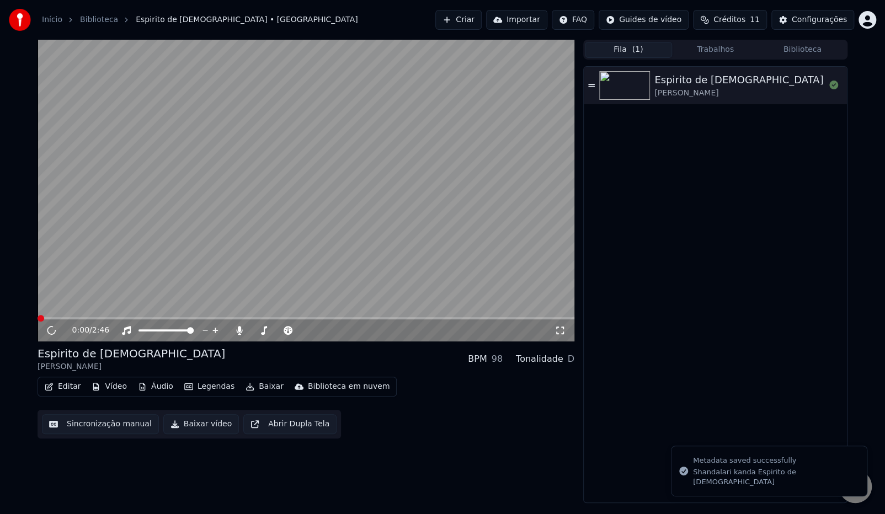
click at [629, 87] on img at bounding box center [624, 85] width 51 height 29
click at [255, 173] on video at bounding box center [306, 191] width 537 height 302
click at [61, 390] on button "Editar" at bounding box center [62, 386] width 45 height 15
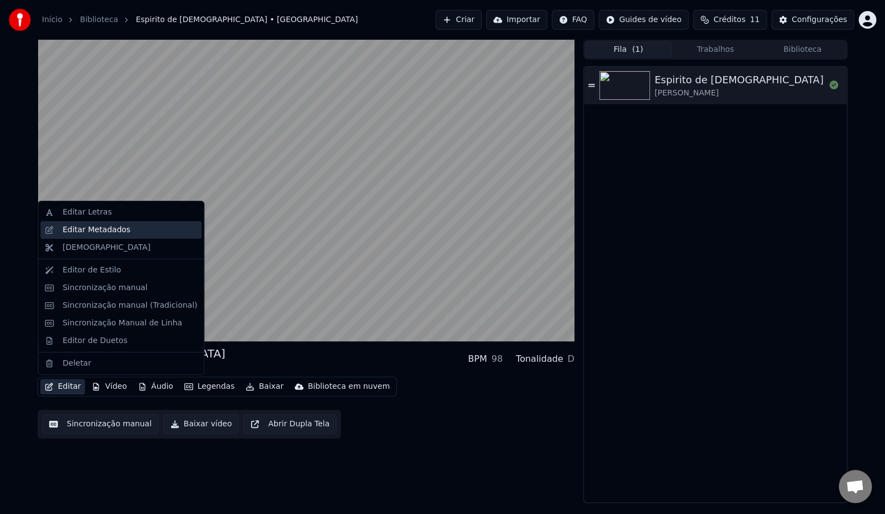
click at [81, 229] on div "Editar Metadados" at bounding box center [96, 230] width 68 height 11
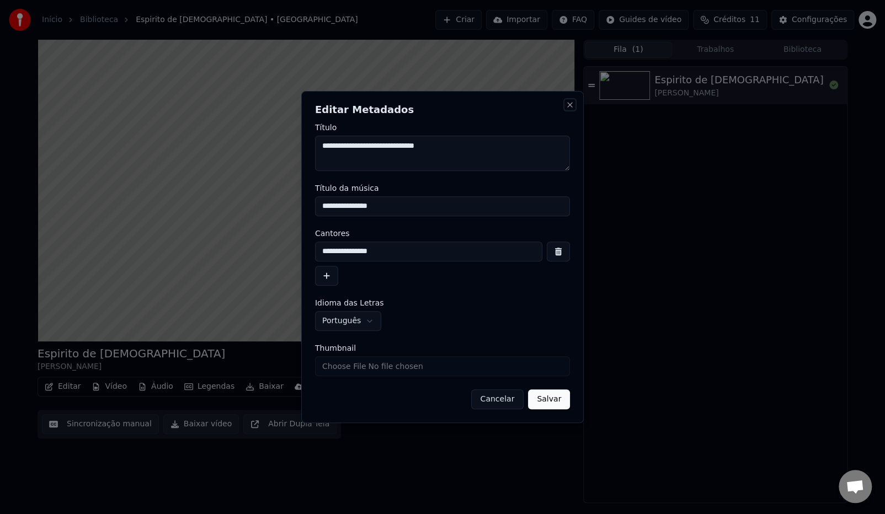
drag, startPoint x: 568, startPoint y: 105, endPoint x: 568, endPoint y: 114, distance: 8.8
click at [568, 106] on button "Close" at bounding box center [569, 104] width 9 height 9
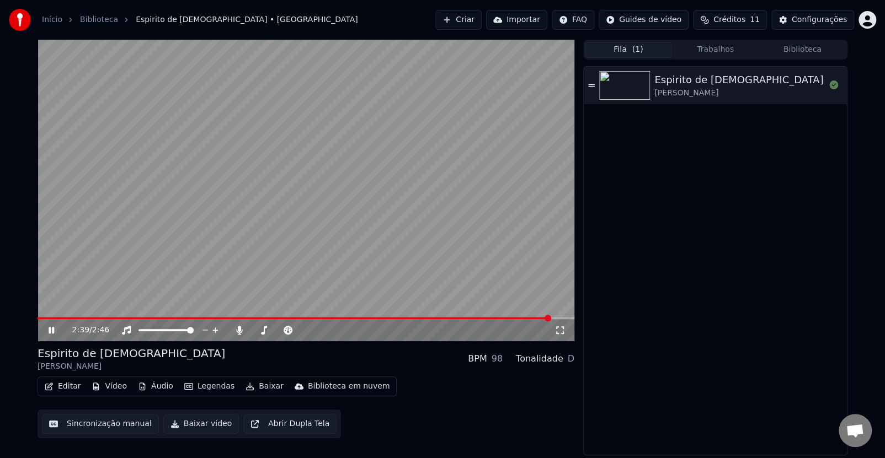
click at [679, 88] on div "[PERSON_NAME]" at bounding box center [738, 93] width 169 height 11
click at [595, 82] on div "Espirito de [DEMOGRAPHIC_DATA] Shandalari kanda" at bounding box center [715, 86] width 263 height 38
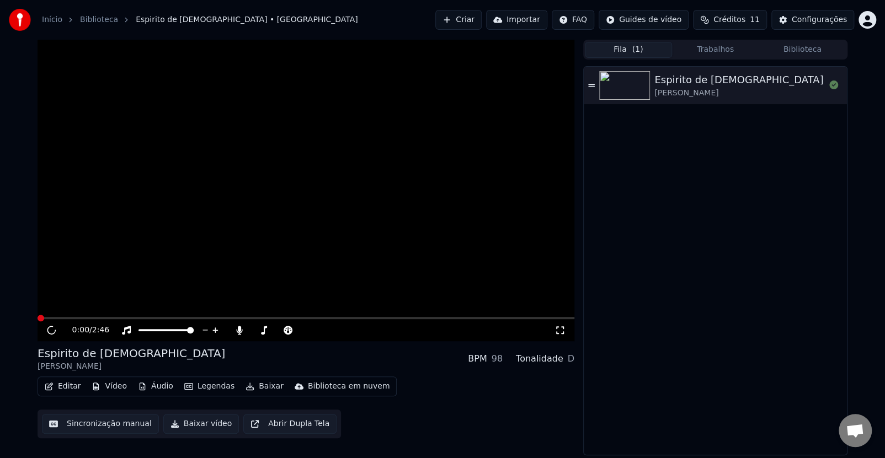
click at [586, 82] on div "Espirito de [DEMOGRAPHIC_DATA] Shandalari kanda" at bounding box center [715, 86] width 263 height 38
click at [588, 83] on icon at bounding box center [591, 86] width 7 height 8
click at [189, 426] on button "Baixar vídeo" at bounding box center [201, 424] width 76 height 20
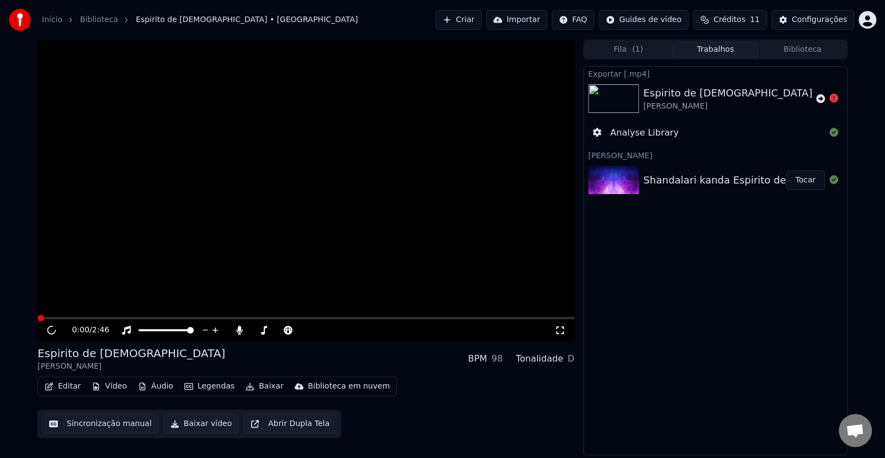
click at [723, 183] on div "Shandalari kanda Espirito de [DEMOGRAPHIC_DATA]" at bounding box center [772, 180] width 259 height 15
click at [833, 183] on icon at bounding box center [833, 179] width 9 height 9
click at [820, 100] on icon at bounding box center [820, 98] width 9 height 9
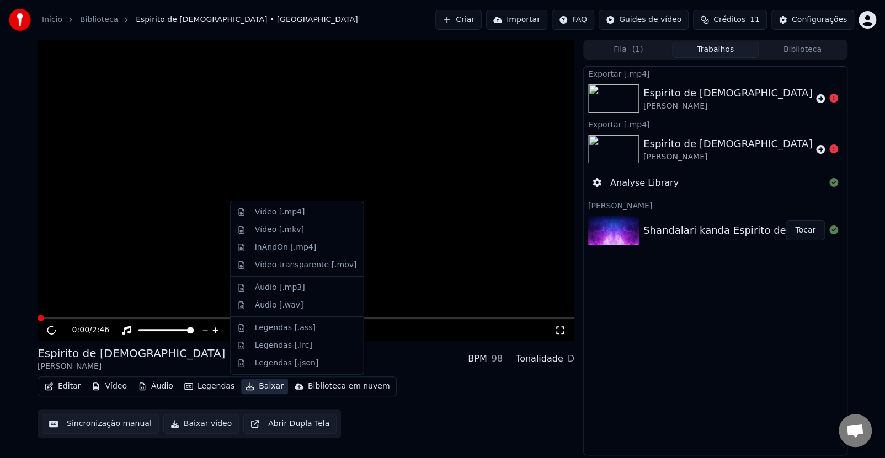
click at [262, 386] on button "Baixar" at bounding box center [264, 386] width 47 height 15
click at [291, 210] on div "Vídeo [.mp4]" at bounding box center [280, 212] width 50 height 11
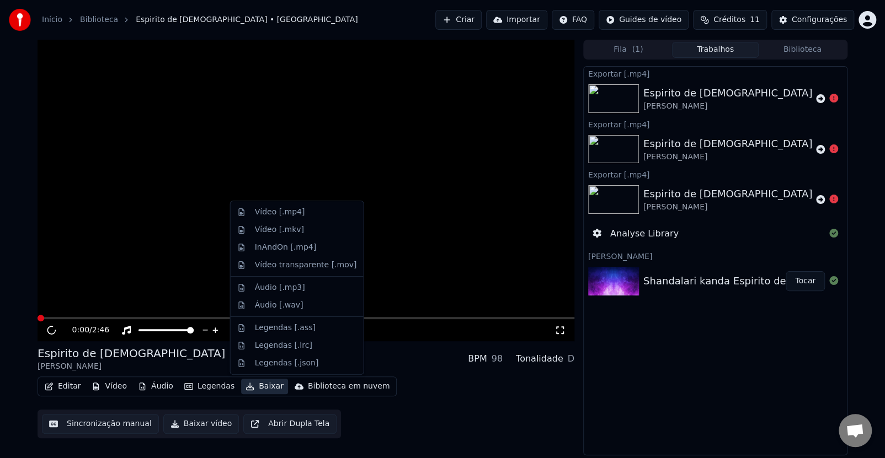
click at [263, 388] on button "Baixar" at bounding box center [264, 386] width 47 height 15
click at [270, 231] on div "Vídeo [.mkv]" at bounding box center [279, 230] width 49 height 11
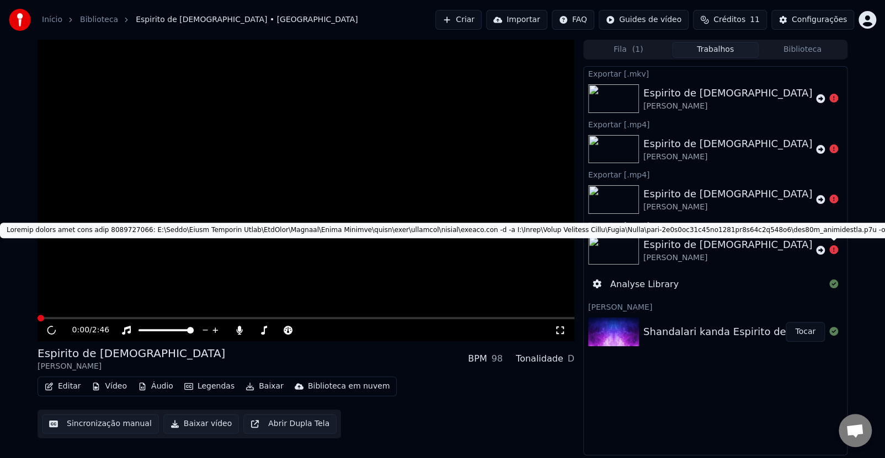
click at [835, 247] on icon at bounding box center [833, 249] width 9 height 9
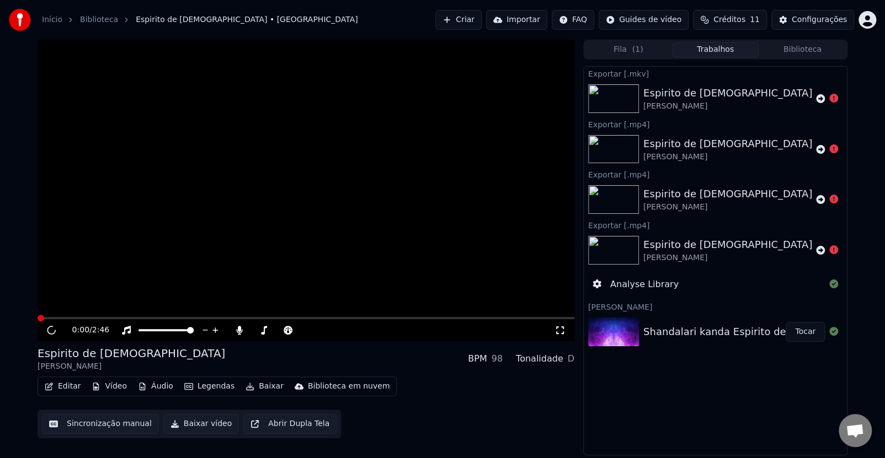
click at [629, 53] on button "Fila ( 1 )" at bounding box center [628, 50] width 87 height 16
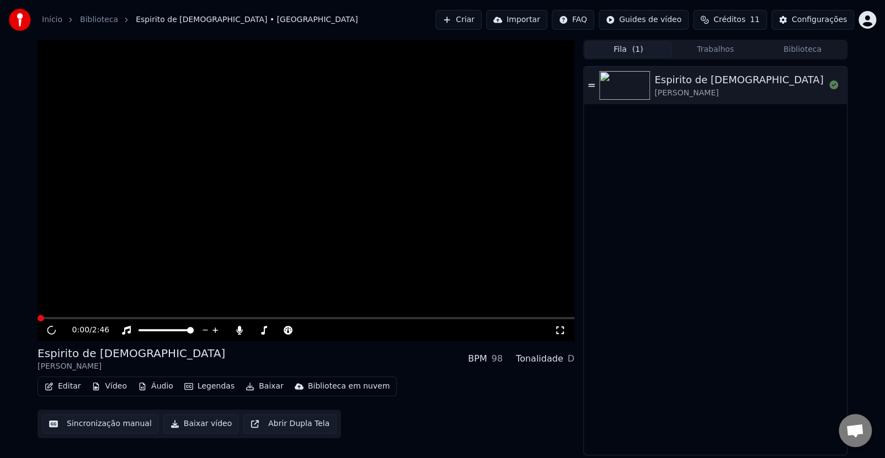
click at [685, 81] on div "Espirito de [DEMOGRAPHIC_DATA]" at bounding box center [738, 79] width 169 height 15
click at [745, 20] on span "Créditos" at bounding box center [729, 19] width 32 height 11
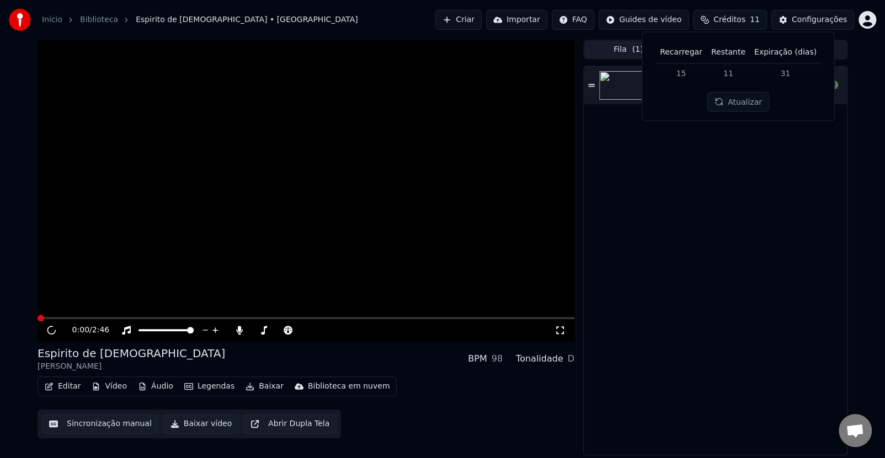
click at [680, 76] on td "15" at bounding box center [680, 73] width 51 height 20
click at [733, 108] on button "Atualizar" at bounding box center [738, 102] width 62 height 20
click at [719, 73] on td "11" at bounding box center [728, 73] width 43 height 20
drag, startPoint x: 674, startPoint y: 67, endPoint x: 678, endPoint y: 57, distance: 10.9
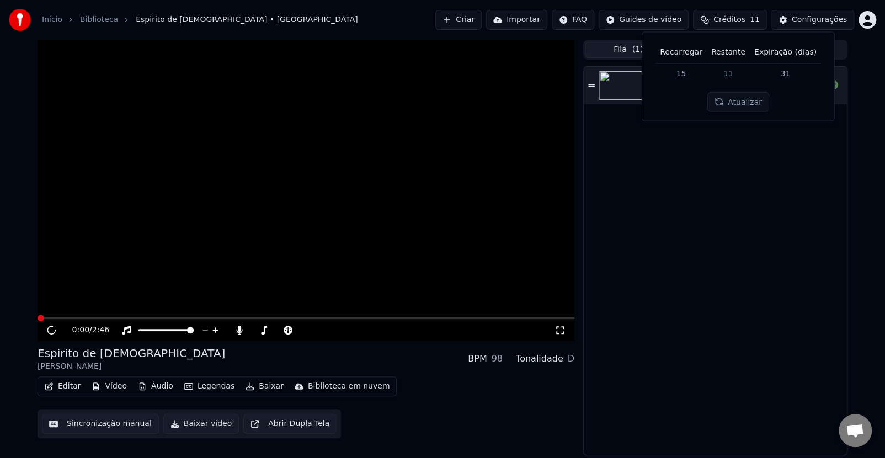
click at [674, 63] on td "15" at bounding box center [680, 73] width 51 height 20
click at [678, 56] on th "Recarregar" at bounding box center [680, 52] width 51 height 22
click at [669, 19] on html "Início Biblioteca Espirito de [DEMOGRAPHIC_DATA] • Shandalari kanda Criar Impor…" at bounding box center [442, 229] width 885 height 458
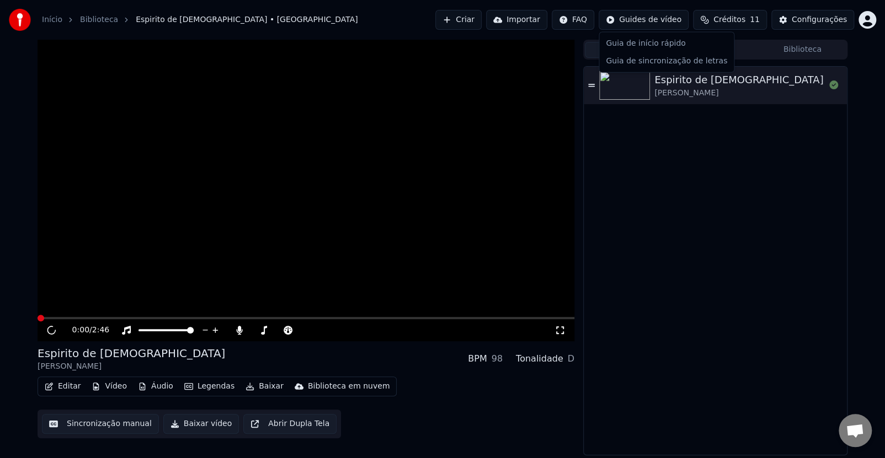
click at [816, 22] on html "Início Biblioteca Espirito de [DEMOGRAPHIC_DATA] • Shandalari kanda Criar Impor…" at bounding box center [442, 229] width 885 height 458
click at [815, 22] on div "Configurações" at bounding box center [819, 19] width 55 height 11
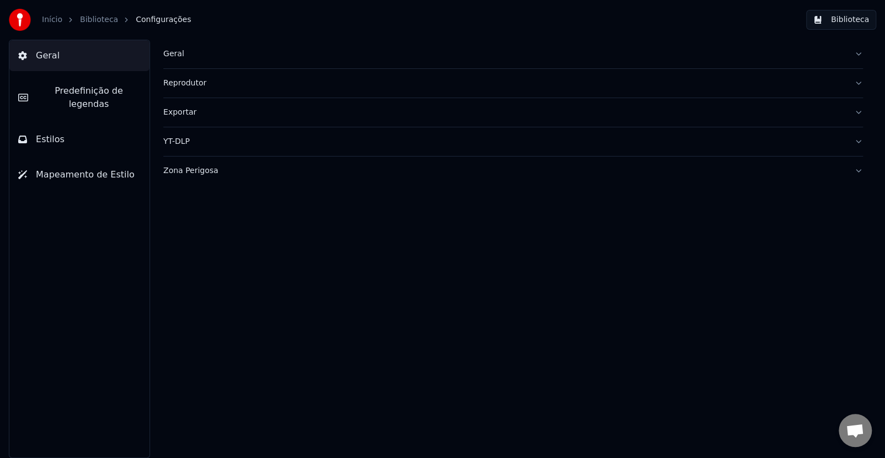
click at [70, 90] on span "Predefinição de legendas" at bounding box center [89, 97] width 104 height 26
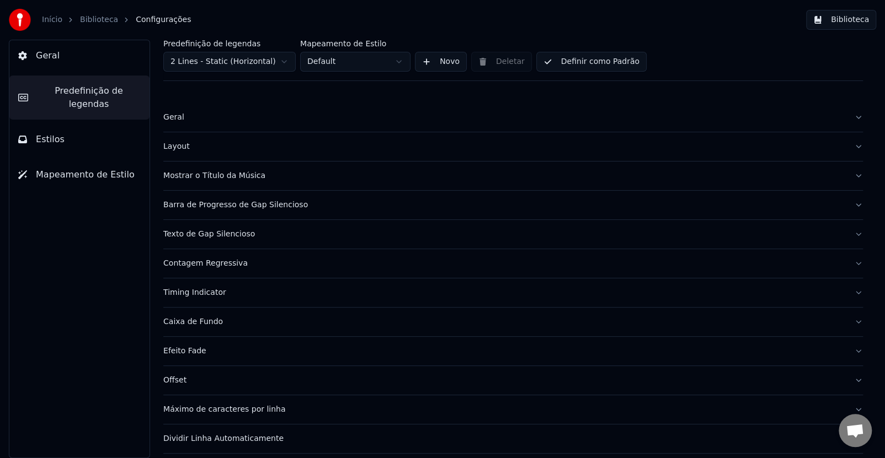
click at [60, 124] on button "Estilos" at bounding box center [79, 139] width 140 height 31
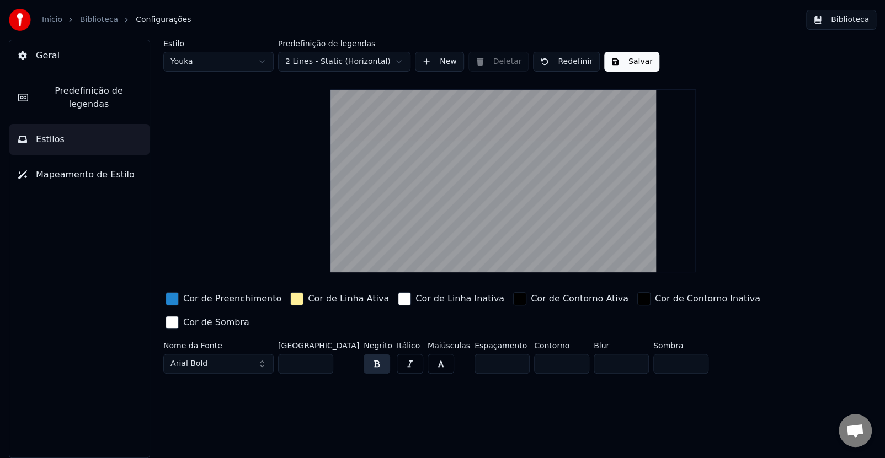
click at [38, 61] on span "Geral" at bounding box center [48, 55] width 24 height 13
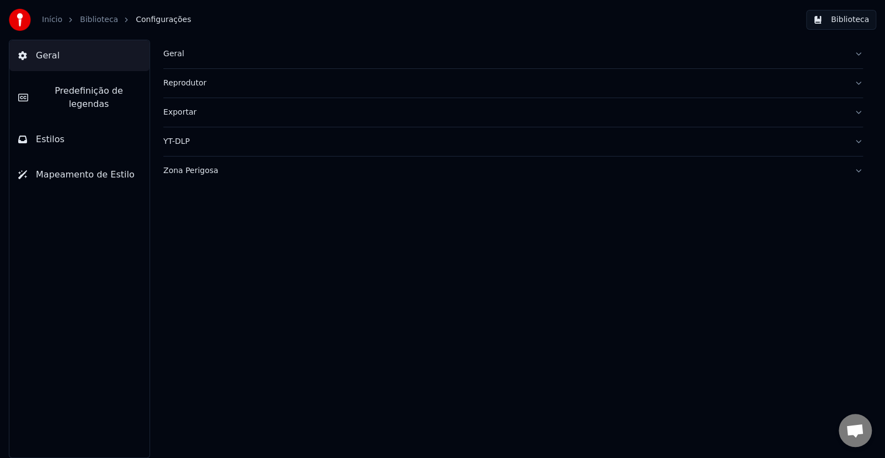
click at [56, 18] on link "Início" at bounding box center [52, 19] width 20 height 11
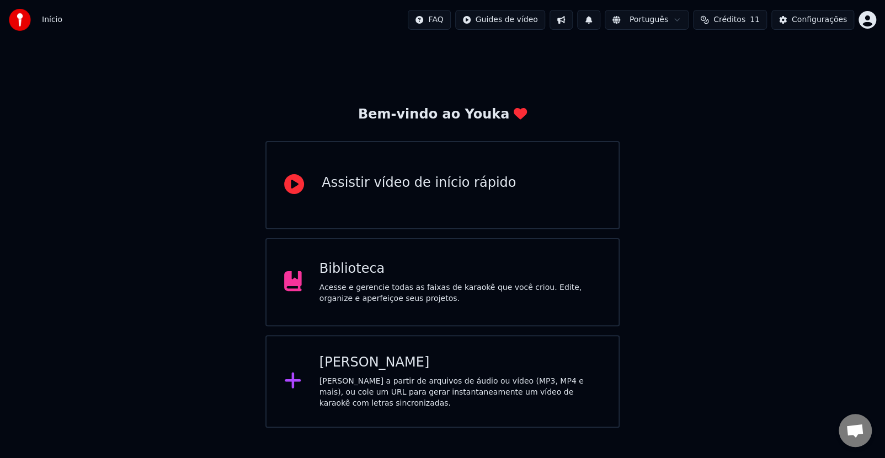
click at [361, 288] on div "Acesse e gerencie todas as faixas de karaokê que você criou. Edite, organize e …" at bounding box center [459, 293] width 281 height 22
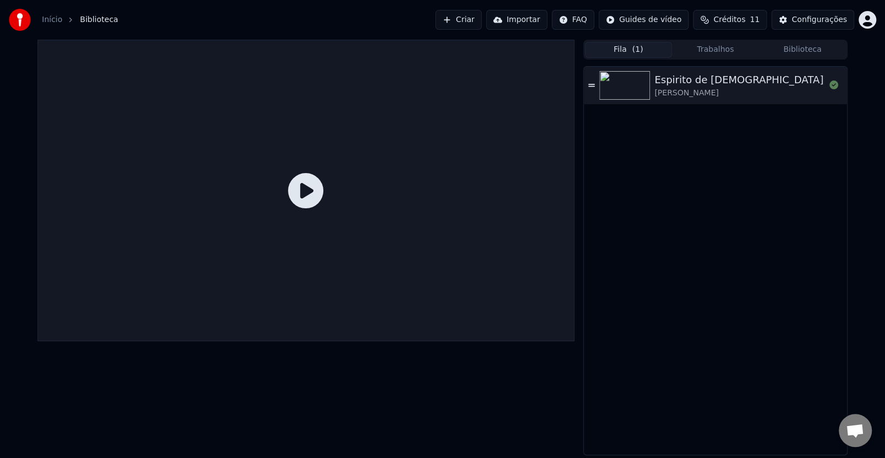
click at [641, 94] on img at bounding box center [624, 85] width 51 height 29
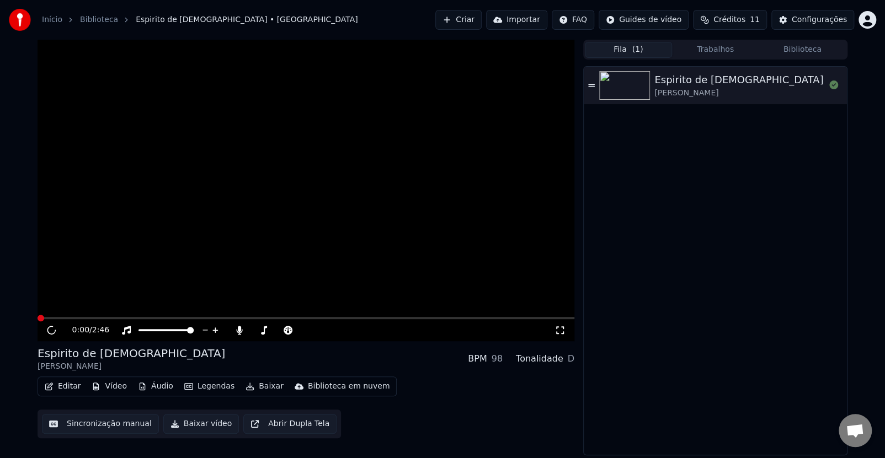
click at [243, 390] on button "Baixar" at bounding box center [264, 386] width 47 height 15
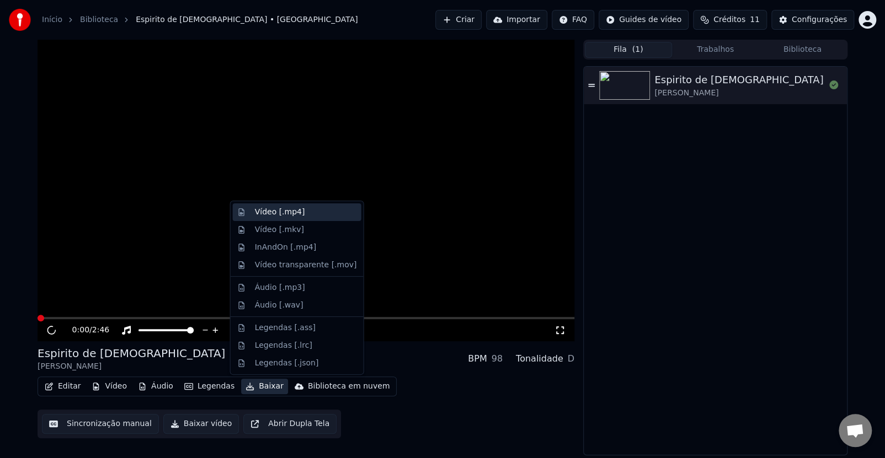
click at [267, 211] on div "Vídeo [.mp4]" at bounding box center [280, 212] width 50 height 11
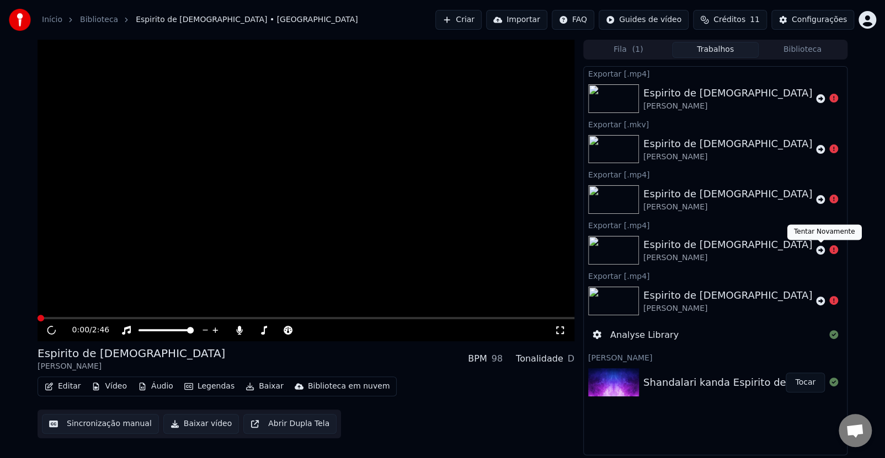
click at [817, 250] on icon at bounding box center [820, 250] width 9 height 9
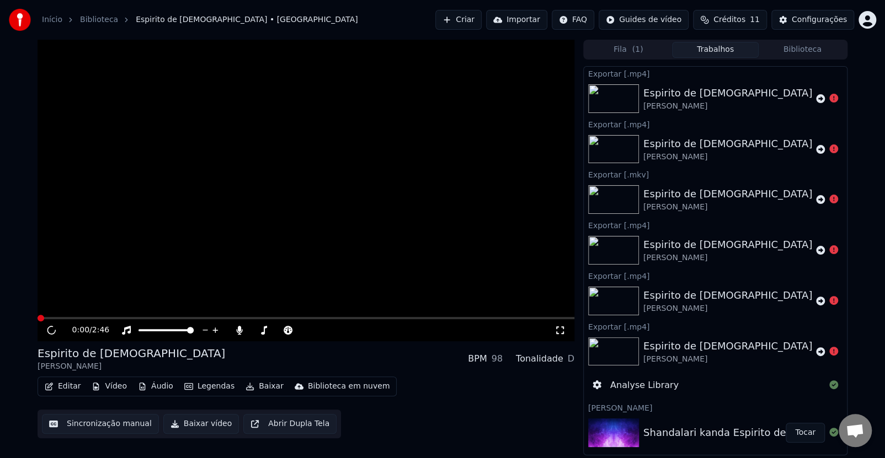
click at [817, 250] on icon at bounding box center [820, 250] width 9 height 9
click at [817, 206] on div at bounding box center [827, 199] width 22 height 13
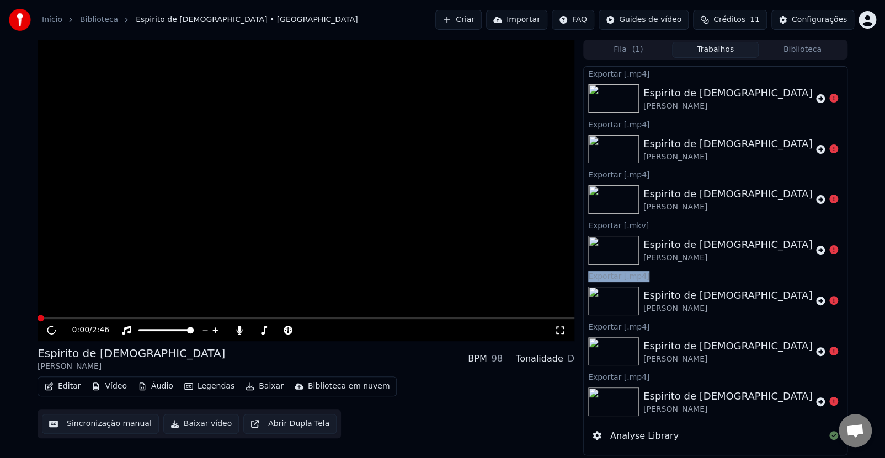
click at [817, 250] on div at bounding box center [827, 250] width 22 height 13
click at [811, 49] on button "Biblioteca" at bounding box center [801, 50] width 87 height 16
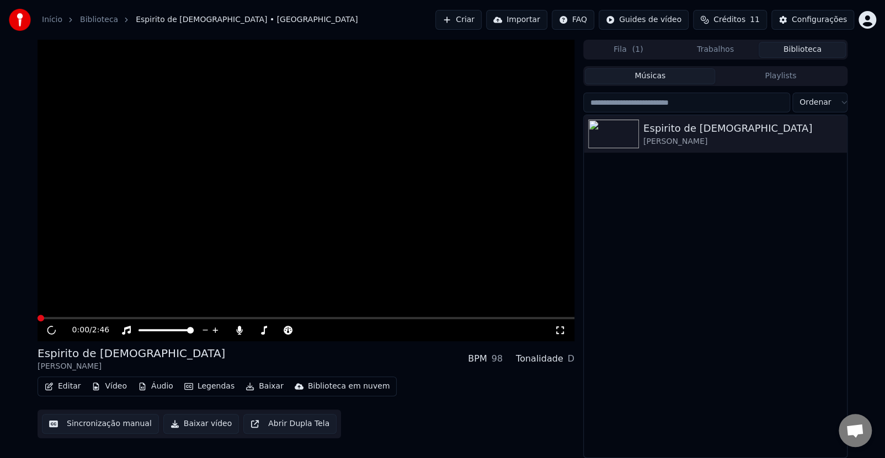
click at [717, 43] on button "Trabalhos" at bounding box center [715, 50] width 87 height 16
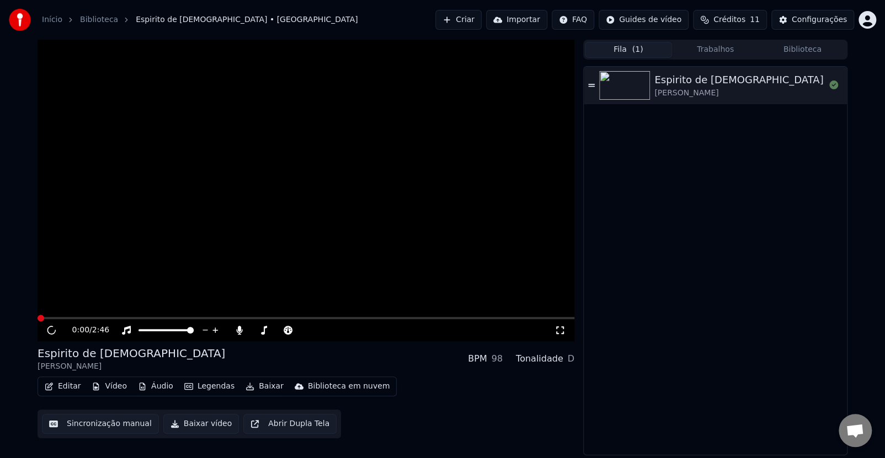
click at [638, 50] on span "( 1 )" at bounding box center [637, 49] width 11 height 11
click at [89, 421] on button "Sincronização manual" at bounding box center [100, 424] width 117 height 20
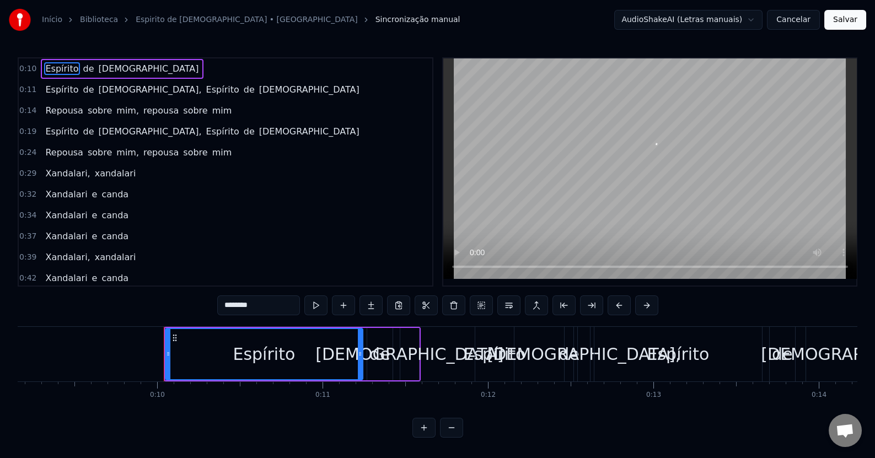
scroll to position [0, 1606]
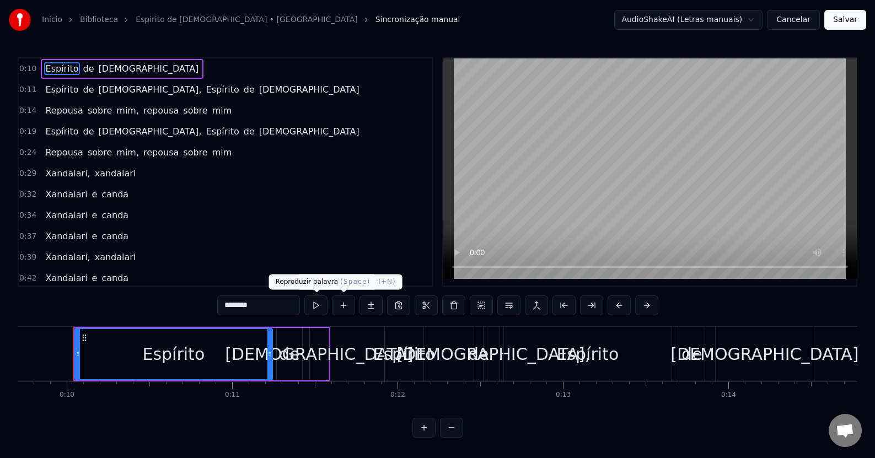
click at [320, 308] on button at bounding box center [315, 306] width 23 height 20
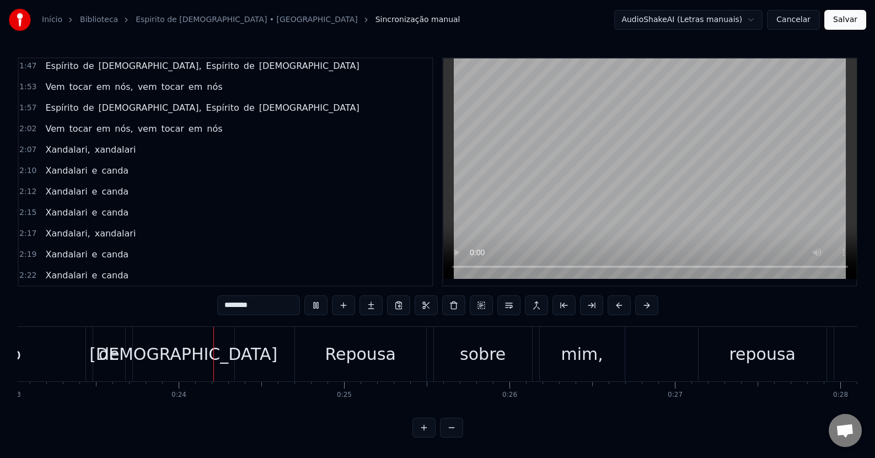
scroll to position [0, 3861]
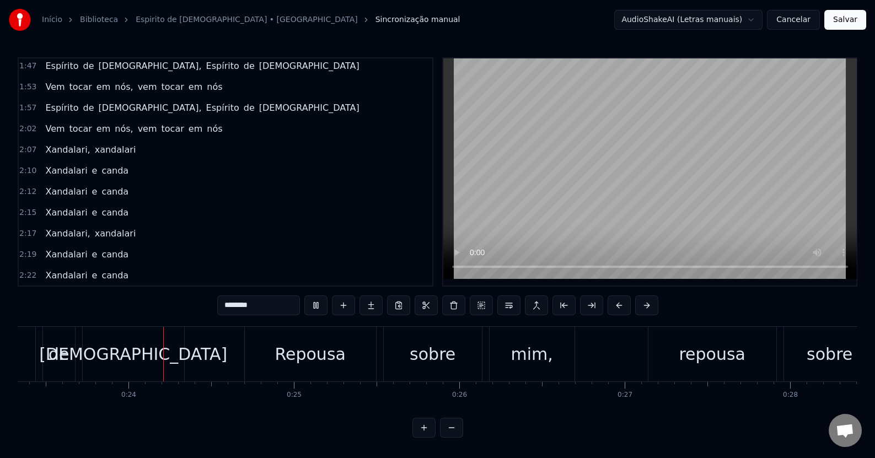
drag, startPoint x: 129, startPoint y: 276, endPoint x: 103, endPoint y: 261, distance: 30.1
click at [103, 261] on div "0:10 Espírito de [DEMOGRAPHIC_DATA] 0:11 Espírito de Deus, Espírito de Deus 0:1…" at bounding box center [226, 171] width 416 height 229
drag, startPoint x: 91, startPoint y: 271, endPoint x: 38, endPoint y: 115, distance: 165.0
click at [38, 127] on div "0:10 Espírito de [DEMOGRAPHIC_DATA] 0:11 Espírito de Deus, Espírito de Deus 0:1…" at bounding box center [226, 171] width 416 height 229
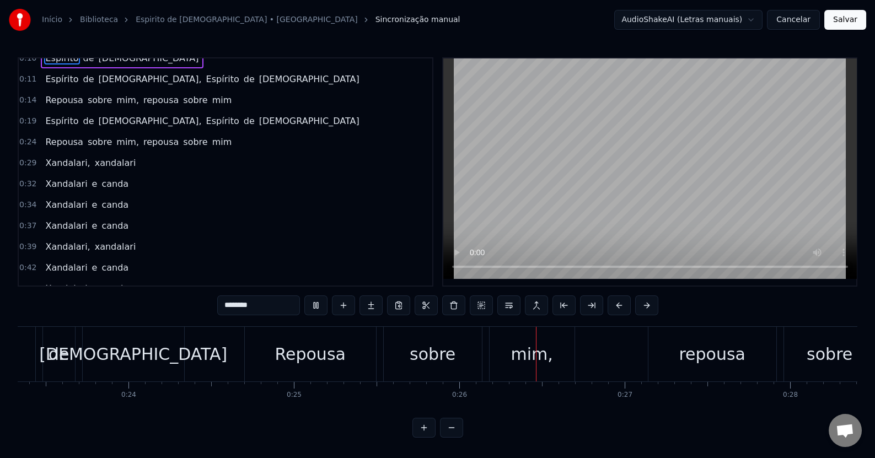
scroll to position [0, 0]
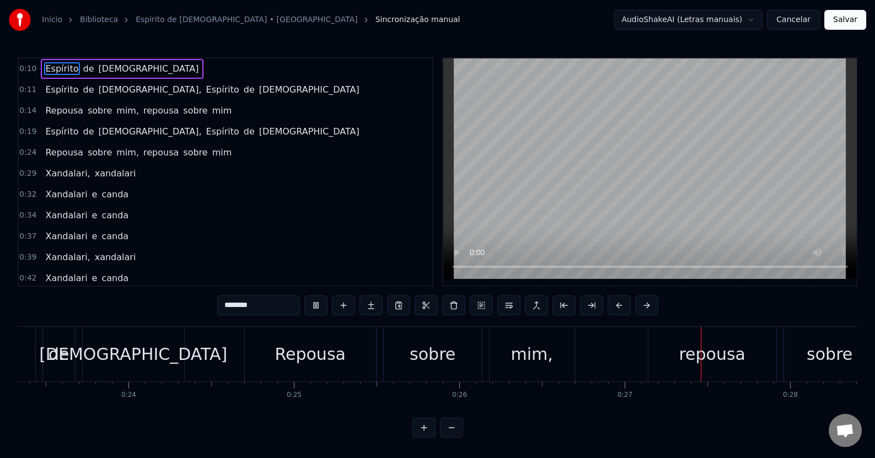
click at [54, 67] on span "Espírito" at bounding box center [61, 68] width 35 height 13
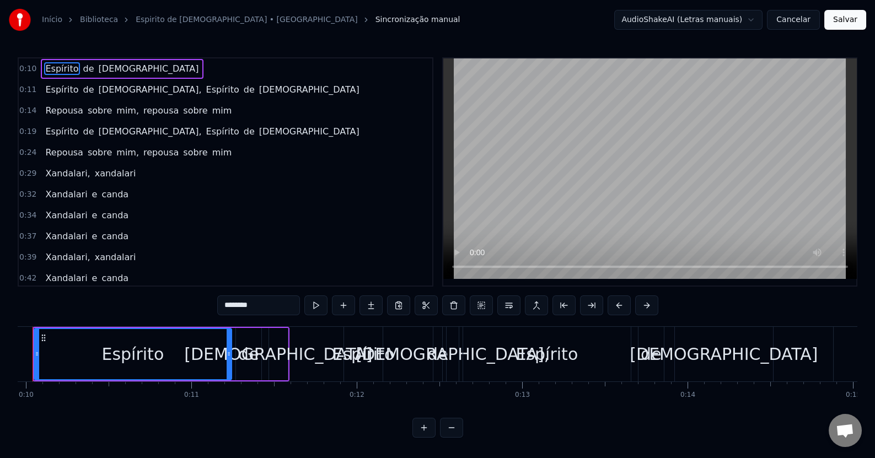
click at [86, 66] on div "Espírito de [DEMOGRAPHIC_DATA]" at bounding box center [122, 69] width 162 height 20
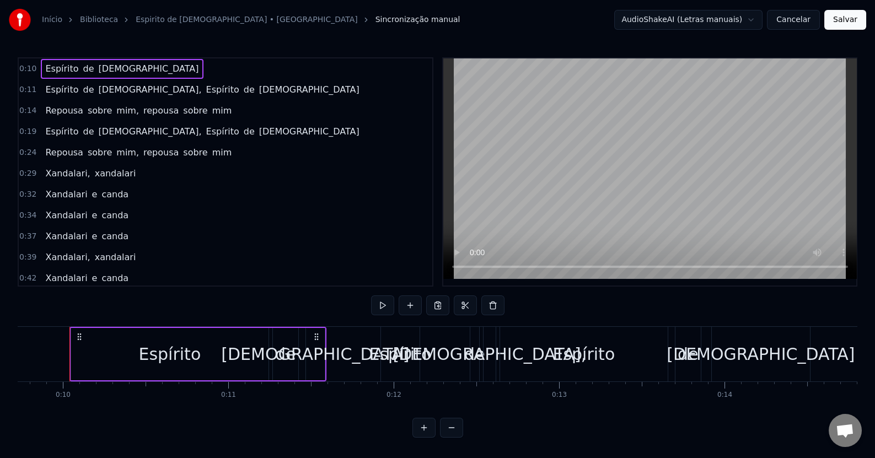
scroll to position [0, 1606]
click at [98, 67] on span "[DEMOGRAPHIC_DATA]" at bounding box center [149, 68] width 103 height 13
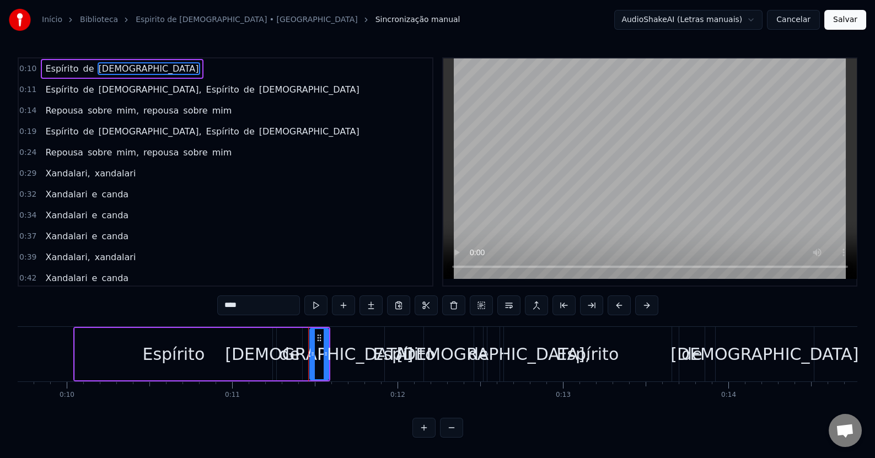
click at [59, 68] on span "Espírito" at bounding box center [61, 68] width 35 height 13
type input "********"
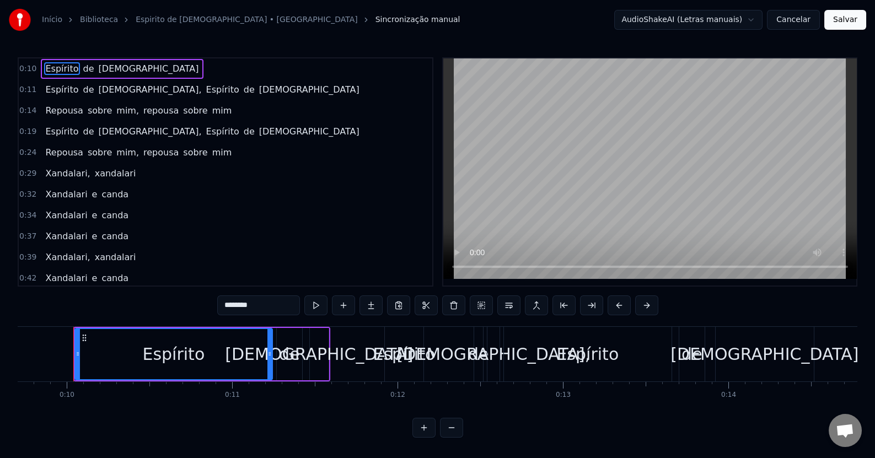
drag, startPoint x: 11, startPoint y: 62, endPoint x: 36, endPoint y: 231, distance: 170.7
click at [36, 229] on div "Início Biblioteca Espirito de [DEMOGRAPHIC_DATA] • Shandalari kanda Sincronizaç…" at bounding box center [437, 219] width 875 height 438
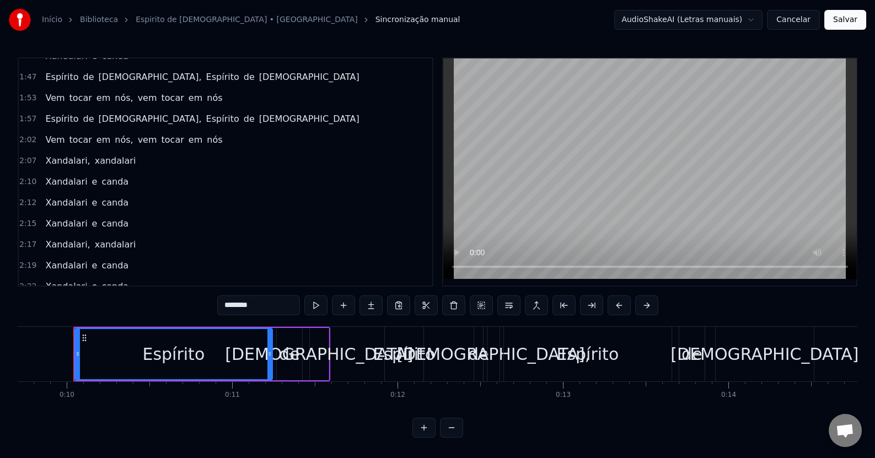
scroll to position [527, 0]
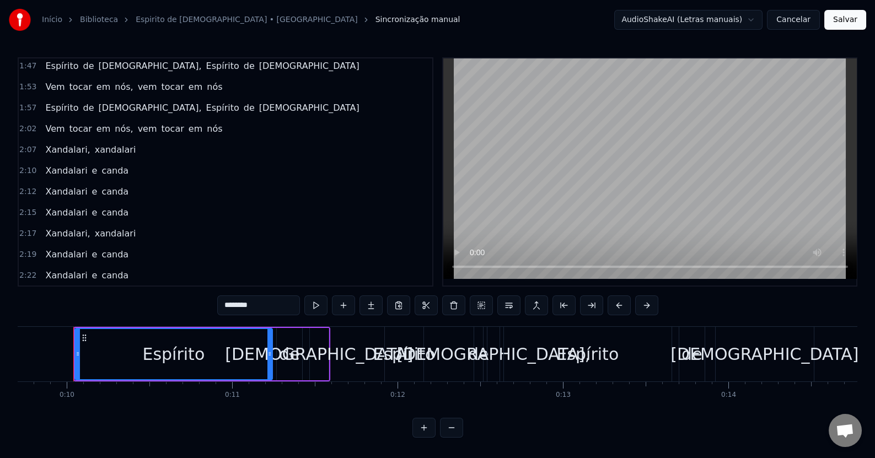
click at [266, 306] on input "********" at bounding box center [258, 306] width 83 height 20
click at [302, 223] on div "2:17 Xandalari, [GEOGRAPHIC_DATA]" at bounding box center [226, 233] width 414 height 21
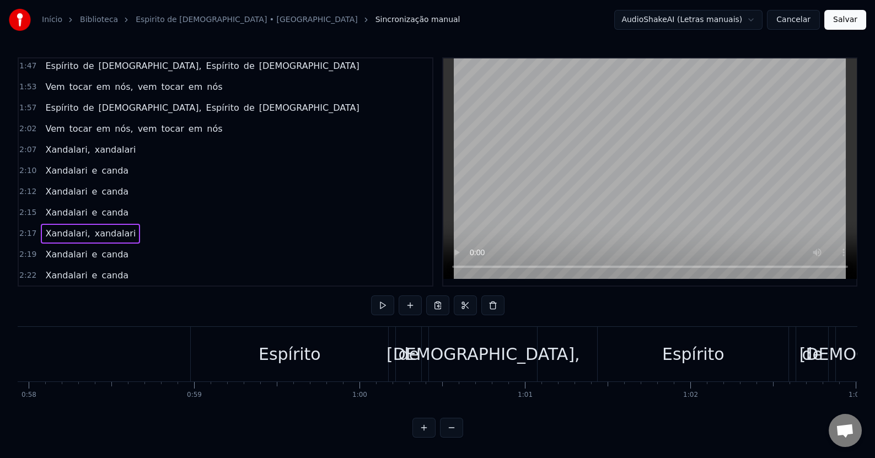
click at [302, 223] on div "2:17 Xandalari, [GEOGRAPHIC_DATA]" at bounding box center [226, 233] width 414 height 21
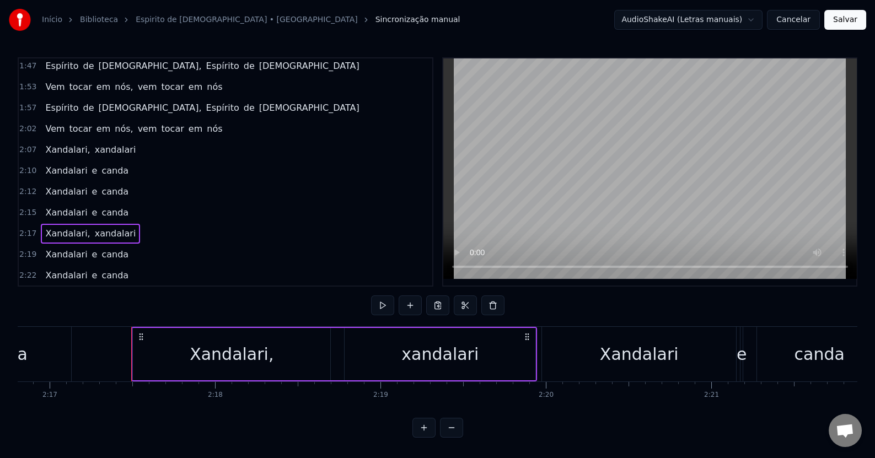
scroll to position [0, 22697]
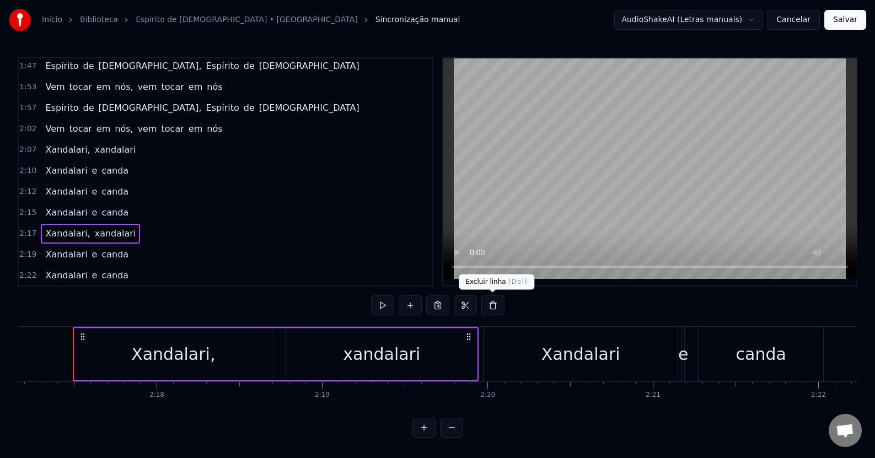
click at [526, 309] on div "0:10 Espírito de [DEMOGRAPHIC_DATA] 0:11 Espírito de Deus, Espírito de Deus 0:1…" at bounding box center [438, 247] width 840 height 381
click at [469, 336] on icon at bounding box center [468, 337] width 9 height 9
click at [271, 202] on div "2:15 Xandalari e canda" at bounding box center [226, 212] width 414 height 21
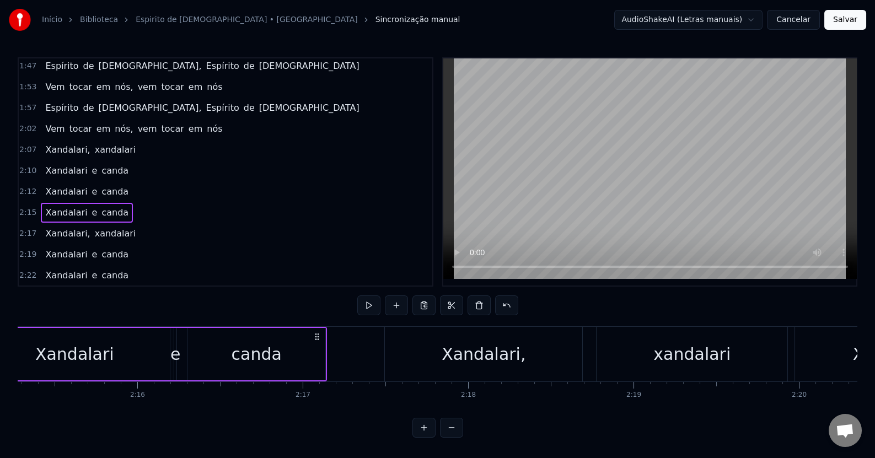
click at [20, 207] on span "2:15" at bounding box center [27, 212] width 17 height 11
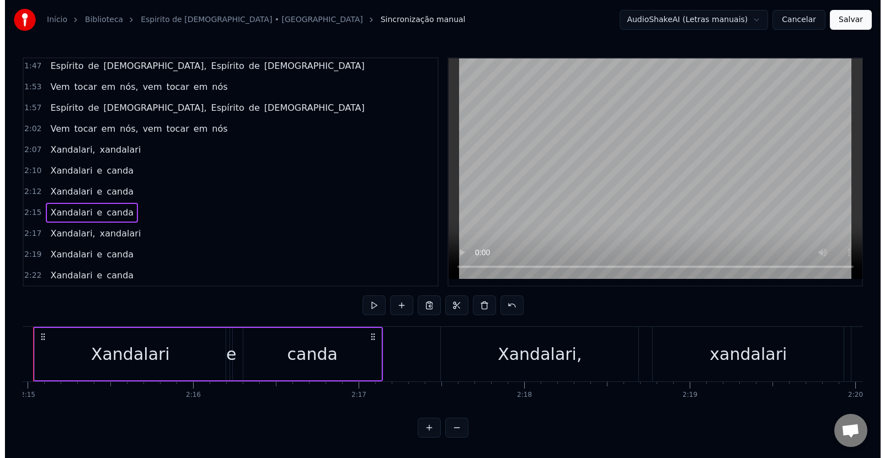
scroll to position [0, 22290]
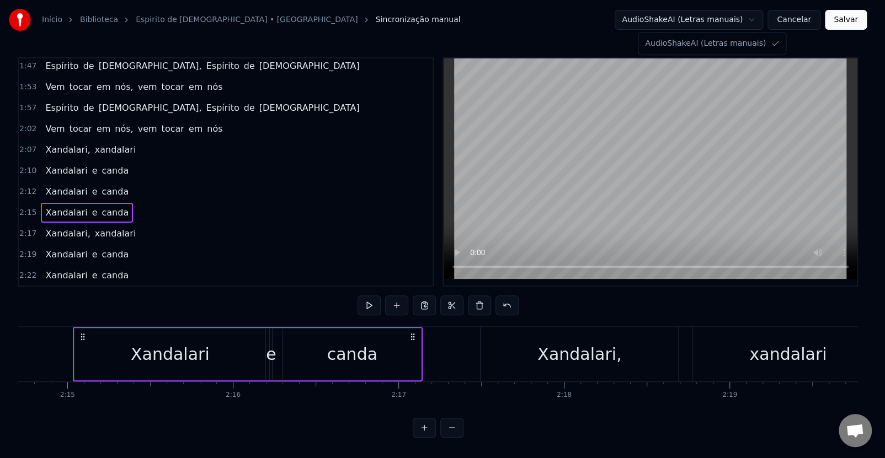
click at [698, 23] on html "Início Biblioteca Espirito de [DEMOGRAPHIC_DATA] • Shandalari kanda Sincronizaç…" at bounding box center [442, 228] width 885 height 456
click at [778, 12] on html "Início Biblioteca Espirito de [DEMOGRAPHIC_DATA] • Shandalari kanda Sincronizaç…" at bounding box center [442, 228] width 885 height 456
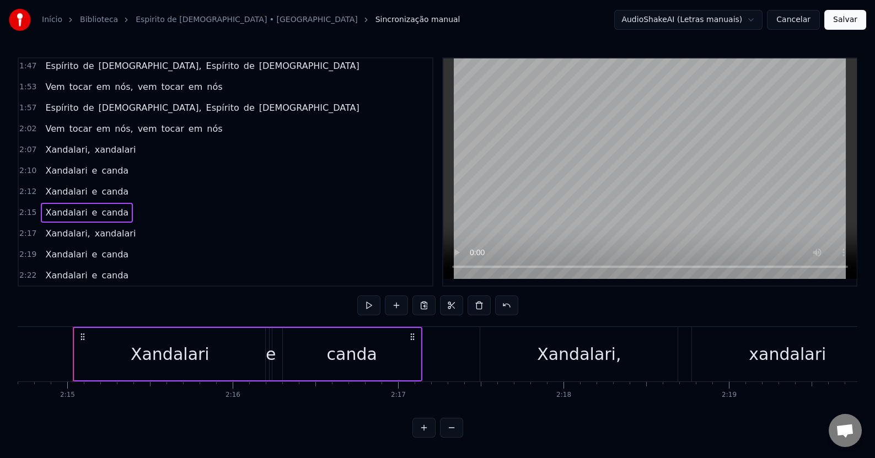
click at [793, 21] on button "Cancelar" at bounding box center [793, 20] width 53 height 20
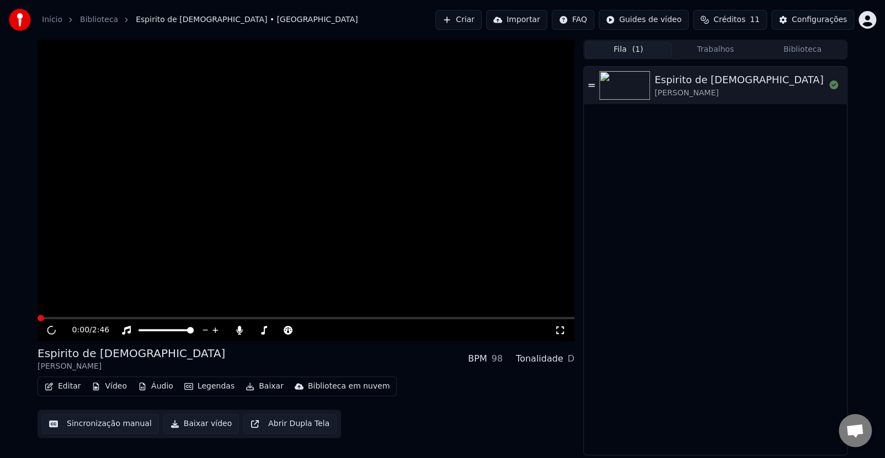
click at [157, 384] on button "Áudio" at bounding box center [155, 386] width 44 height 15
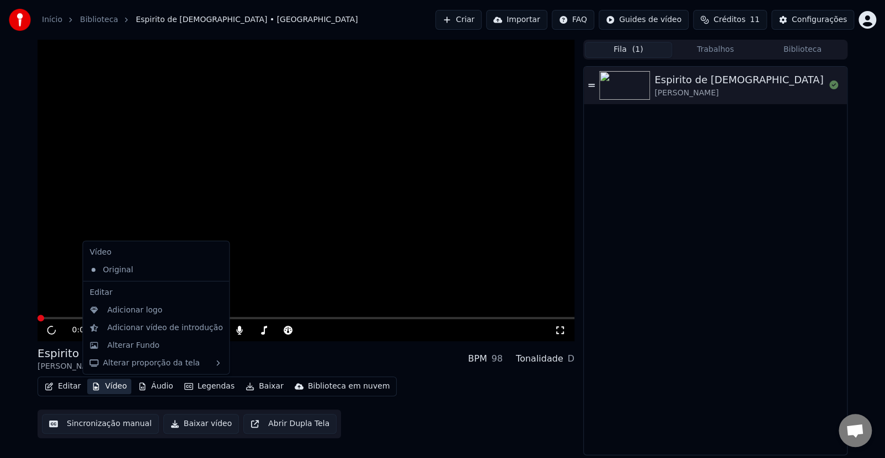
click at [114, 377] on div "Editar Vídeo Áudio Legendas Baixar Biblioteca em nuvem" at bounding box center [217, 387] width 359 height 20
click at [110, 388] on button "Vídeo" at bounding box center [109, 386] width 44 height 15
click at [116, 264] on div "Original" at bounding box center [147, 270] width 125 height 18
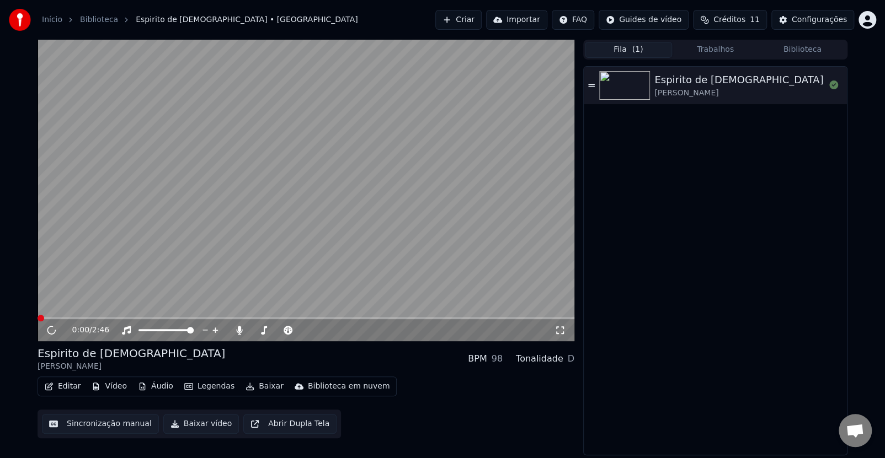
click at [112, 387] on button "Vídeo" at bounding box center [109, 386] width 44 height 15
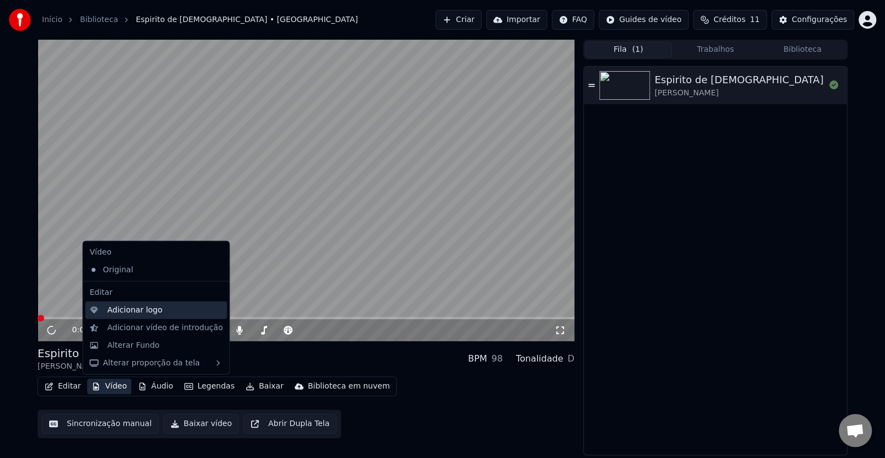
click at [138, 316] on div "Adicionar logo" at bounding box center [156, 311] width 142 height 18
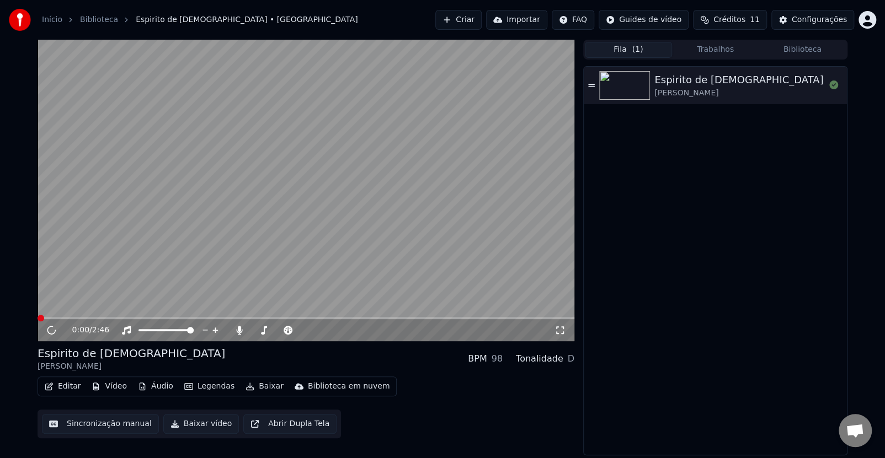
click at [77, 393] on button "Editar" at bounding box center [62, 386] width 45 height 15
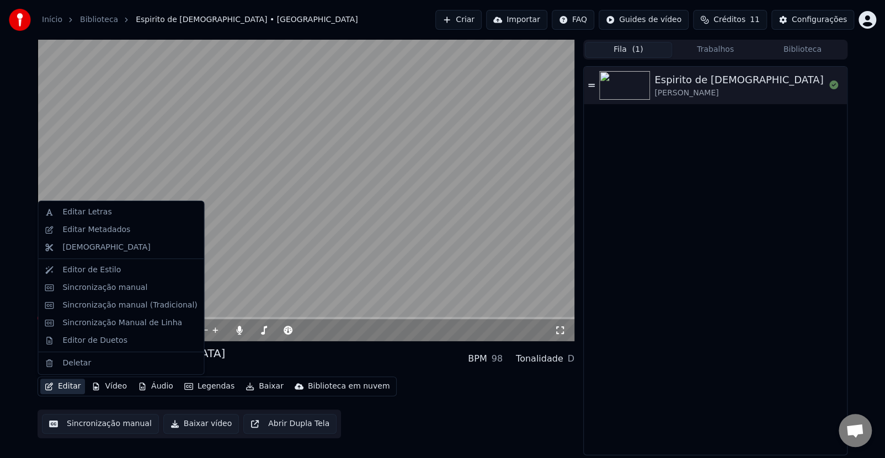
click at [482, 16] on button "Criar" at bounding box center [458, 20] width 46 height 20
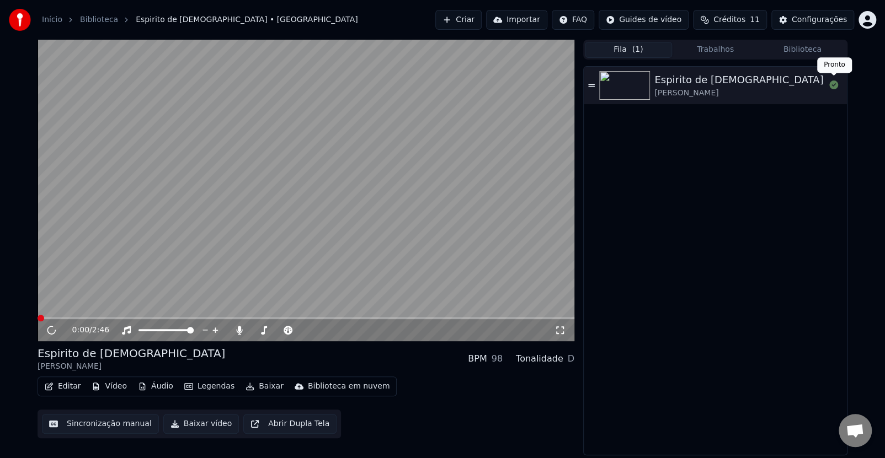
click at [836, 85] on icon at bounding box center [833, 85] width 9 height 9
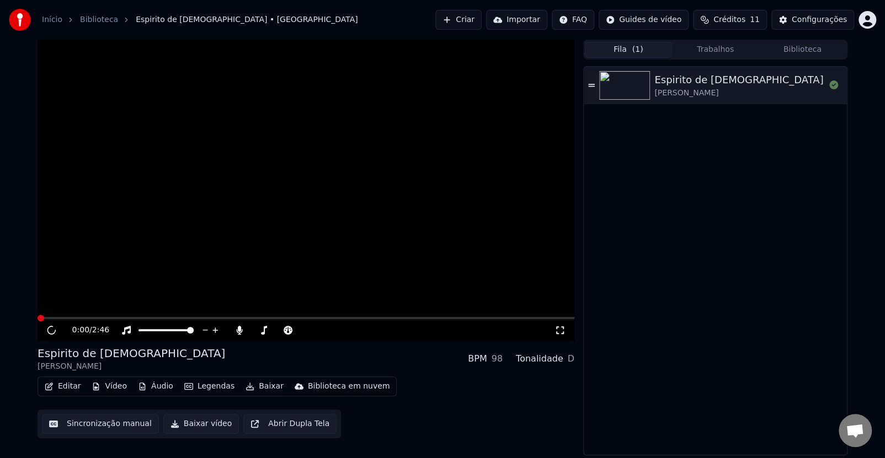
drag, startPoint x: 767, startPoint y: 85, endPoint x: 703, endPoint y: 90, distance: 64.2
click at [683, 94] on div "[PERSON_NAME]" at bounding box center [738, 93] width 169 height 11
click at [183, 426] on button "Baixar vídeo" at bounding box center [201, 424] width 76 height 20
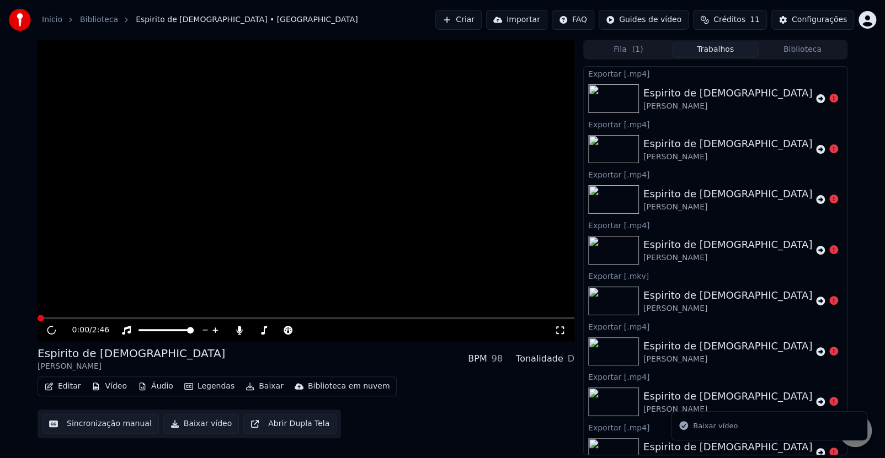
scroll to position [97, 0]
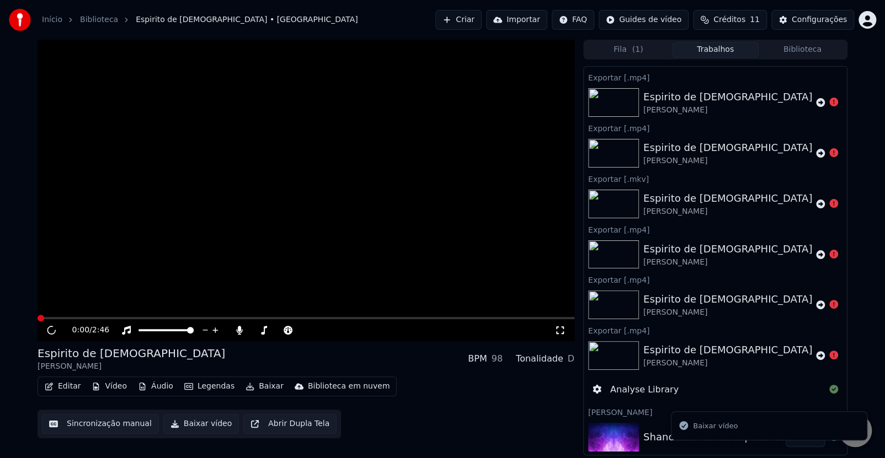
click at [830, 394] on div "Analyse Library" at bounding box center [715, 390] width 263 height 31
click at [829, 391] on icon at bounding box center [833, 389] width 9 height 9
click at [603, 390] on div "Analyse Library" at bounding box center [635, 389] width 86 height 13
click at [596, 390] on icon at bounding box center [596, 389] width 9 height 9
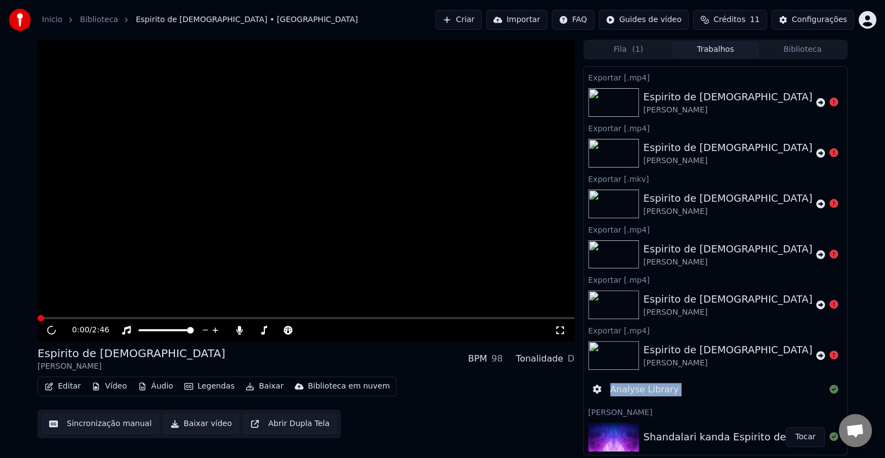
click at [596, 390] on icon at bounding box center [596, 389] width 9 height 9
click at [829, 388] on icon at bounding box center [833, 389] width 9 height 9
click at [829, 390] on icon at bounding box center [833, 389] width 9 height 9
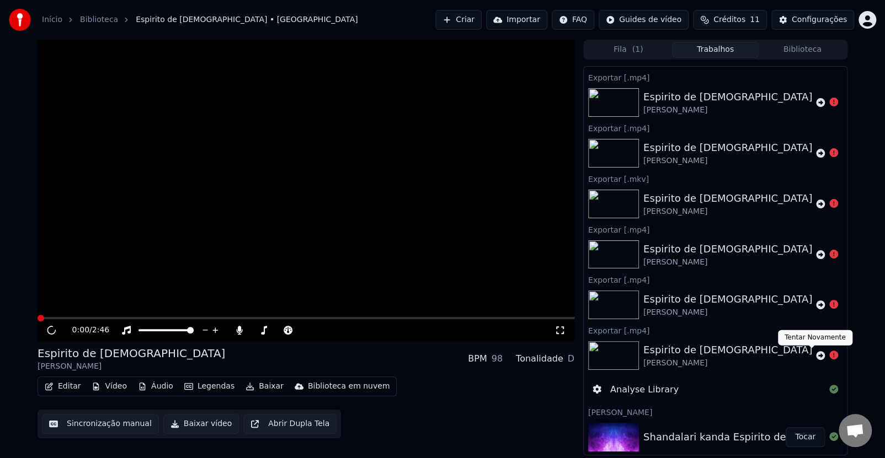
click at [816, 355] on icon at bounding box center [820, 355] width 9 height 9
click at [816, 355] on icon at bounding box center [820, 356] width 9 height 9
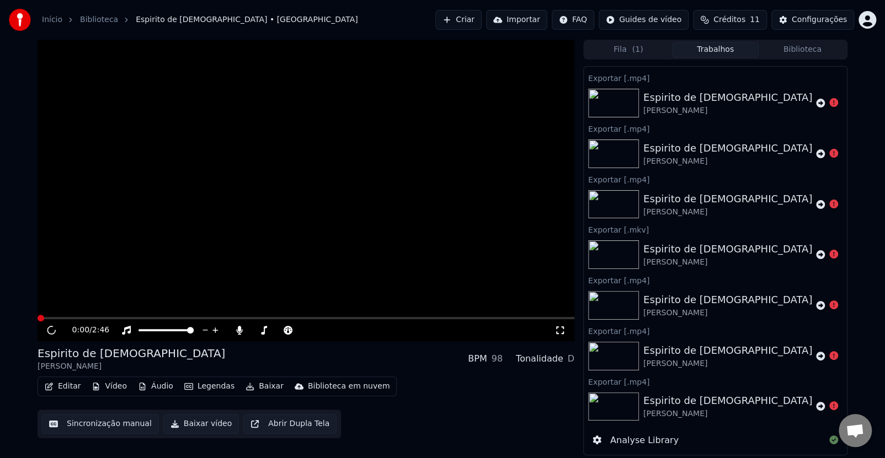
scroll to position [197, 0]
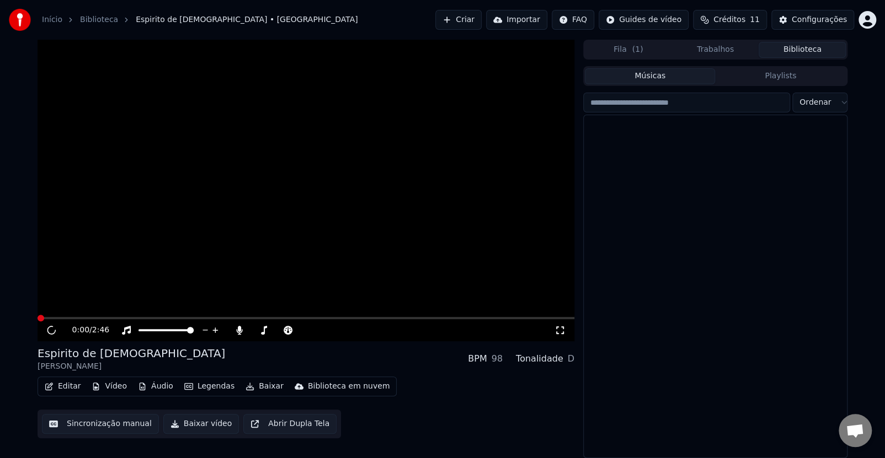
drag, startPoint x: 803, startPoint y: 52, endPoint x: 820, endPoint y: 41, distance: 20.7
click at [803, 53] on button "Biblioteca" at bounding box center [801, 50] width 87 height 16
